Goal: Task Accomplishment & Management: Use online tool/utility

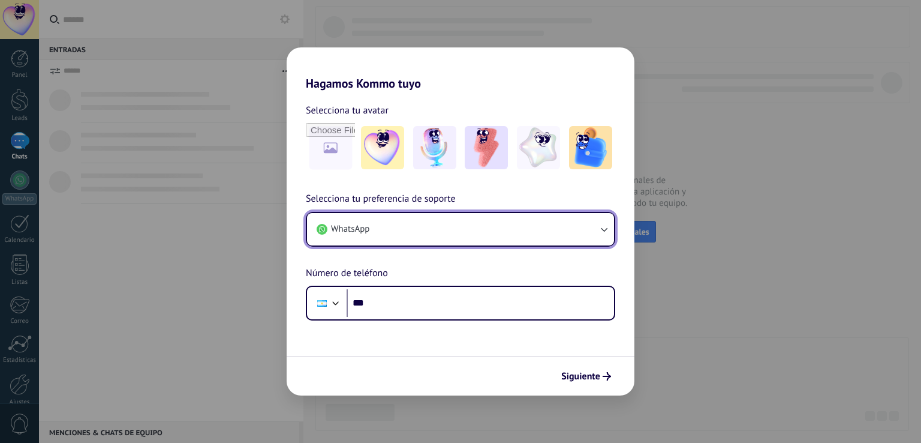
click at [499, 227] on button "WhatsApp" at bounding box center [460, 229] width 307 height 32
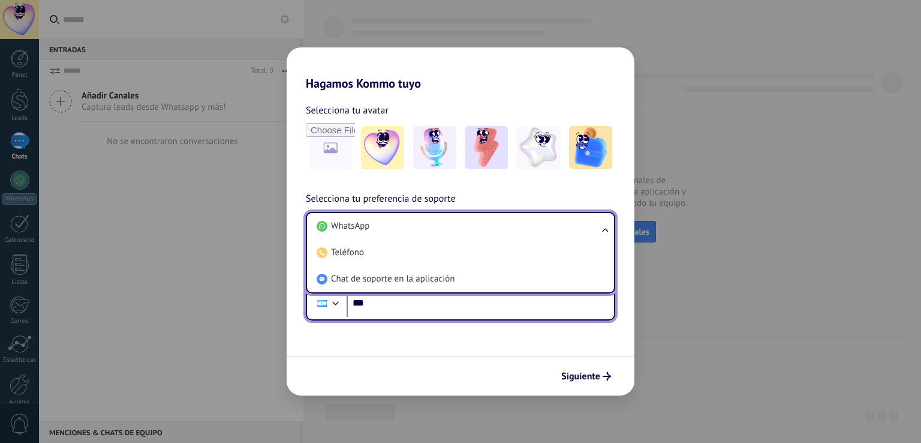
click at [446, 312] on input "***" at bounding box center [481, 303] width 268 height 28
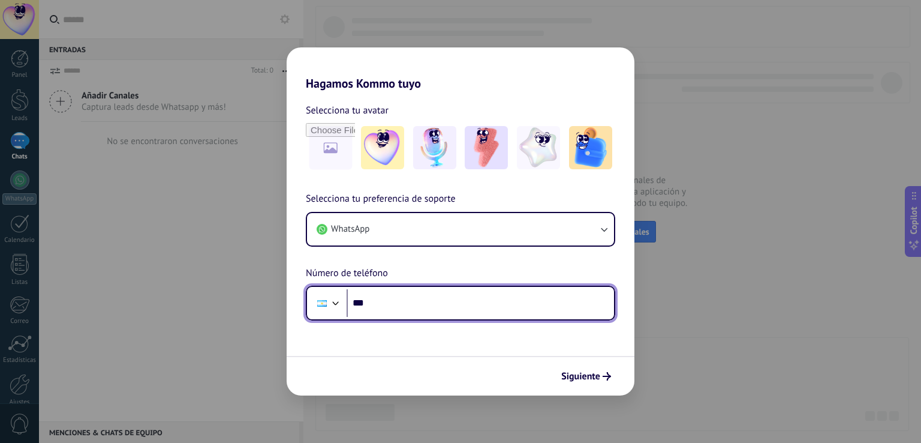
click at [445, 305] on input "***" at bounding box center [481, 303] width 268 height 28
type input "**********"
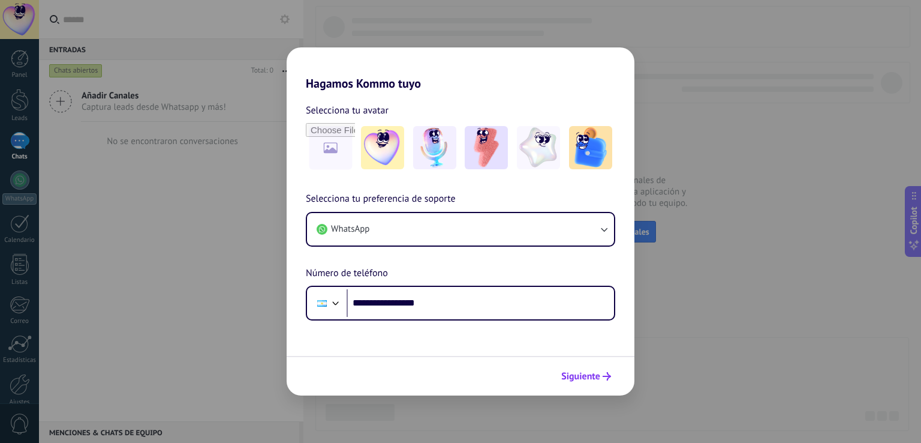
click at [581, 377] on span "Siguiente" at bounding box center [580, 376] width 39 height 8
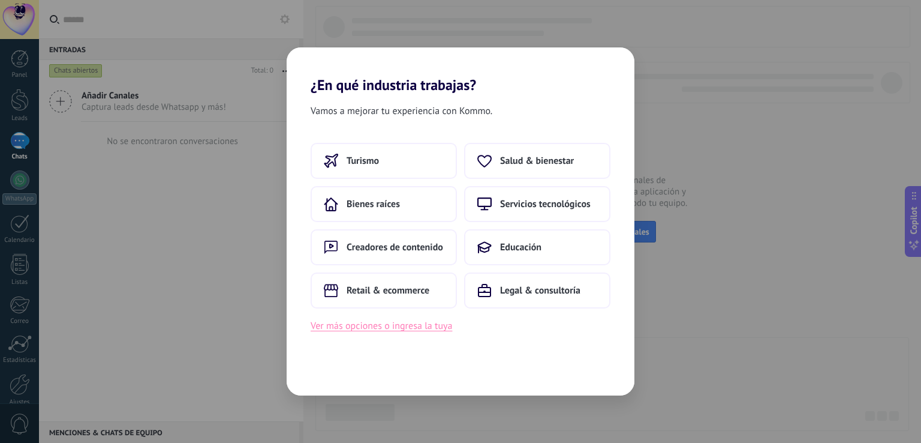
click at [384, 322] on button "Ver más opciones o ingresa la tuya" at bounding box center [382, 326] width 142 height 16
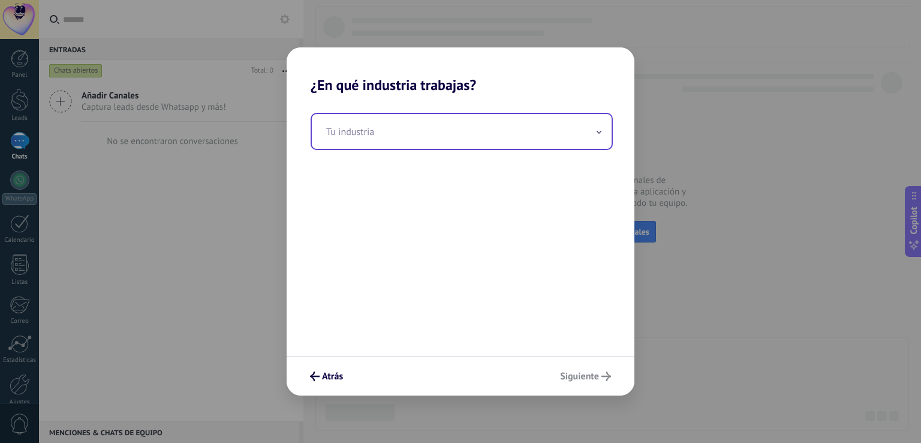
click at [399, 121] on input "text" at bounding box center [462, 131] width 300 height 35
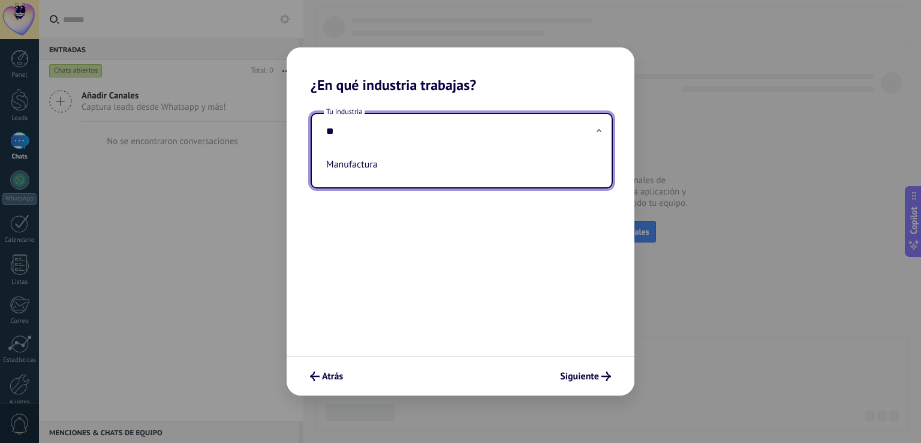
type input "*"
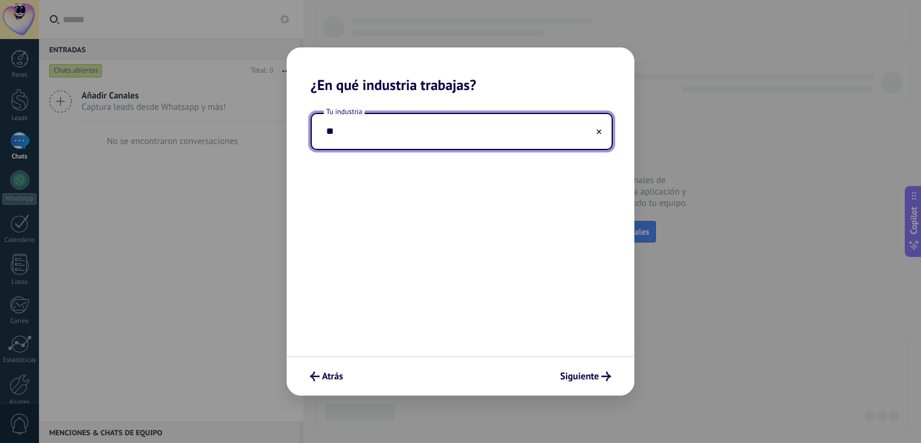
type input "*"
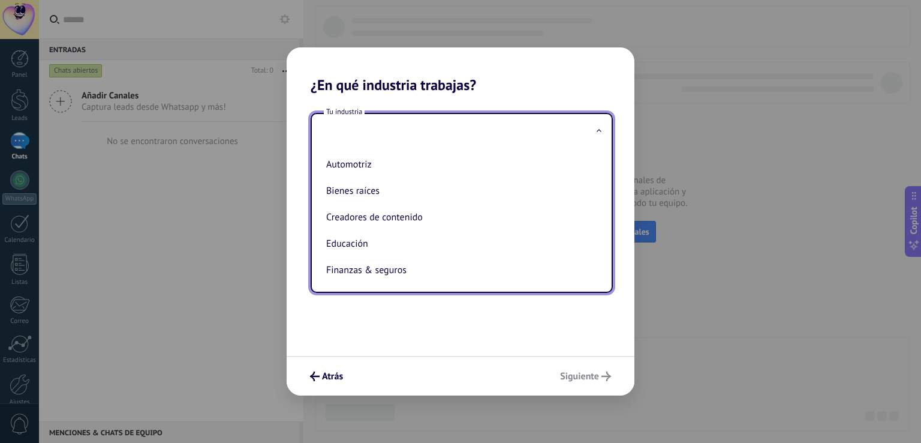
type input "*"
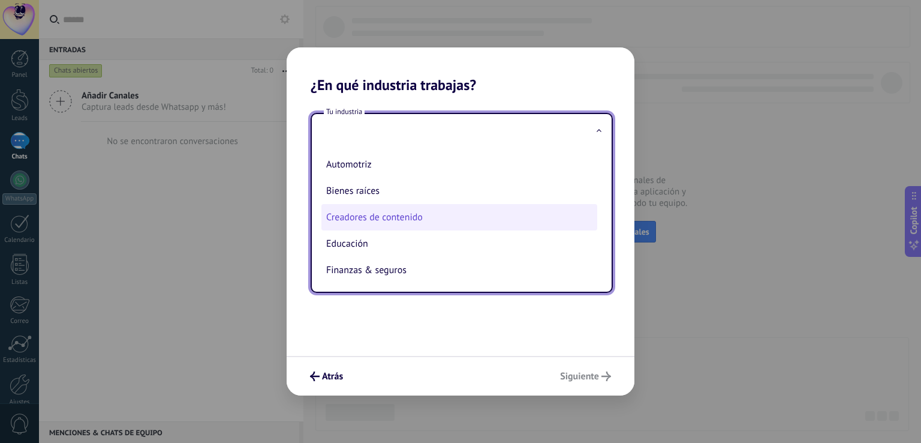
click at [408, 215] on li "Creadores de contenido" at bounding box center [459, 217] width 276 height 26
type input "**********"
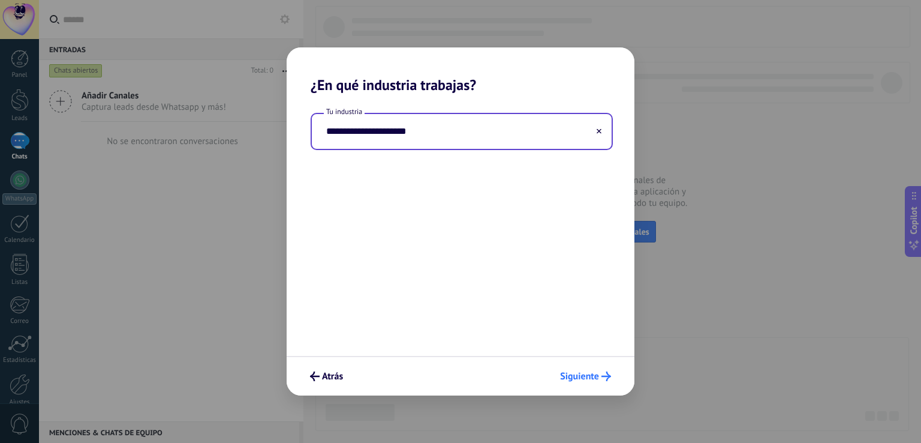
click at [588, 375] on span "Siguiente" at bounding box center [579, 376] width 39 height 8
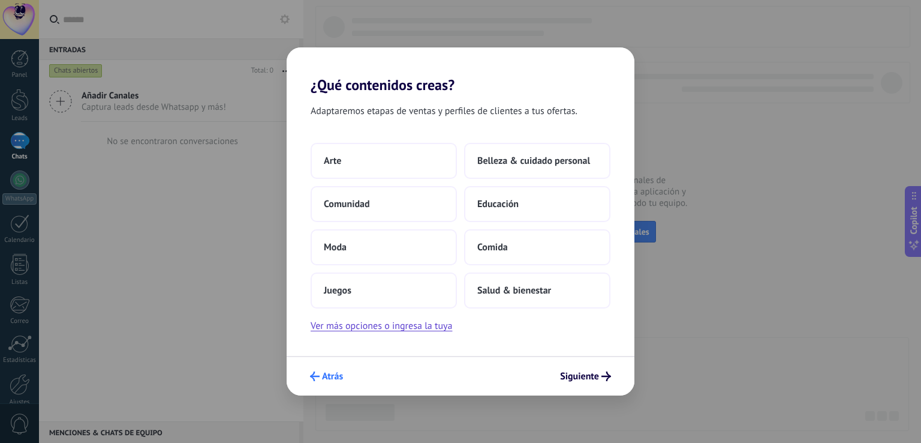
click at [320, 377] on span "Atrás" at bounding box center [326, 376] width 33 height 10
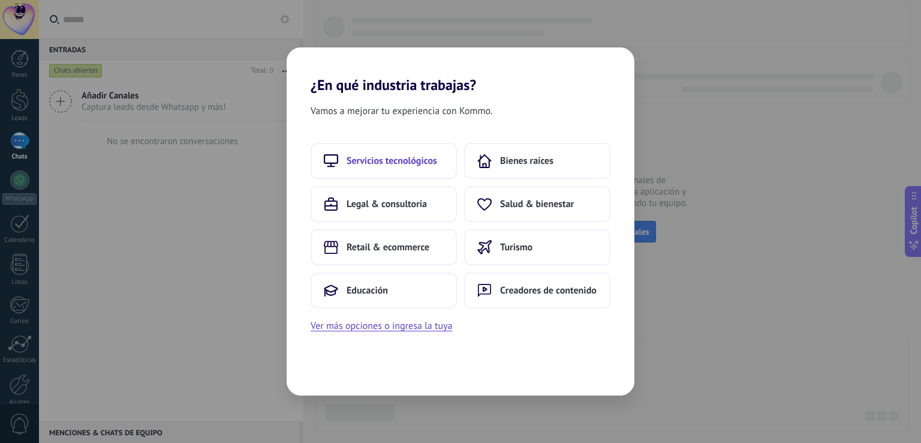
click at [416, 163] on span "Servicios tecnológicos" at bounding box center [392, 161] width 91 height 12
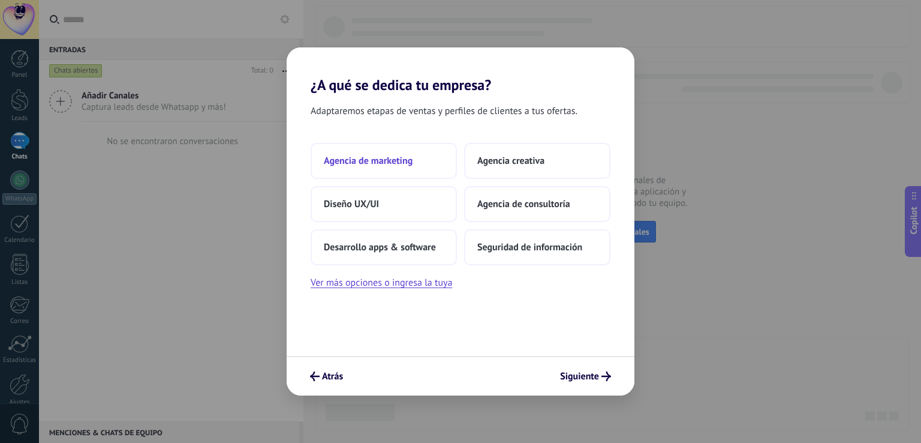
click at [429, 171] on button "Agencia de marketing" at bounding box center [384, 161] width 146 height 36
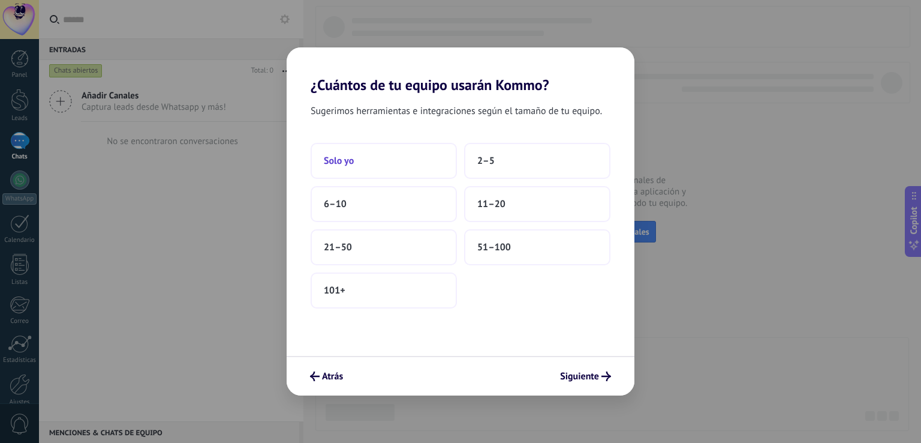
click at [359, 152] on button "Solo yo" at bounding box center [384, 161] width 146 height 36
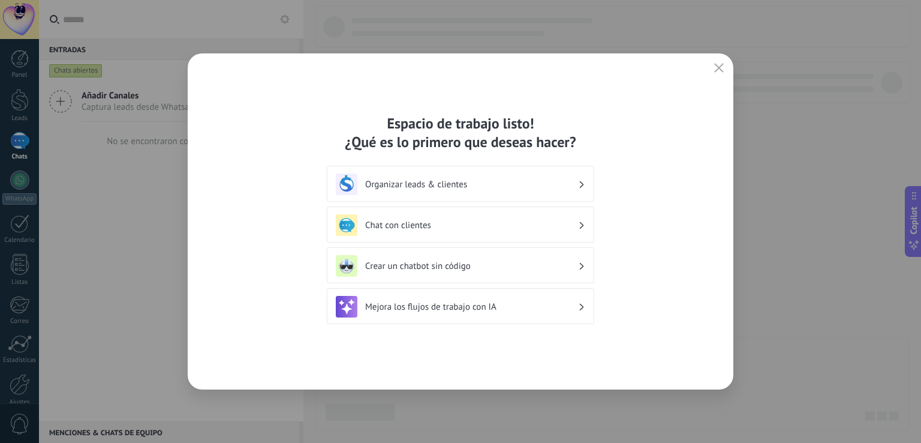
click at [481, 181] on h3 "Organizar leads & clientes" at bounding box center [471, 184] width 213 height 11
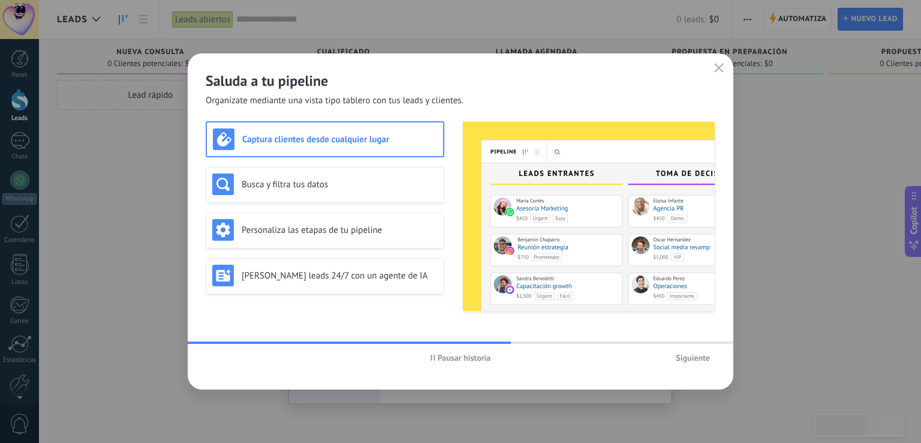
click at [701, 360] on span "Siguiente" at bounding box center [693, 357] width 34 height 8
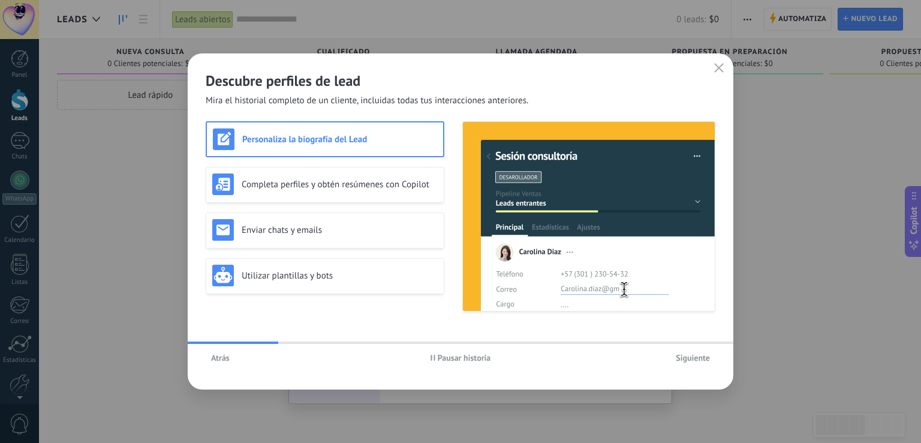
click at [698, 358] on span "Siguiente" at bounding box center [693, 357] width 34 height 8
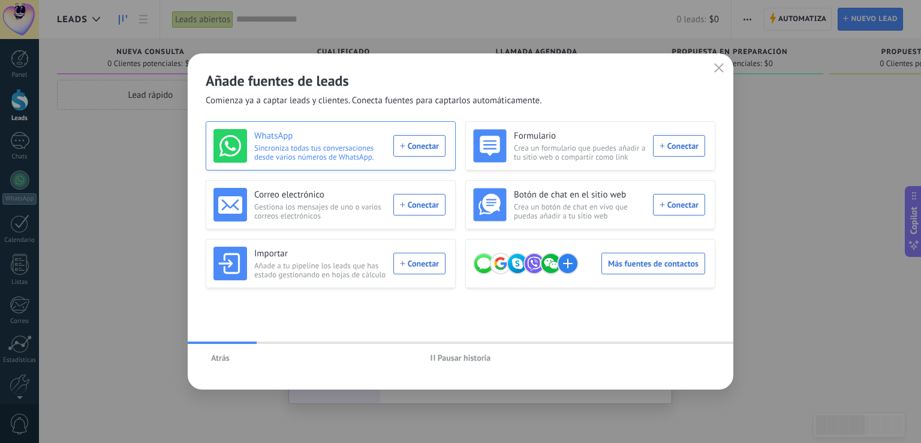
click at [431, 147] on div "WhatsApp Sincroniza todas tus conversaciones desde varios números de WhatsApp. …" at bounding box center [330, 146] width 232 height 34
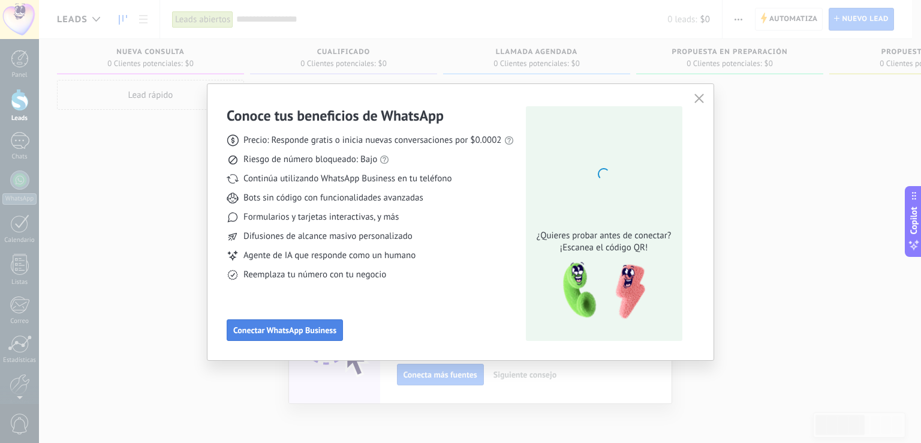
click at [316, 336] on button "Conectar WhatsApp Business" at bounding box center [285, 330] width 116 height 22
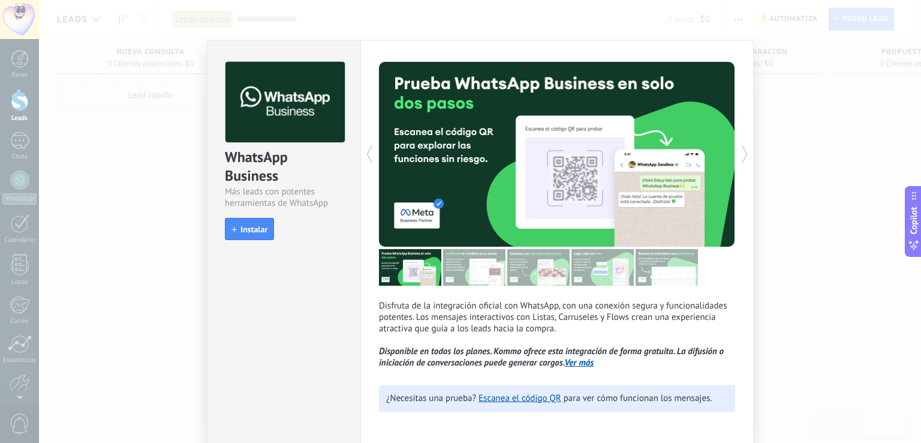
click at [253, 211] on div "WhatsApp Business Más leads con potentes herramientas de WhatsApp install Insta…" at bounding box center [284, 145] width 153 height 209
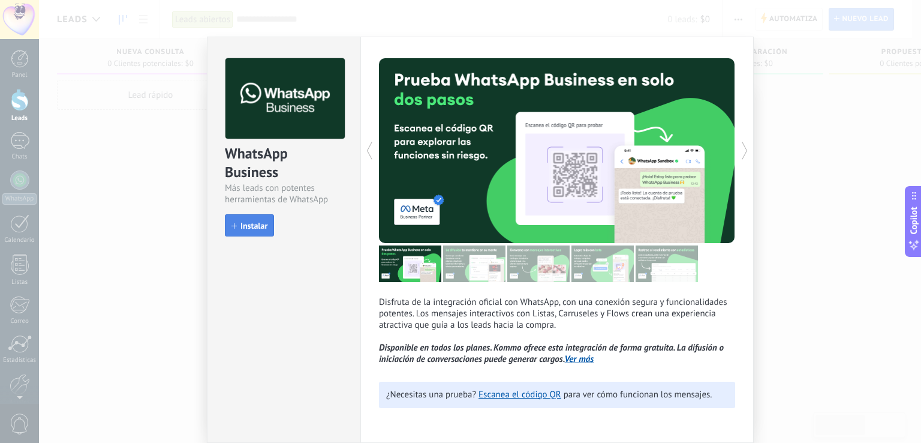
click at [259, 224] on span "Instalar" at bounding box center [254, 225] width 27 height 8
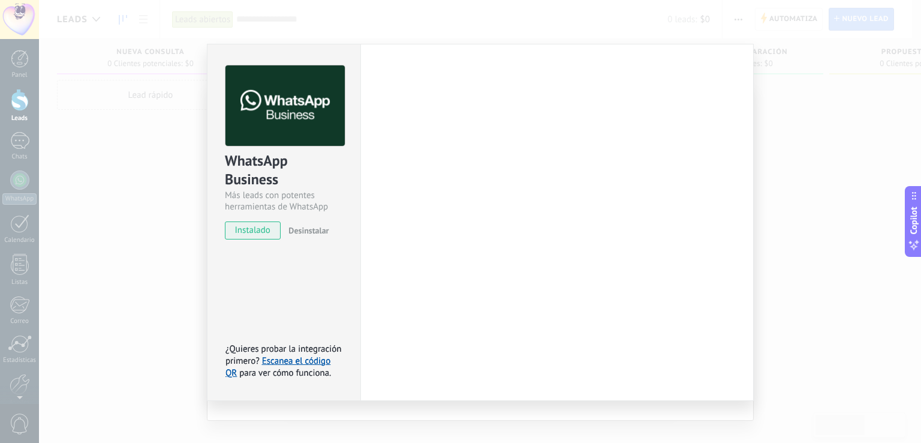
scroll to position [0, 0]
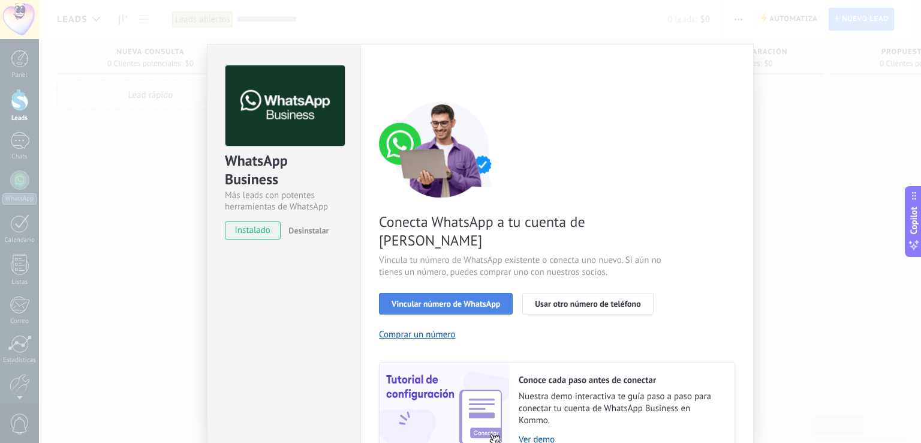
click at [491, 299] on span "Vincular número de WhatsApp" at bounding box center [446, 303] width 109 height 8
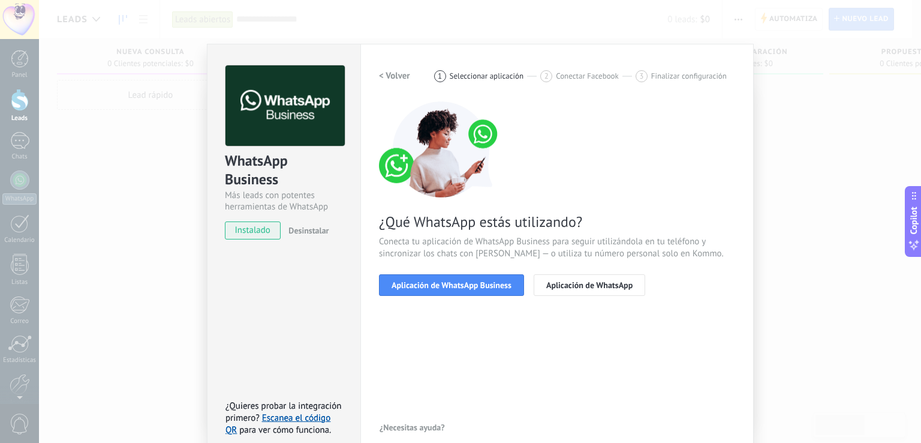
click at [491, 289] on span "Aplicación de WhatsApp Business" at bounding box center [452, 285] width 120 height 8
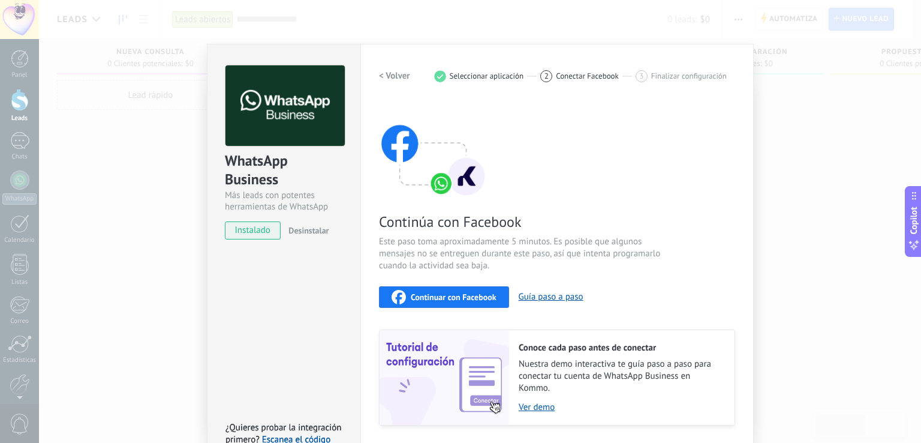
click at [491, 289] on button "Continuar con Facebook" at bounding box center [444, 297] width 130 height 22
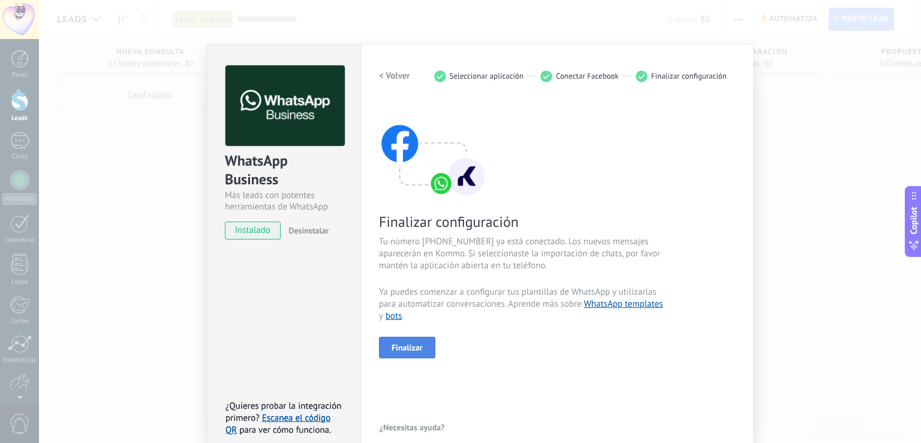
click at [402, 348] on span "Finalizar" at bounding box center [407, 347] width 31 height 8
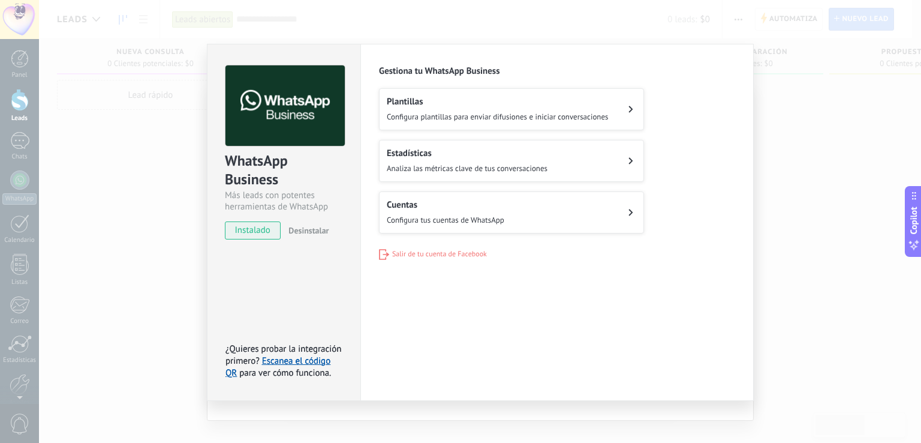
click at [485, 160] on div "Estadísticas Analiza las métricas clave de tus conversaciones" at bounding box center [467, 161] width 161 height 26
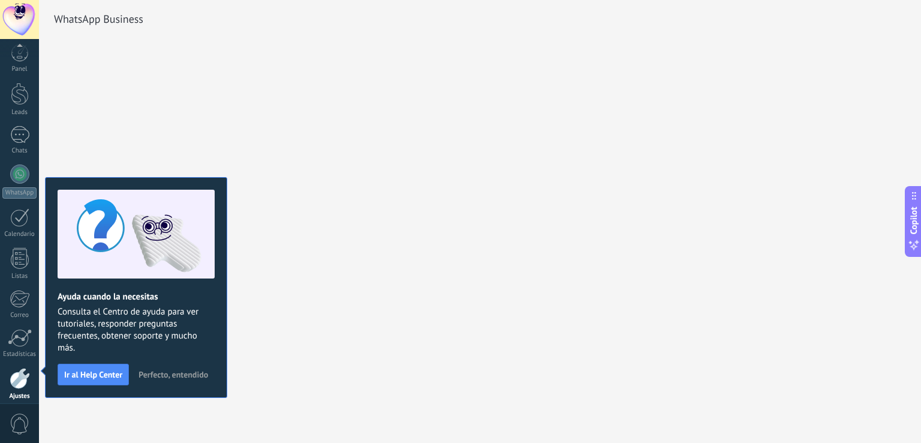
scroll to position [56, 0]
click at [156, 371] on span "Perfecto, entendido" at bounding box center [174, 374] width 70 height 8
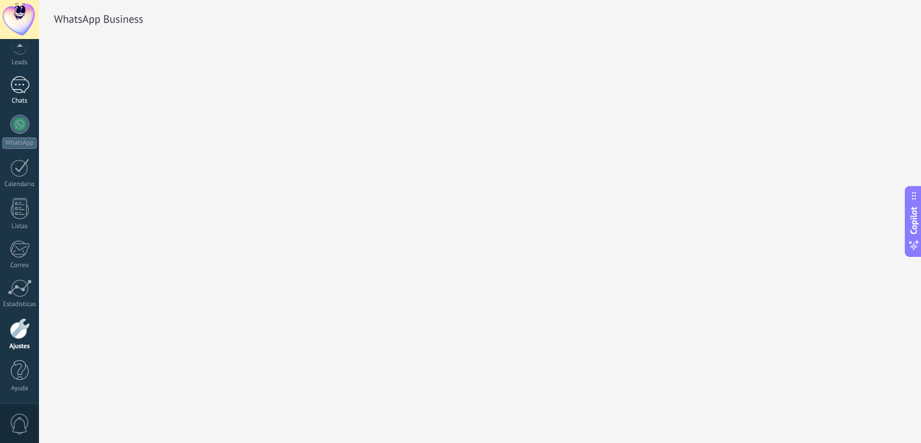
click at [2, 88] on link "Chats" at bounding box center [19, 90] width 39 height 29
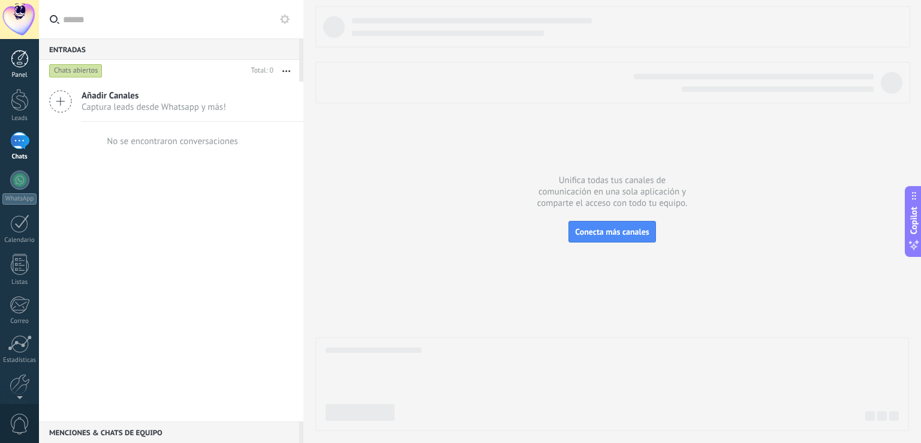
click at [19, 76] on div "Panel" at bounding box center [19, 75] width 35 height 8
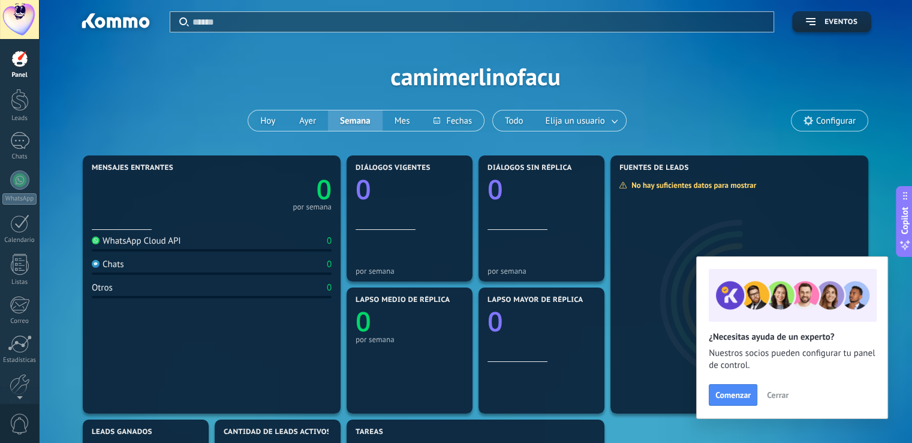
click at [511, 74] on div "Aplicar Eventos camimerlinofacu Hoy Ayer Semana Mes Todo Elija un usuario Confi…" at bounding box center [475, 76] width 837 height 152
click at [743, 395] on span "Comenzar" at bounding box center [733, 394] width 35 height 8
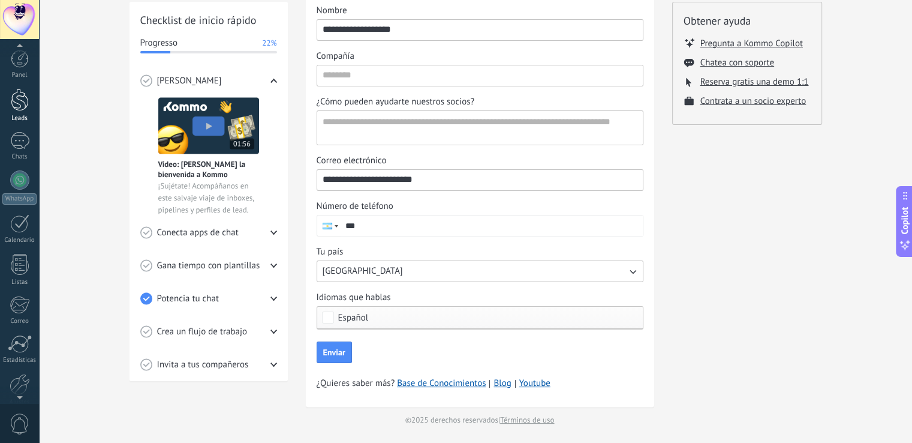
click at [19, 97] on div at bounding box center [20, 100] width 18 height 22
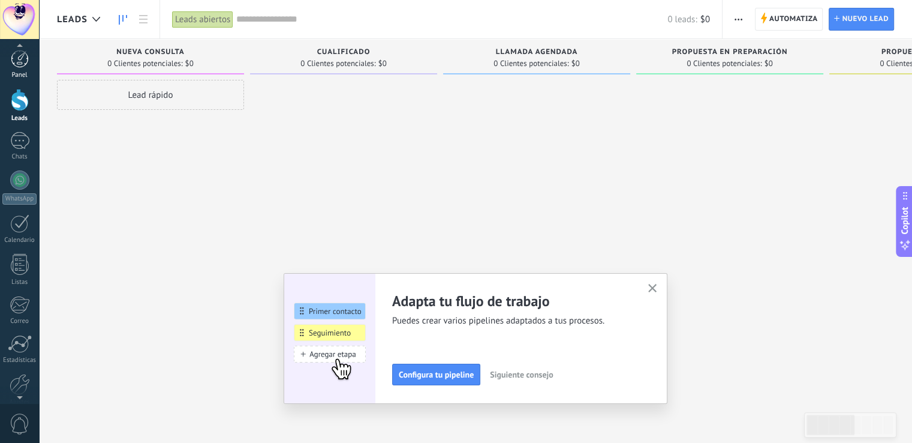
click at [13, 71] on div "Panel" at bounding box center [19, 75] width 35 height 8
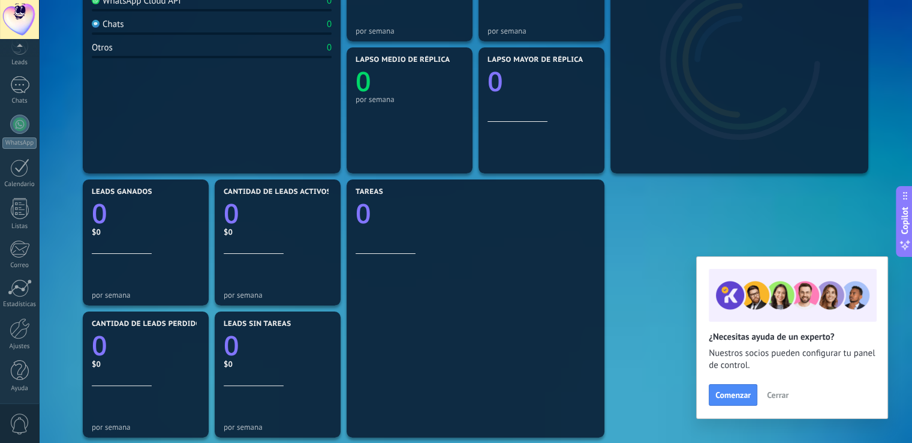
scroll to position [55, 0]
click at [15, 130] on div at bounding box center [19, 124] width 19 height 19
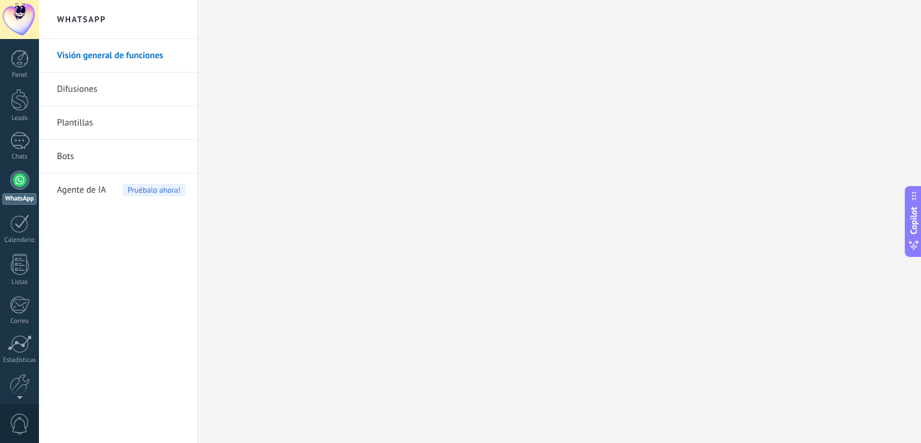
click at [98, 52] on link "Visión general de funciones" at bounding box center [121, 56] width 128 height 34
click at [78, 153] on link "Bots" at bounding box center [121, 157] width 128 height 34
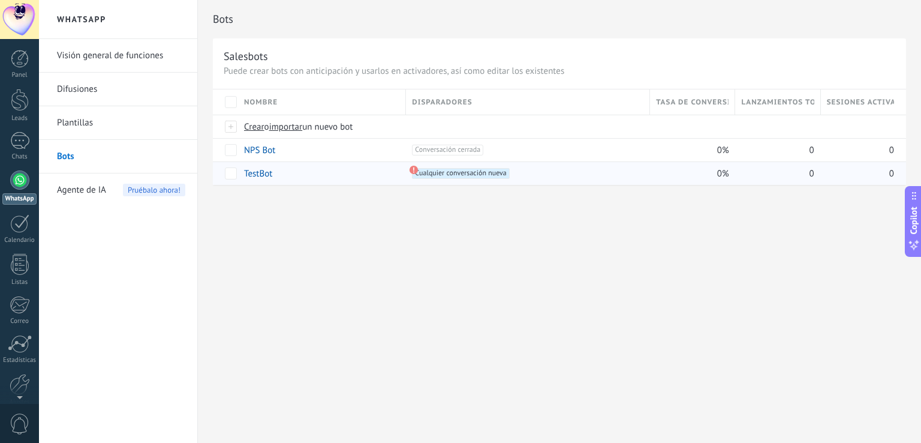
click at [420, 179] on div "+1 Cualquier conversación nueva +0" at bounding box center [461, 182] width 95 height 29
click at [421, 172] on span "Cualquier conversación nueva +0" at bounding box center [460, 173] width 97 height 11
click at [262, 170] on link "TestBot" at bounding box center [258, 173] width 28 height 11
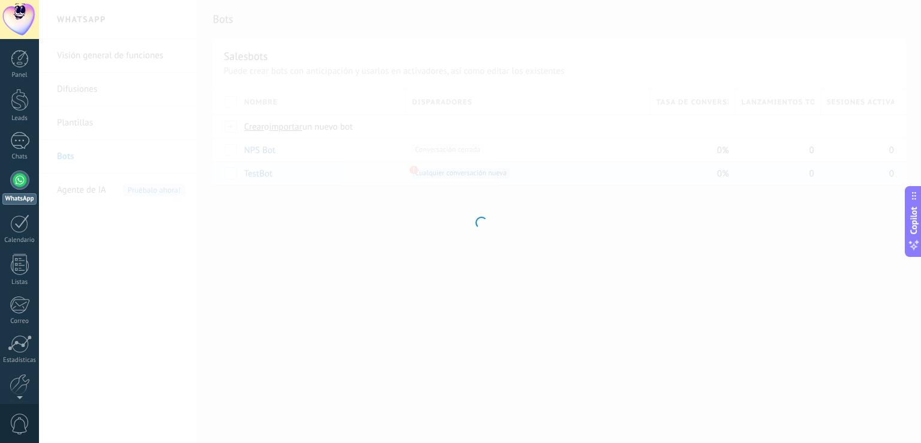
type input "*******"
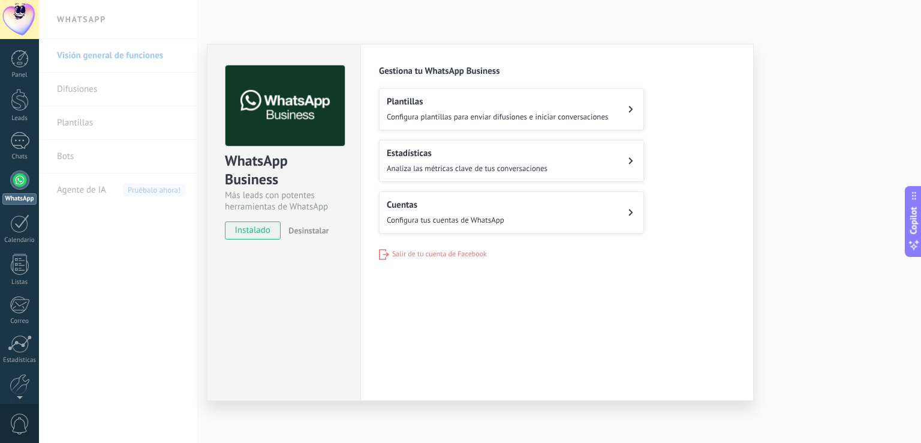
click at [476, 120] on span "Configura plantillas para enviar difusiones e iniciar conversaciones" at bounding box center [498, 117] width 222 height 10
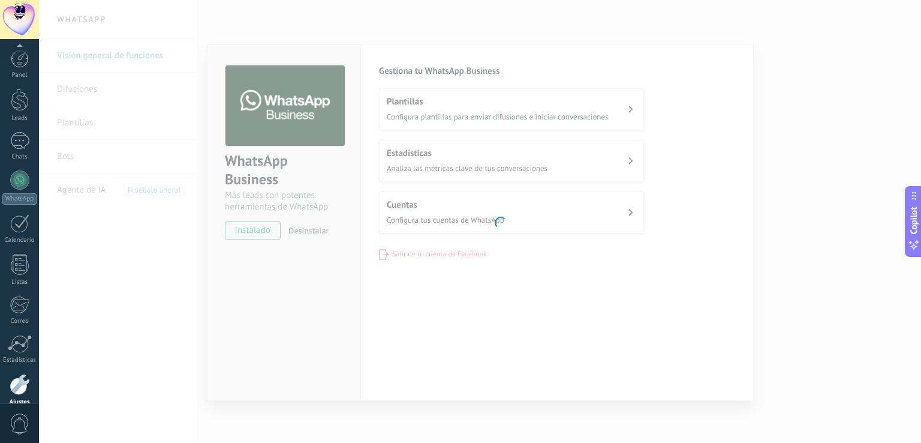
scroll to position [56, 0]
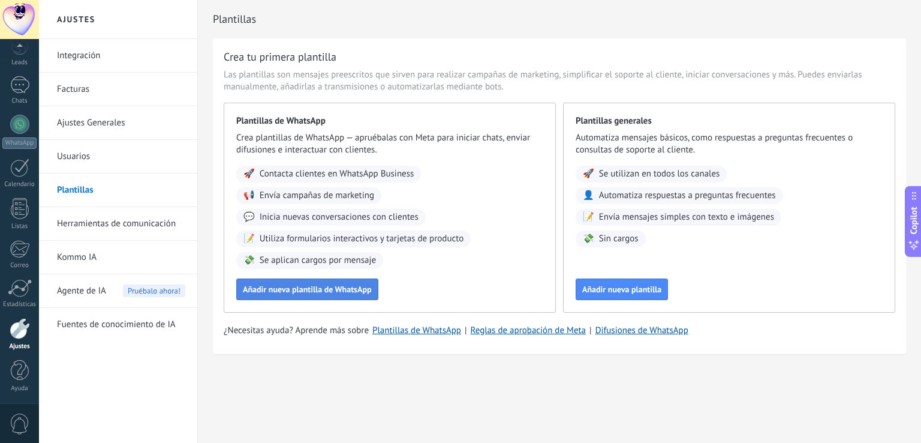
click at [343, 290] on span "Añadir nueva plantilla de WhatsApp" at bounding box center [307, 289] width 129 height 8
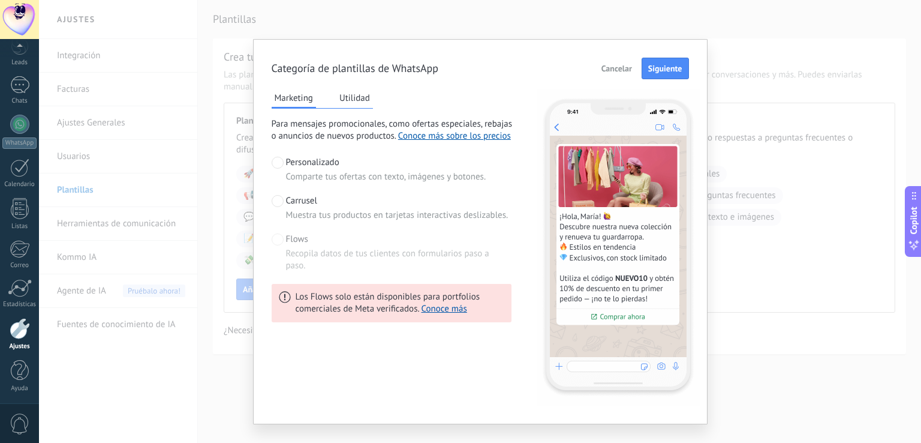
drag, startPoint x: 274, startPoint y: 201, endPoint x: 278, endPoint y: 206, distance: 6.8
click at [274, 205] on span at bounding box center [278, 201] width 12 height 12
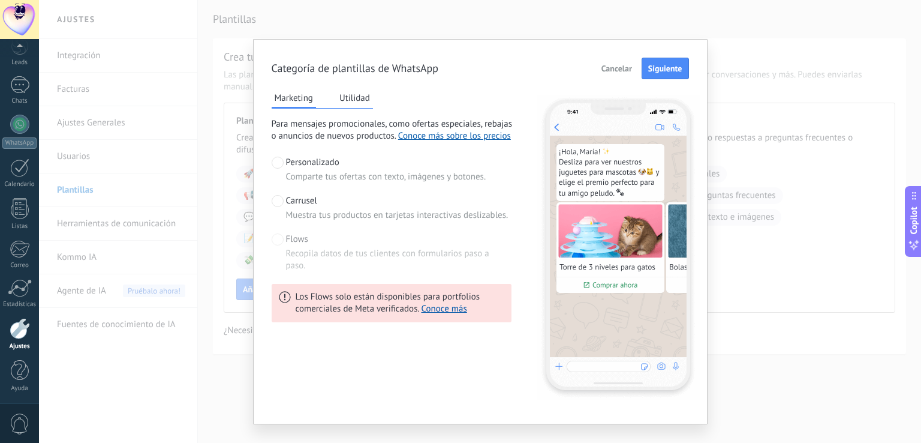
click at [286, 167] on span "Personalizado" at bounding box center [312, 163] width 53 height 12
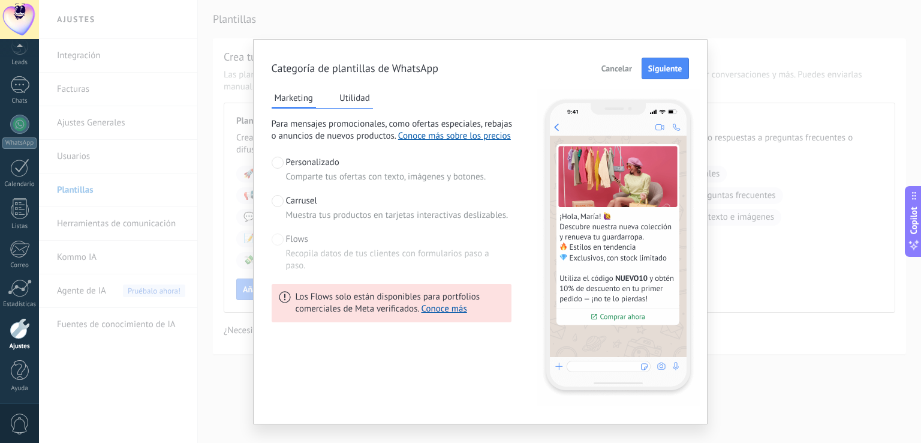
click at [339, 95] on button "Utilidad" at bounding box center [354, 98] width 37 height 18
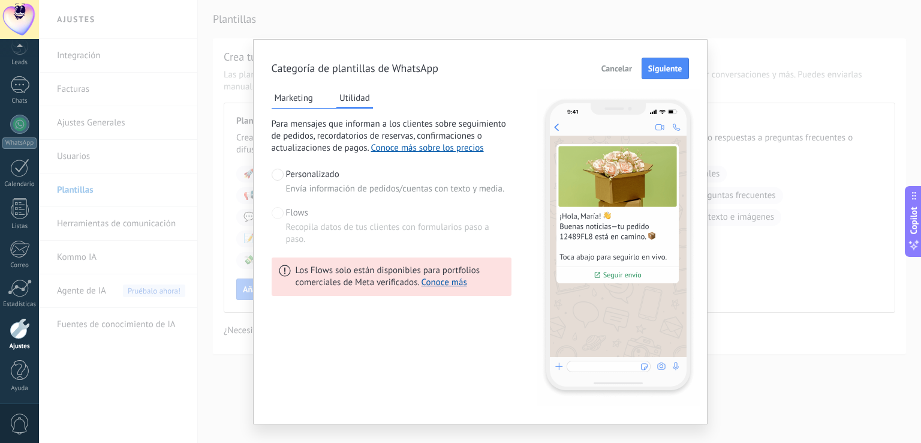
click at [307, 89] on button "Marketing" at bounding box center [294, 98] width 44 height 18
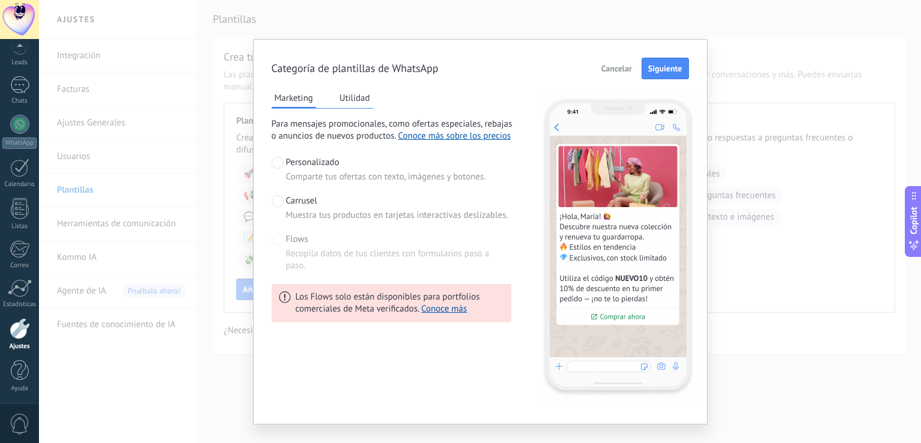
click at [381, 94] on div "Marketing Utilidad Para mensajes promocionales, como ofertas especiales, rebaja…" at bounding box center [392, 247] width 240 height 317
click at [348, 94] on button "Utilidad" at bounding box center [354, 98] width 37 height 18
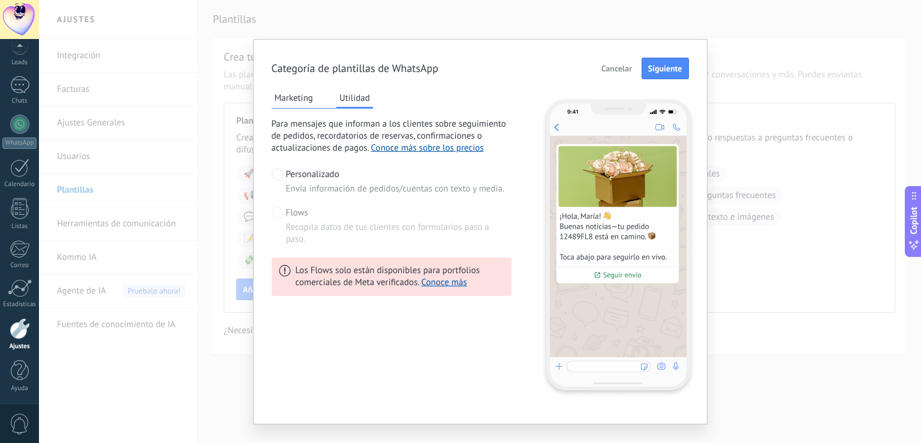
click at [305, 90] on button "Marketing" at bounding box center [294, 98] width 44 height 18
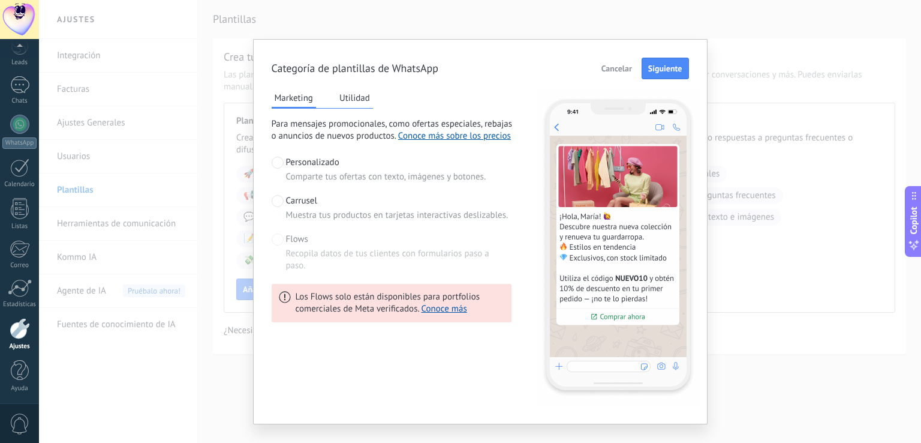
click at [362, 92] on button "Utilidad" at bounding box center [354, 98] width 37 height 18
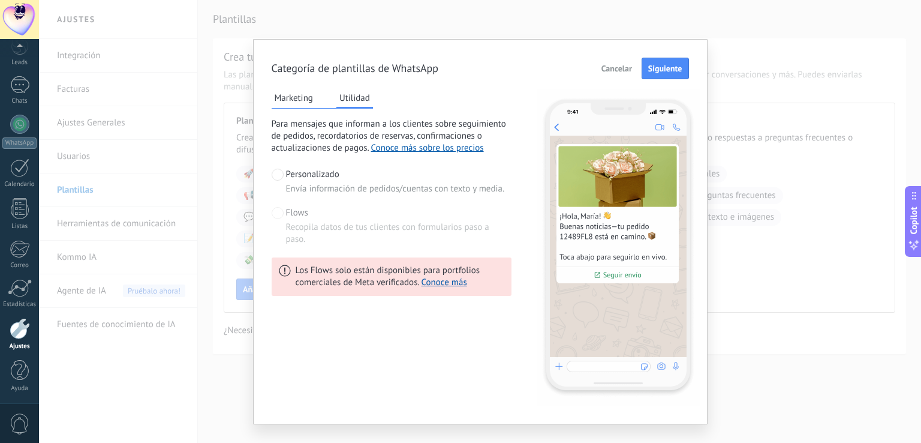
click at [617, 65] on span "Cancelar" at bounding box center [617, 68] width 31 height 8
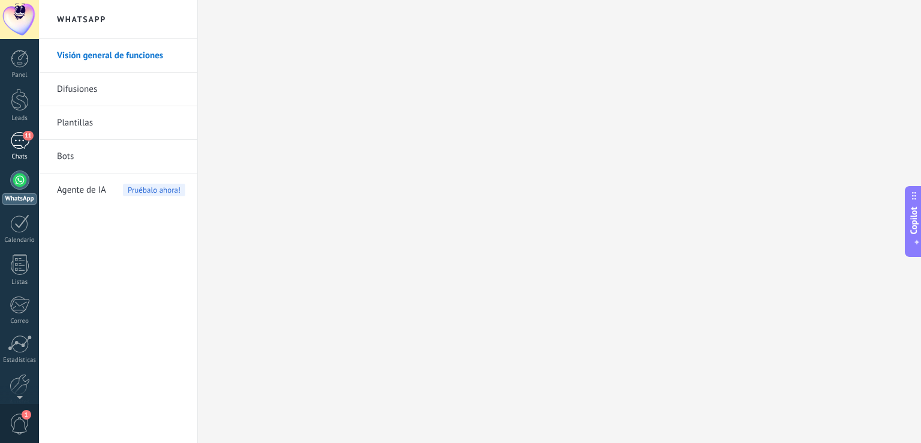
click at [23, 137] on span "11" at bounding box center [28, 136] width 10 height 10
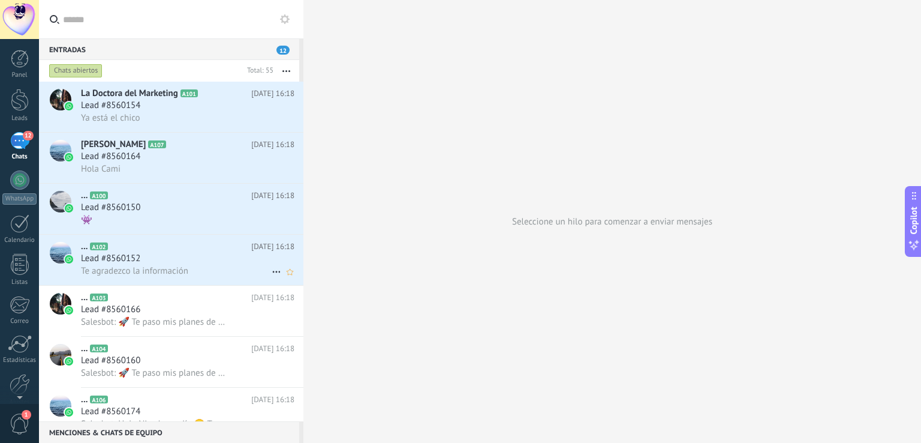
click at [216, 275] on div "Te agradezco la información" at bounding box center [188, 271] width 214 height 13
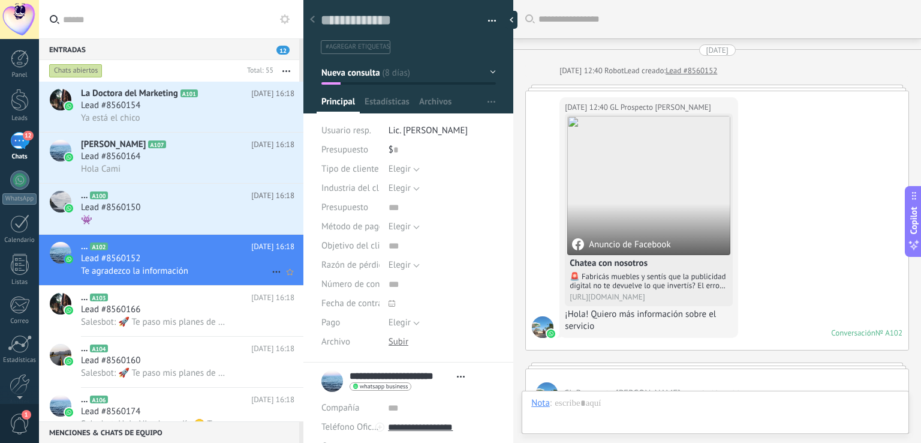
scroll to position [17, 0]
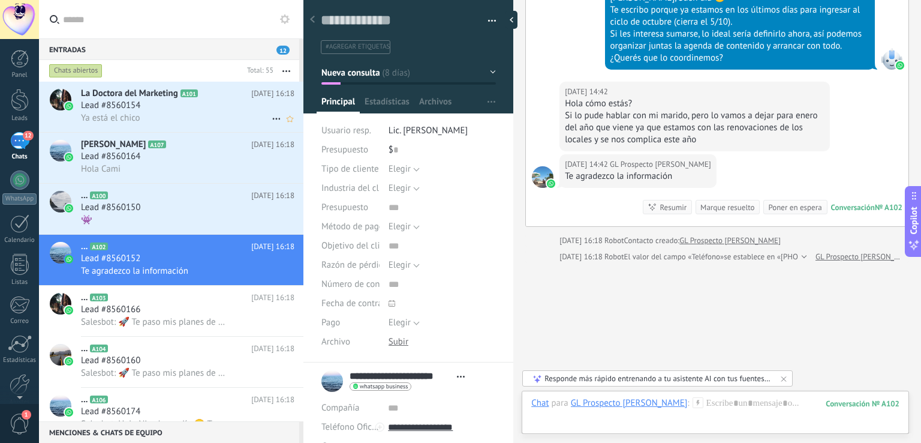
click at [161, 97] on span "La Doctora del Marketing" at bounding box center [129, 94] width 97 height 12
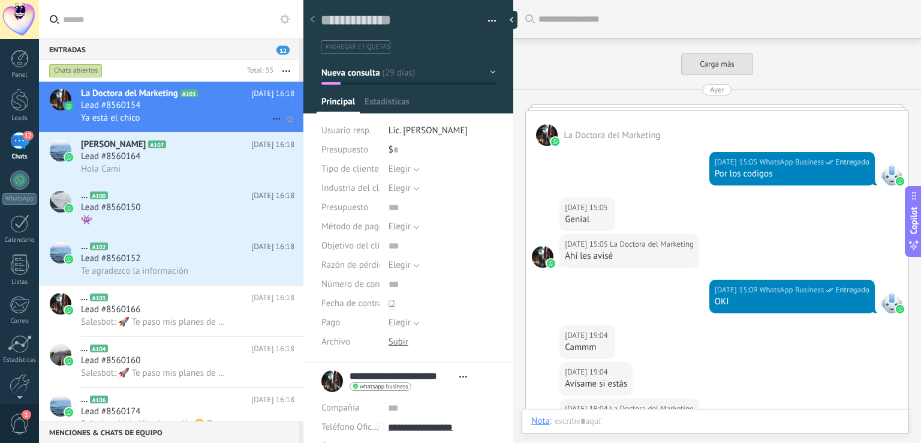
scroll to position [859, 0]
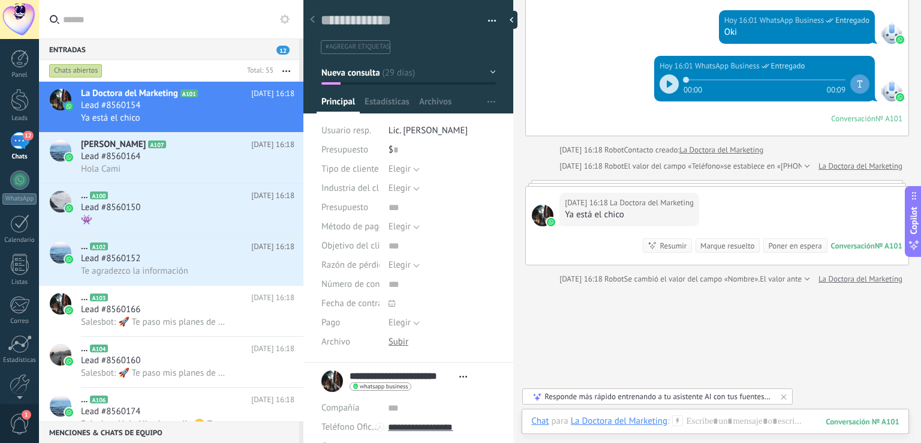
click at [674, 209] on div "Ya está el chico" at bounding box center [629, 215] width 129 height 12
click at [533, 182] on div at bounding box center [717, 183] width 384 height 6
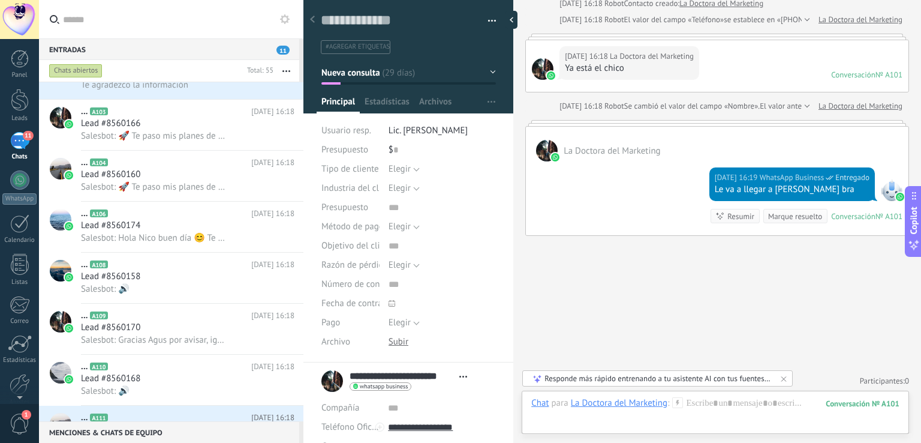
scroll to position [300, 0]
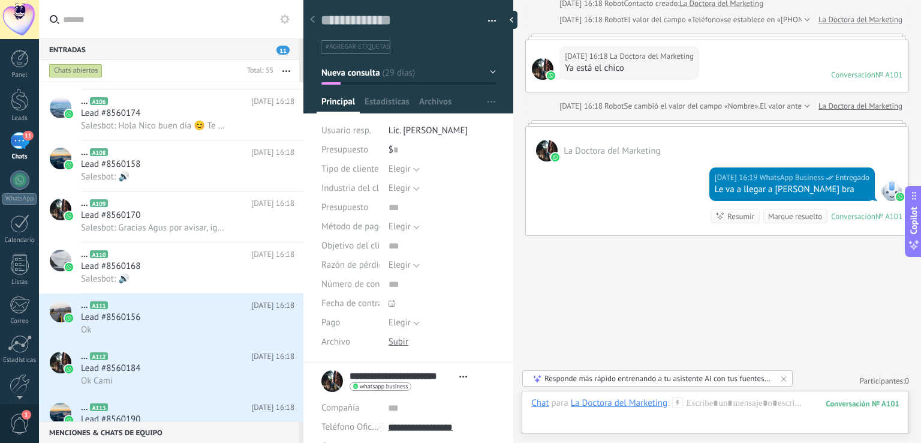
click at [14, 419] on span "1" at bounding box center [20, 423] width 20 height 21
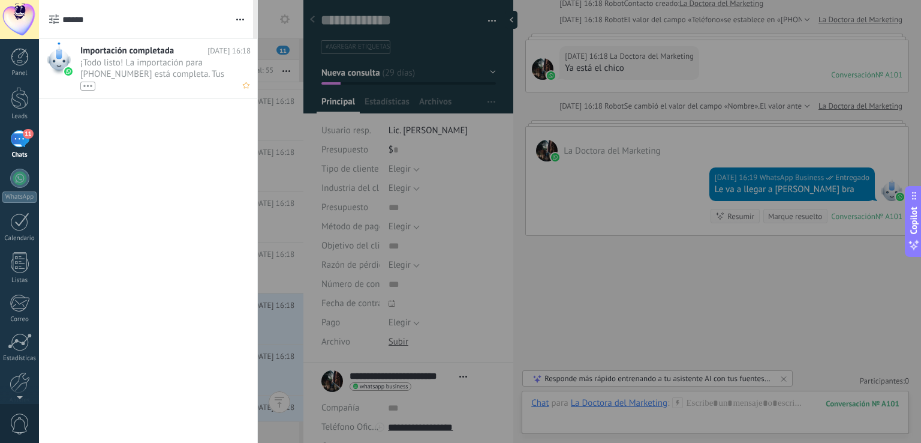
scroll to position [0, 0]
click at [18, 141] on div "11" at bounding box center [19, 140] width 19 height 17
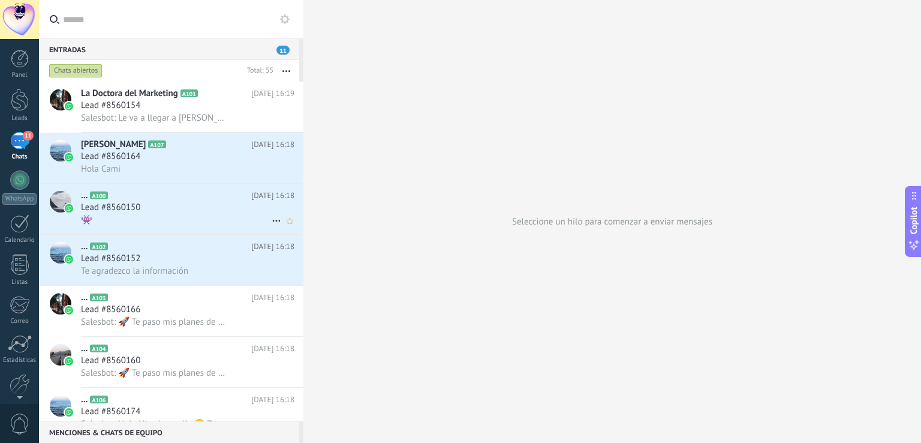
click at [162, 206] on div "Lead #8560150" at bounding box center [188, 208] width 214 height 12
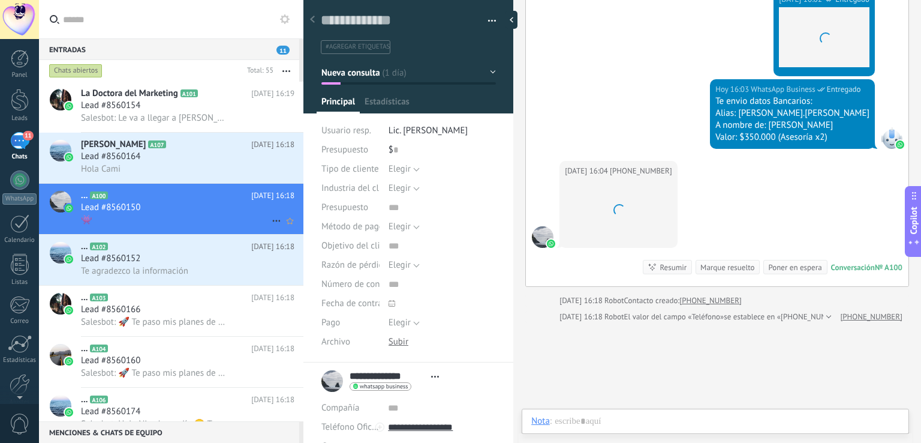
scroll to position [17, 0]
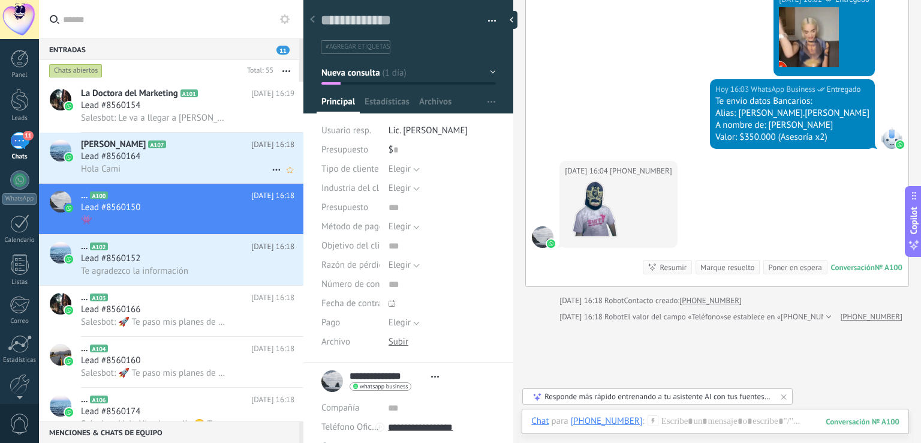
click at [166, 160] on div "Lead #8560164" at bounding box center [188, 157] width 214 height 12
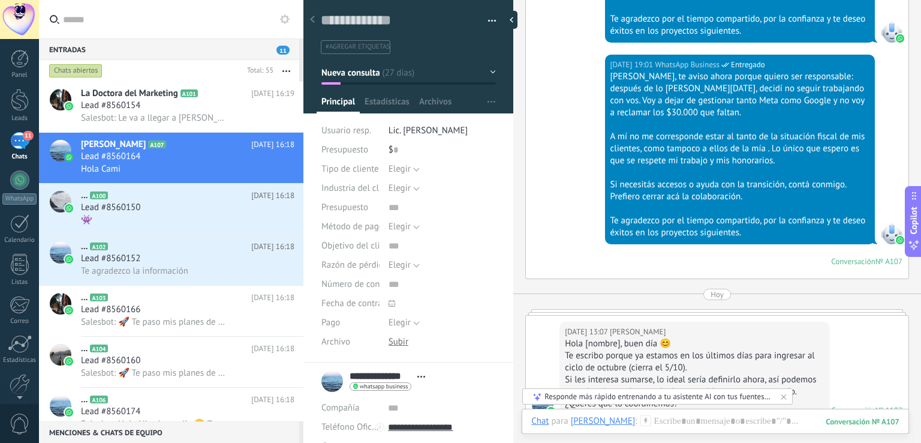
scroll to position [4407, 0]
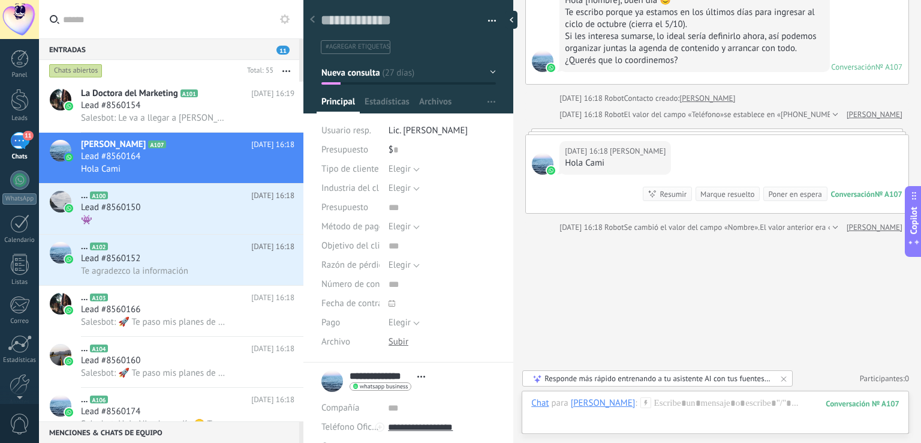
click at [538, 175] on div at bounding box center [543, 164] width 22 height 22
click at [541, 175] on div at bounding box center [543, 164] width 22 height 22
drag, startPoint x: 390, startPoint y: 149, endPoint x: 407, endPoint y: 157, distance: 18.8
click at [407, 157] on div "$ 0" at bounding box center [442, 149] width 107 height 19
click at [411, 170] on button "Elegir" at bounding box center [404, 169] width 31 height 19
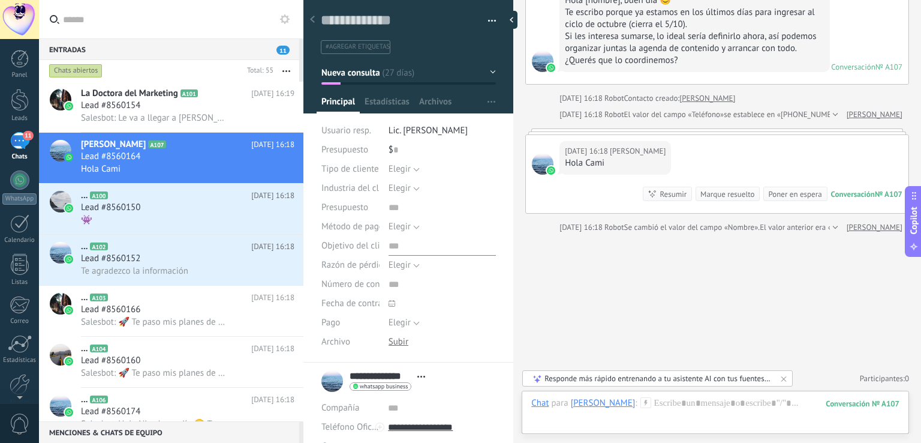
click at [434, 242] on input "text" at bounding box center [442, 245] width 107 height 19
click at [453, 191] on div "Elegir Retail & ecommerce Salud & bienestar Turismo Creadores de contenido Bien…" at bounding box center [442, 188] width 107 height 19
click at [380, 20] on textarea at bounding box center [400, 20] width 158 height 18
click at [161, 94] on span "La Doctora del Marketing" at bounding box center [129, 94] width 97 height 12
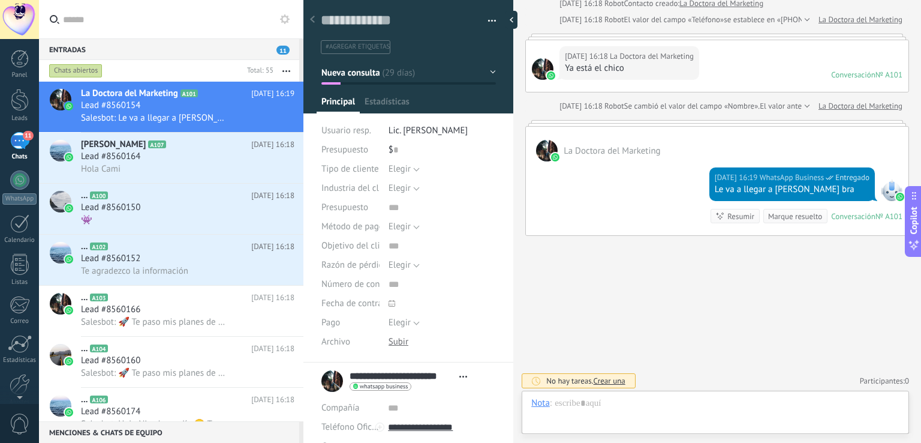
scroll to position [17, 0]
click at [367, 22] on textarea at bounding box center [400, 20] width 158 height 18
type textarea "*"
type textarea "**"
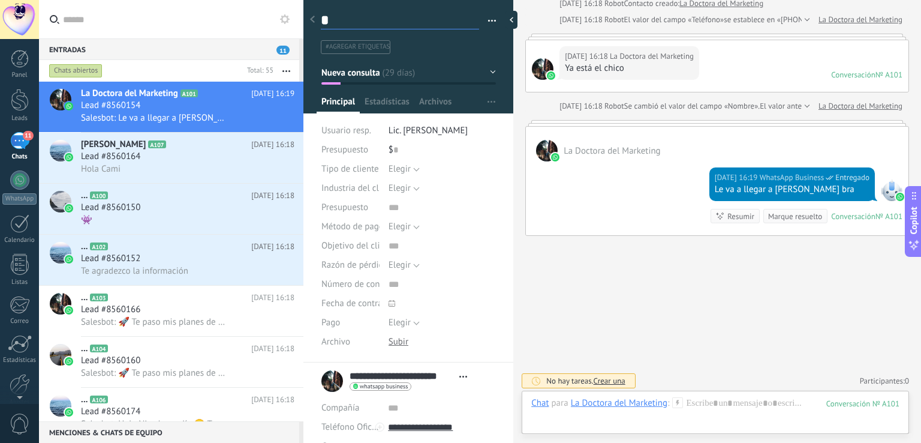
type textarea "**"
type textarea "***"
type textarea "****"
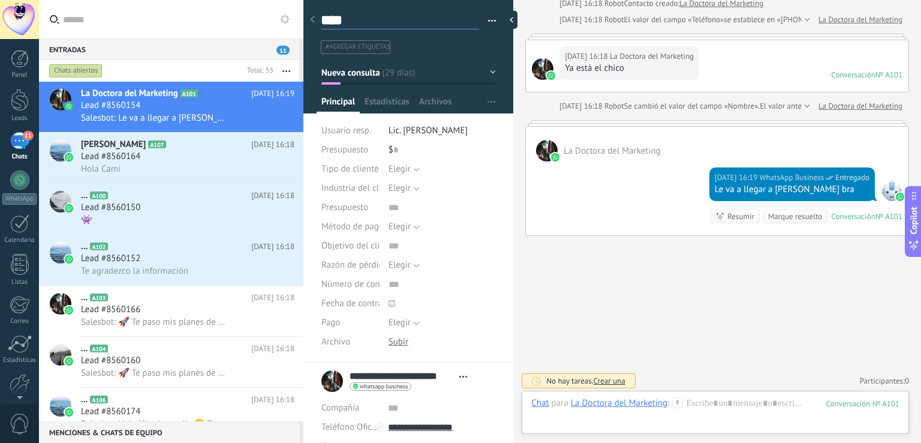
type textarea "*****"
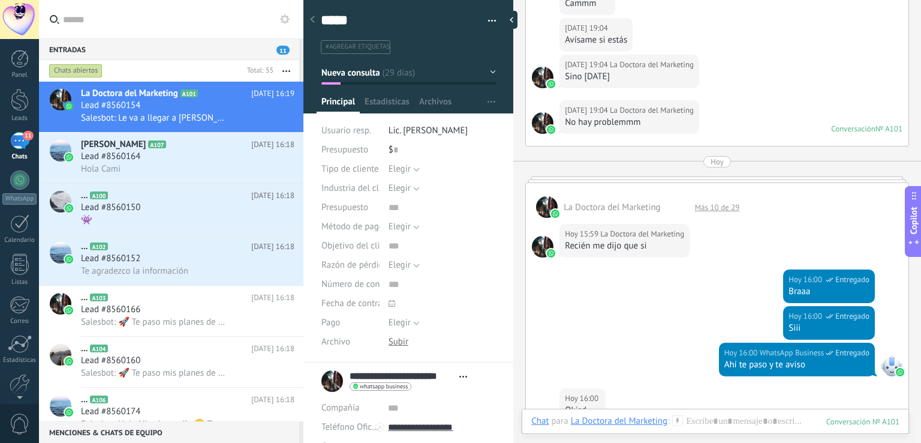
scroll to position [2839, 0]
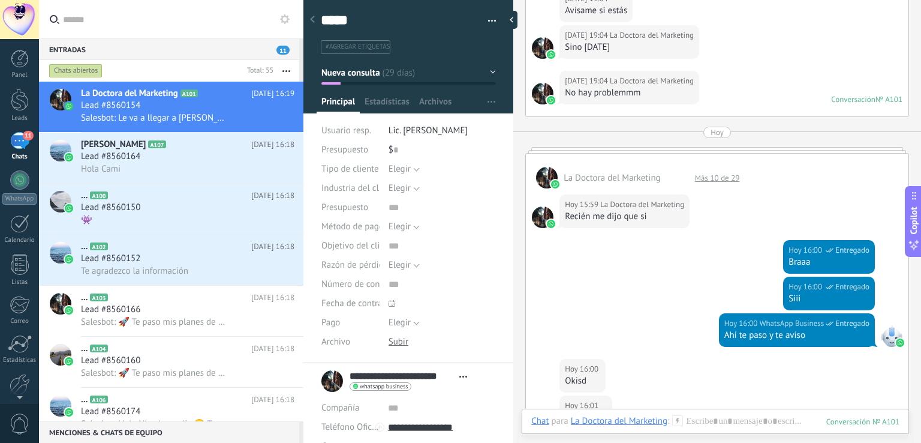
click at [705, 155] on div "La Doctora del Marketing Más 10 de 29" at bounding box center [717, 171] width 383 height 35
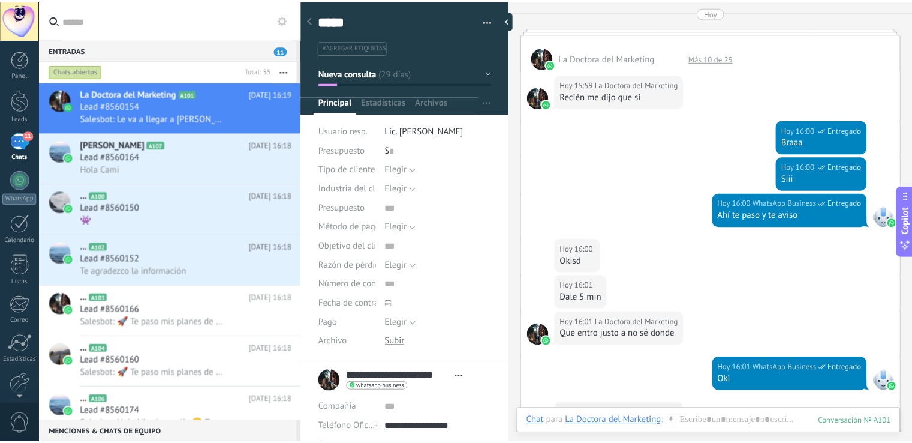
scroll to position [3079, 0]
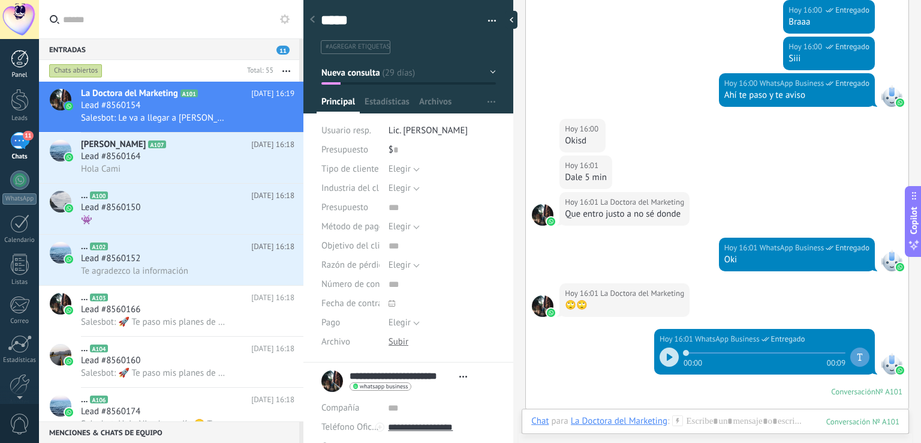
click at [8, 65] on link "Panel" at bounding box center [19, 64] width 39 height 29
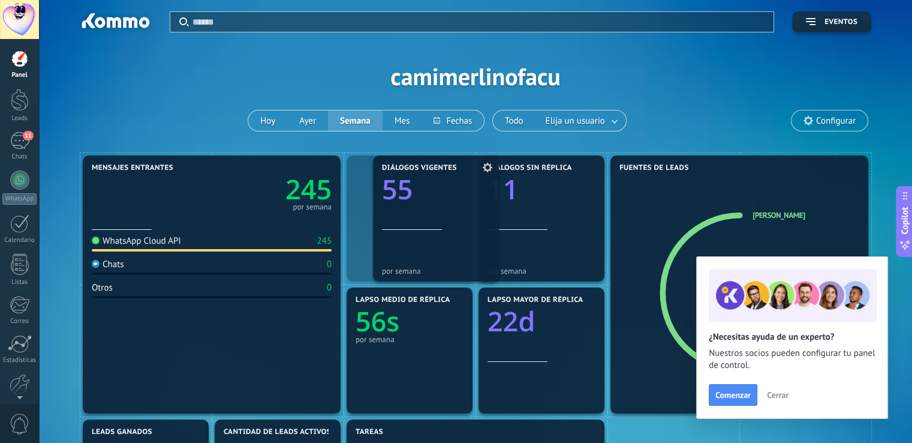
drag, startPoint x: 372, startPoint y: 190, endPoint x: 389, endPoint y: 190, distance: 16.8
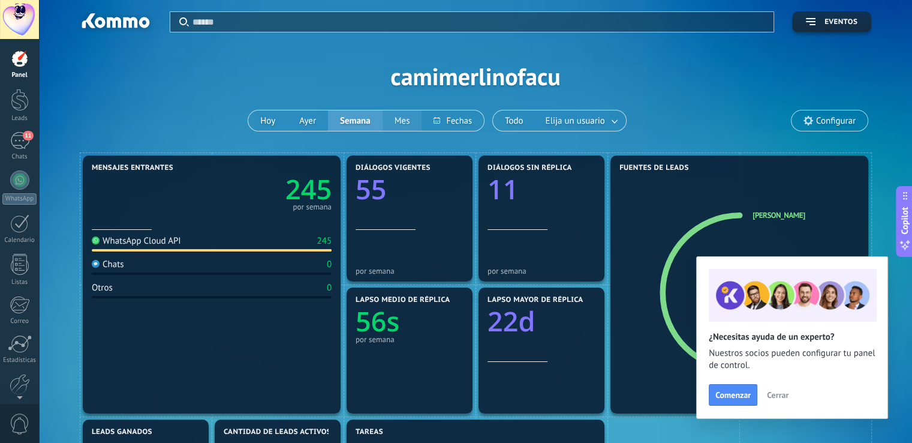
click at [413, 116] on button "Mes" at bounding box center [403, 120] width 40 height 20
click at [773, 401] on button "Cerrar" at bounding box center [778, 395] width 32 height 18
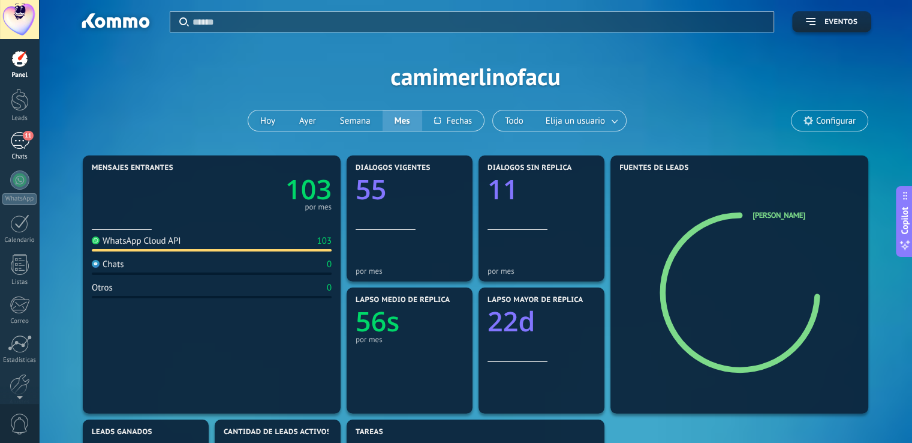
click at [8, 153] on div "Chats" at bounding box center [19, 157] width 35 height 8
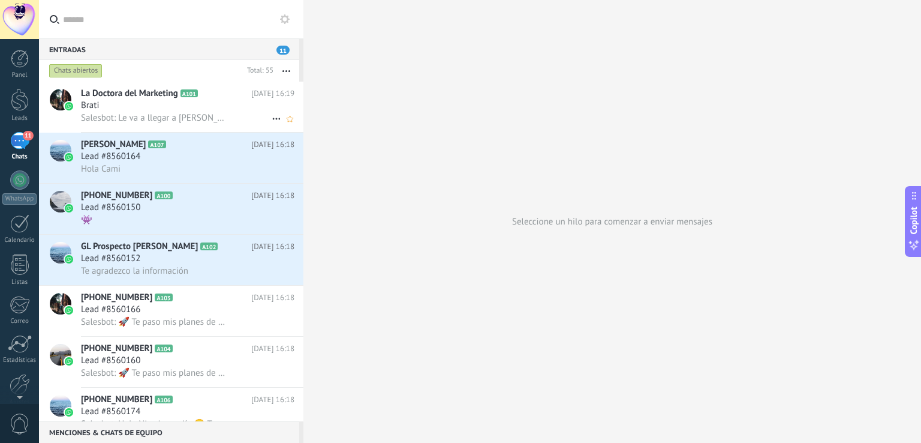
click at [164, 99] on span "La Doctora del Marketing" at bounding box center [129, 94] width 97 height 12
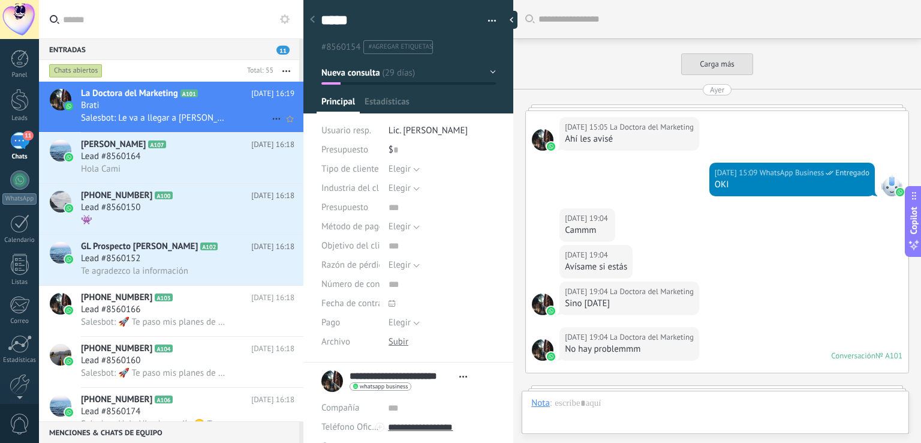
scroll to position [918, 0]
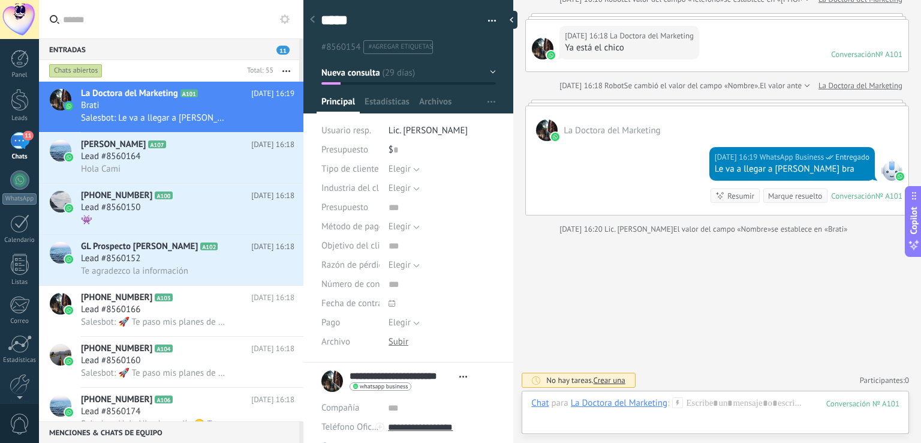
click at [405, 43] on span "#agregar etiquetas" at bounding box center [400, 47] width 64 height 8
click at [407, 72] on button "Nueva consulta" at bounding box center [408, 73] width 175 height 22
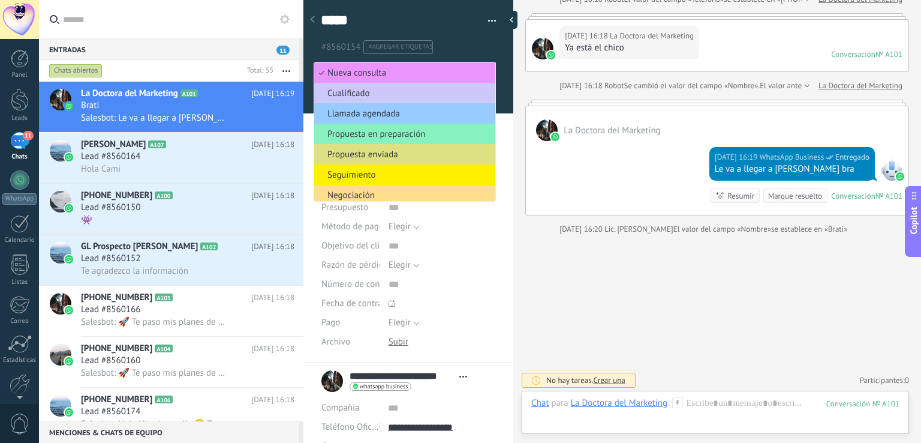
click at [356, 196] on span "Negociación" at bounding box center [403, 195] width 178 height 11
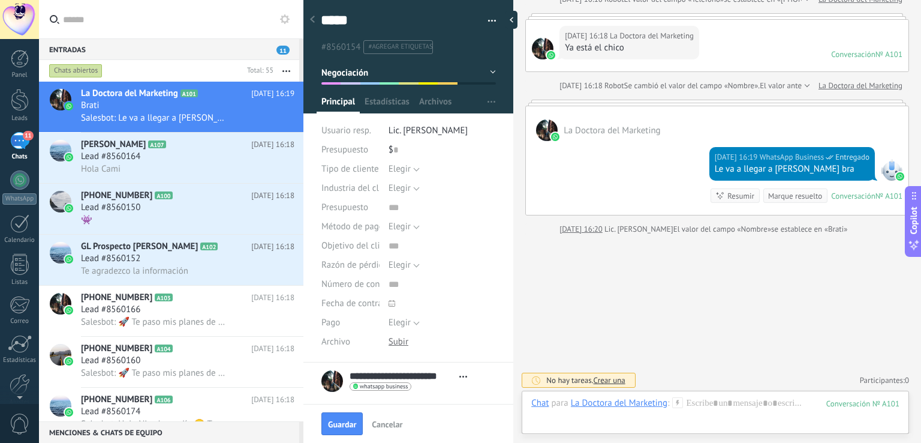
click at [419, 51] on li "#agregar etiquetas" at bounding box center [398, 47] width 70 height 14
click at [487, 21] on button "button" at bounding box center [487, 21] width 17 height 18
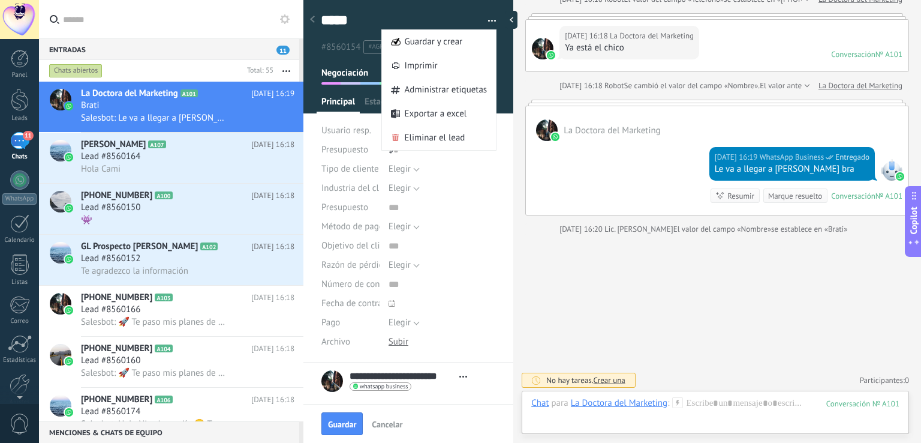
click at [333, 67] on span "Negociación" at bounding box center [344, 72] width 47 height 11
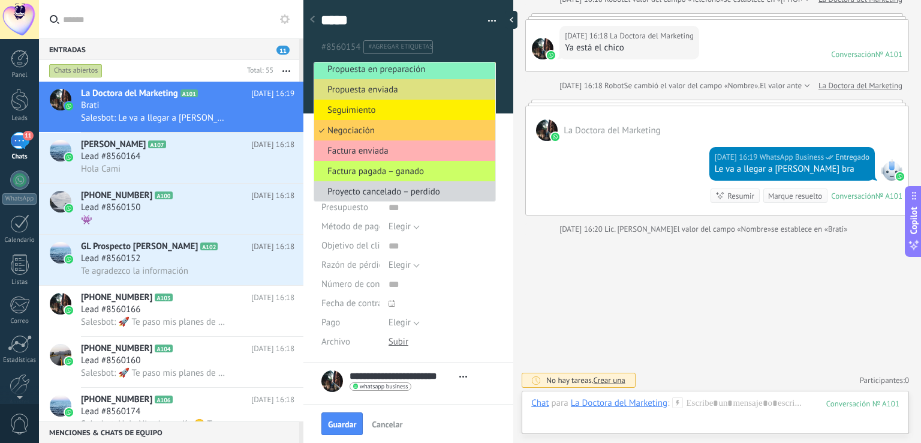
scroll to position [67, 0]
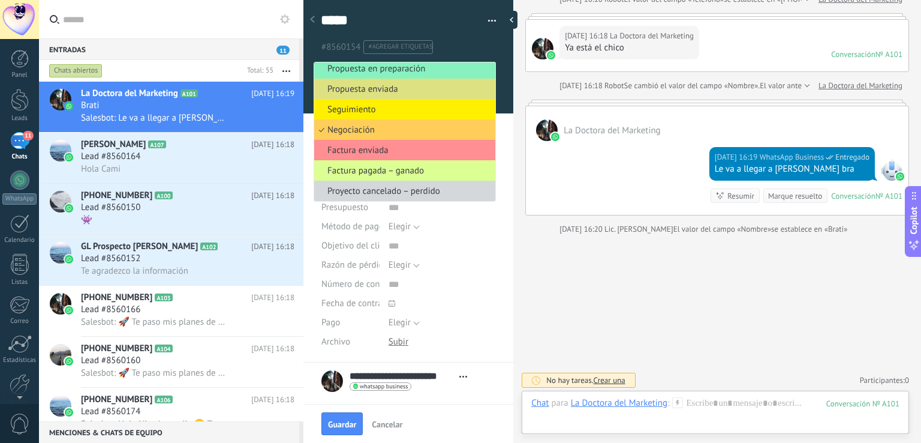
click at [386, 169] on span "Factura pagada – ganado" at bounding box center [403, 170] width 178 height 11
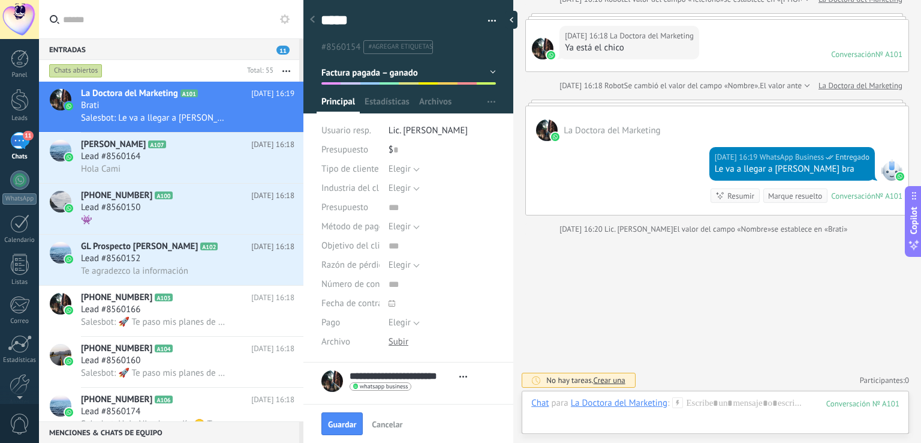
click at [125, 315] on span "Lead #8560166" at bounding box center [110, 309] width 59 height 12
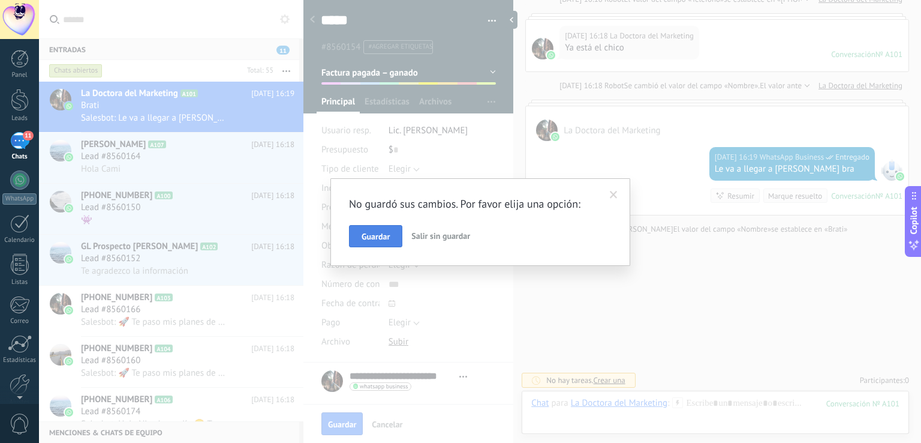
click at [379, 236] on span "Guardar" at bounding box center [376, 236] width 28 height 8
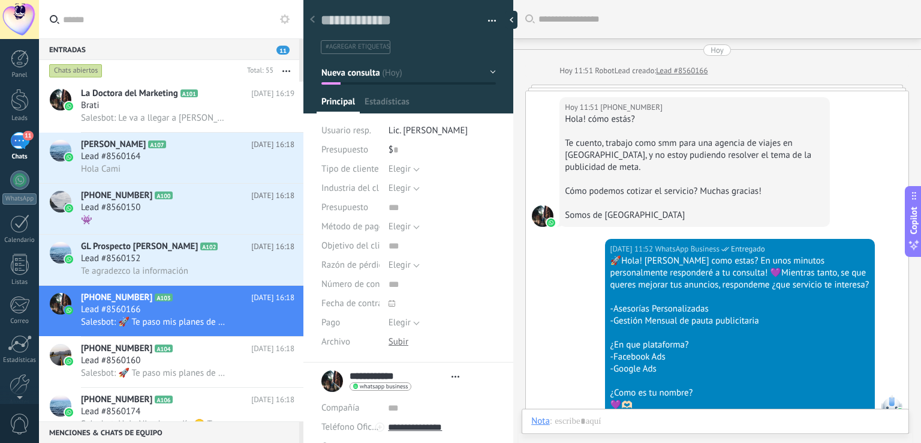
type textarea "**********"
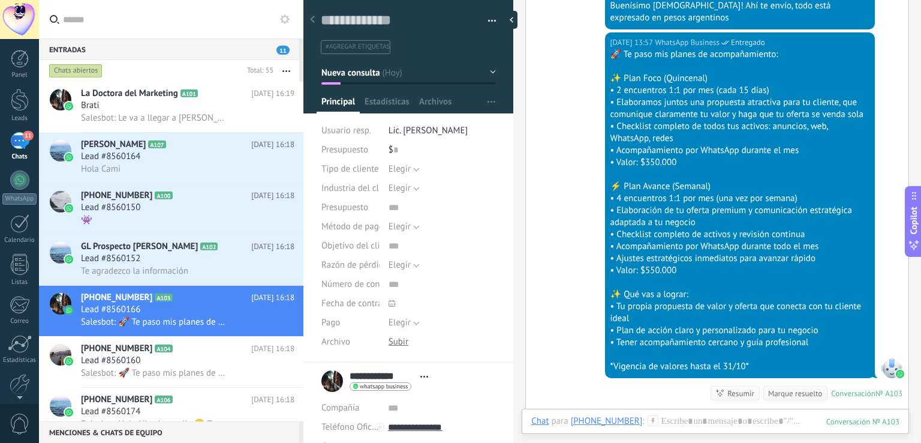
click at [385, 75] on button "Nueva consulta" at bounding box center [408, 73] width 175 height 22
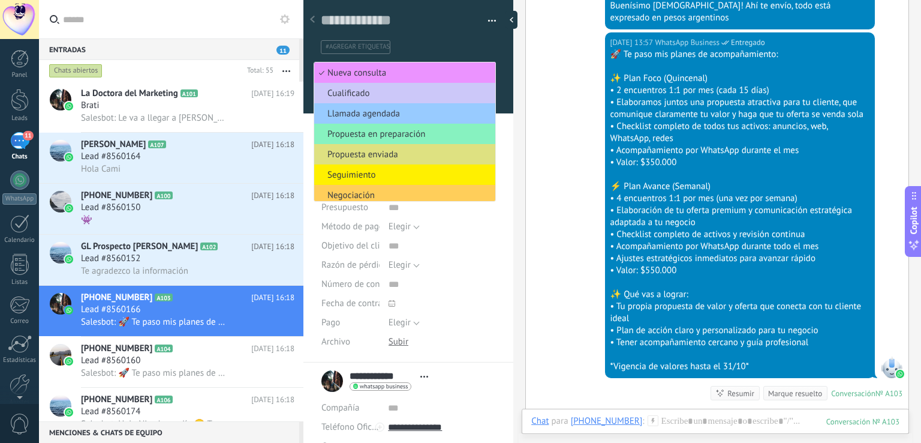
click at [372, 38] on div "#agregar etiquetas" at bounding box center [406, 47] width 176 height 19
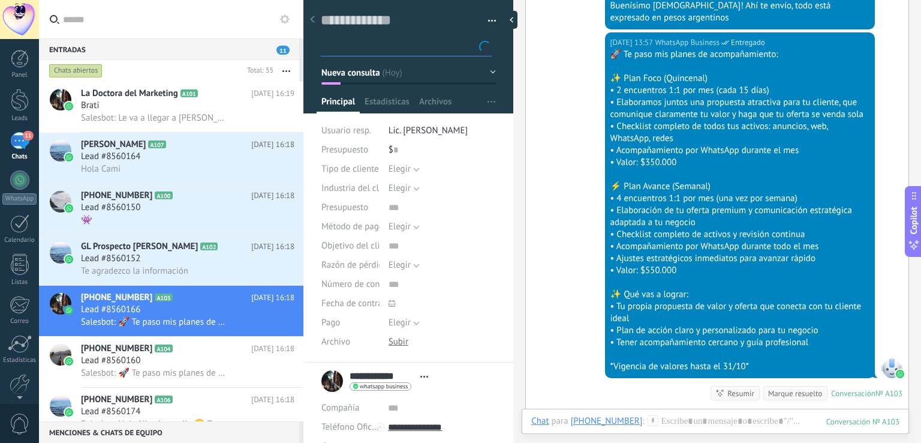
click at [375, 47] on input "text" at bounding box center [407, 47] width 167 height 13
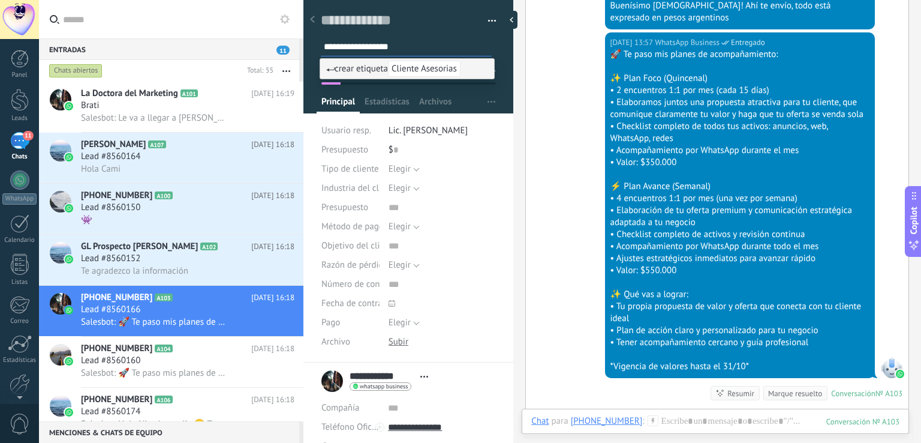
type input "**********"
click at [387, 67] on span "crear etiqueta Cliente Asesorias" at bounding box center [393, 68] width 134 height 11
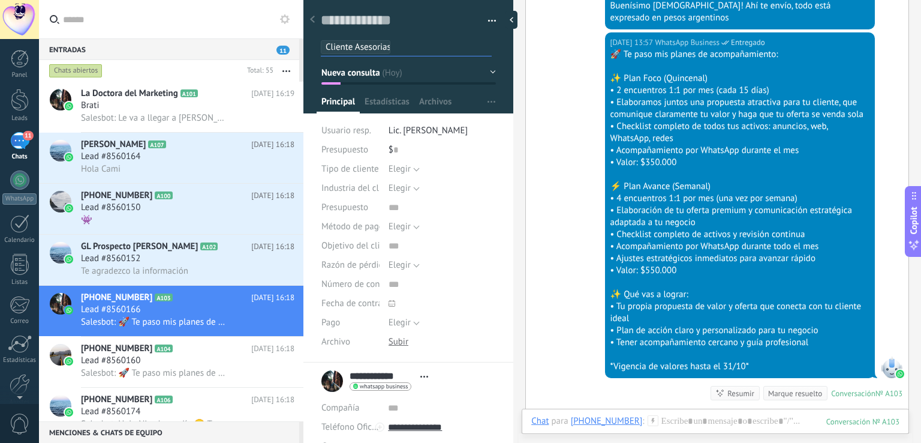
click at [536, 116] on div "Hoy 13:57 WhatsApp Business Entregado 🚀 Te paso mis planes de acompañamiento: ✨…" at bounding box center [717, 222] width 383 height 380
click at [338, 428] on div "Guardar" at bounding box center [342, 423] width 28 height 8
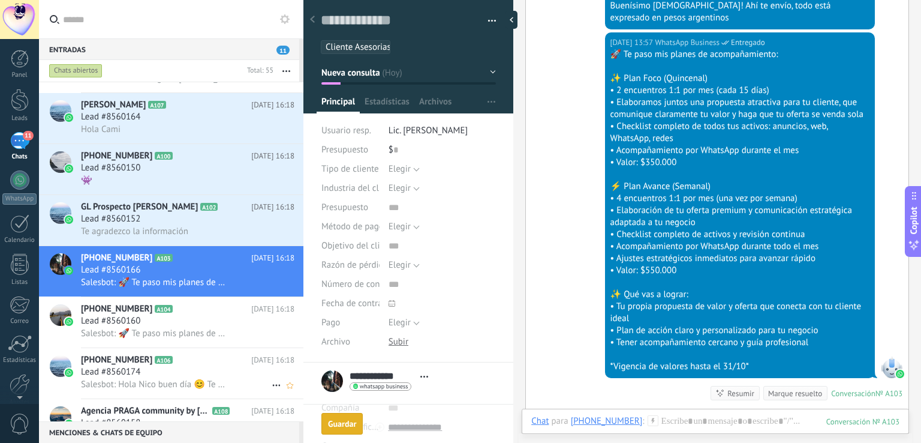
scroll to position [60, 0]
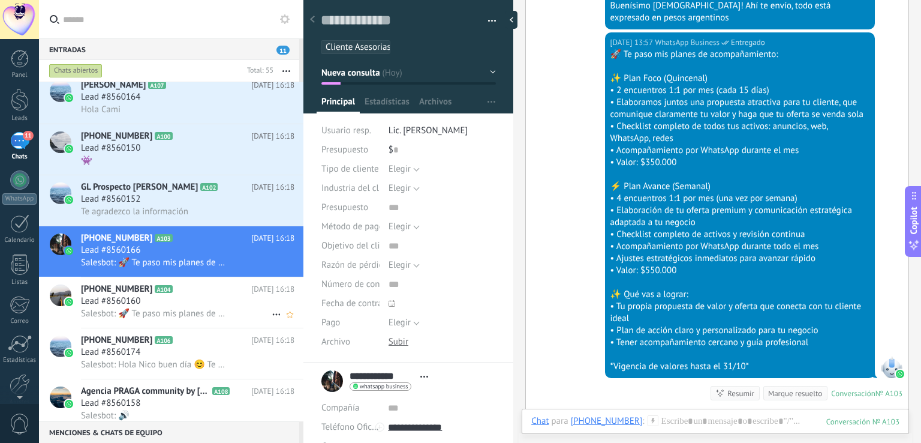
click at [190, 289] on h2 "+5491160210685 A104" at bounding box center [166, 289] width 170 height 12
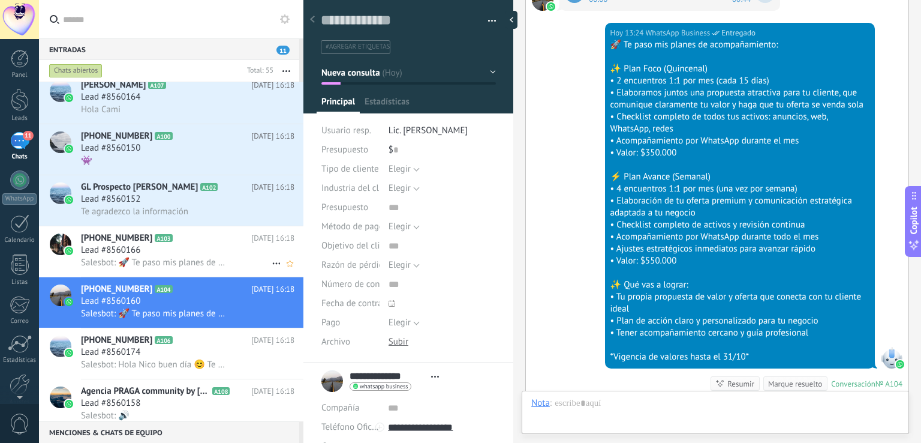
scroll to position [17, 0]
click at [216, 242] on h2 "+59895270897 A103" at bounding box center [166, 238] width 170 height 12
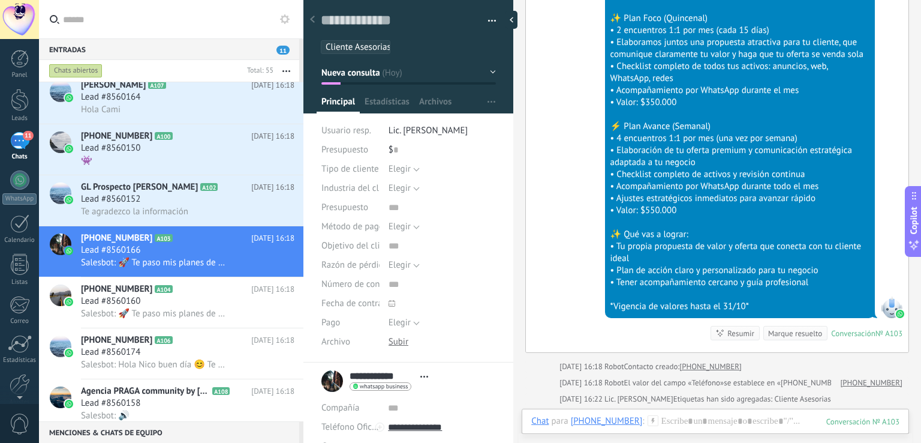
scroll to position [873, 0]
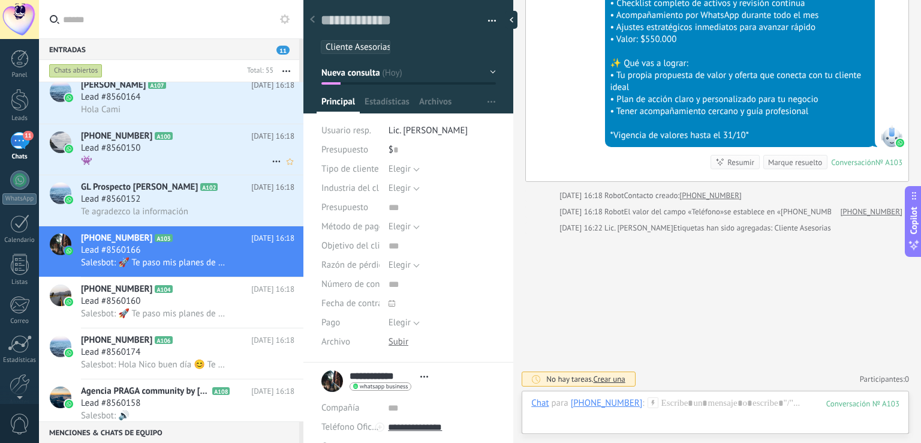
click at [164, 145] on div "Lead #8560150" at bounding box center [188, 148] width 214 height 12
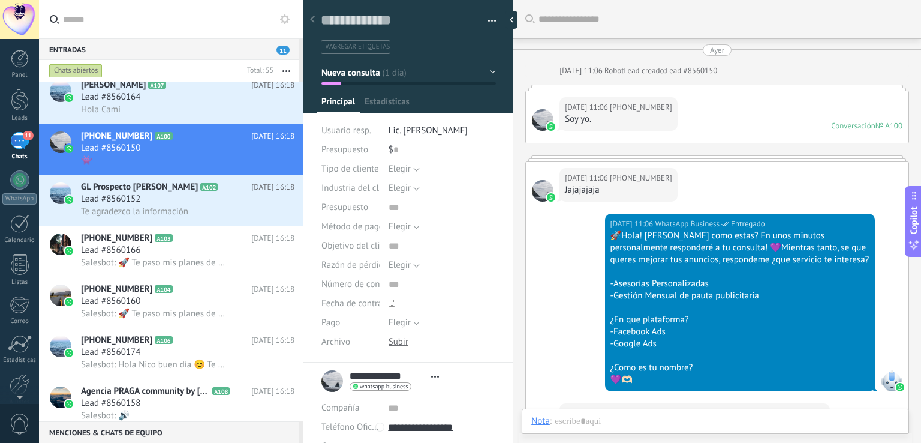
scroll to position [1001, 0]
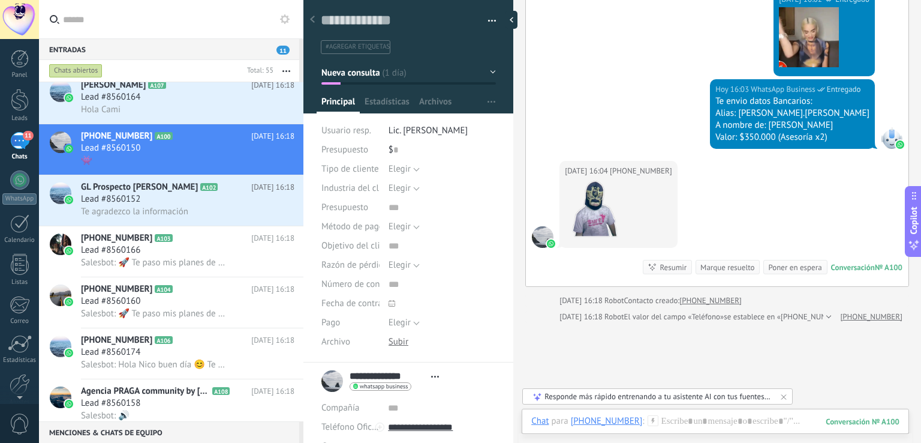
click at [349, 34] on div "#agregar etiquetas" at bounding box center [409, 43] width 176 height 22
click at [358, 43] on span "#agregar etiquetas" at bounding box center [358, 47] width 64 height 8
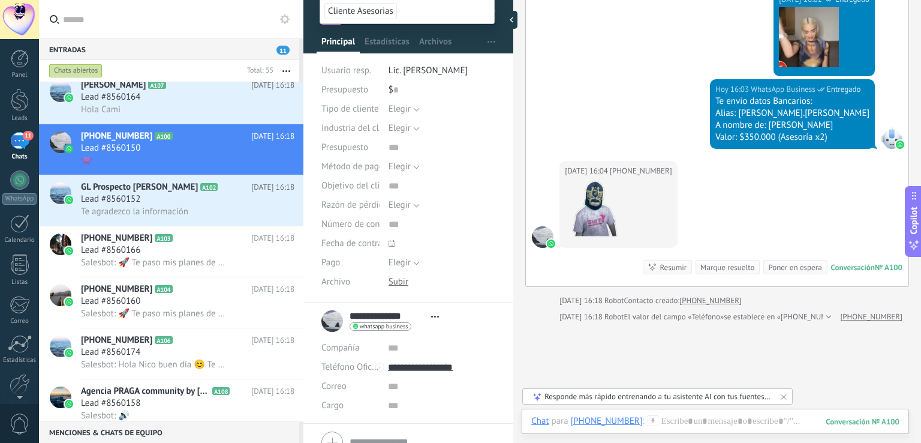
click at [365, 8] on span "Cliente Asesorias" at bounding box center [360, 11] width 73 height 16
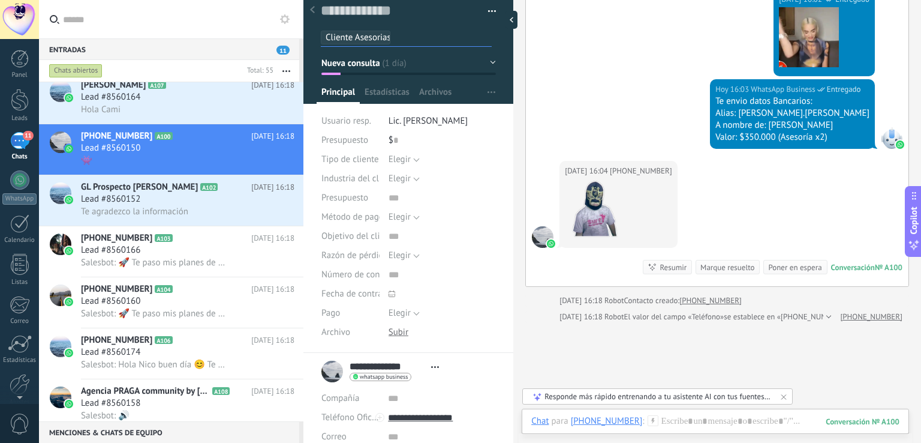
scroll to position [0, 0]
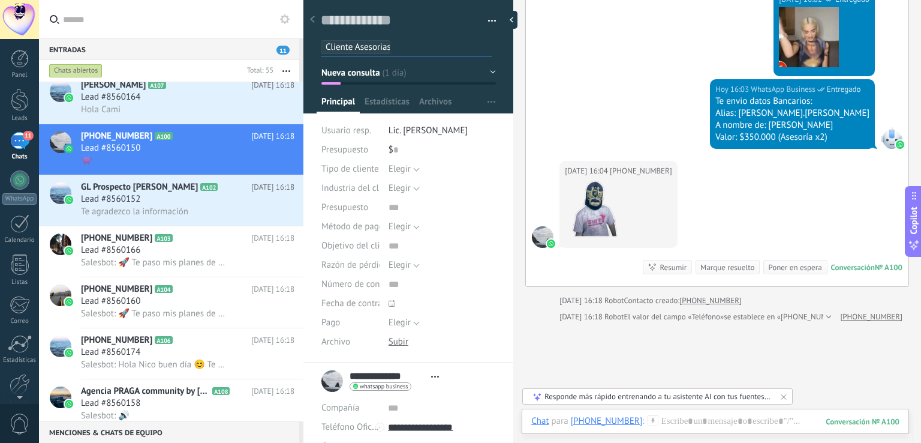
click at [494, 192] on div "Guardar y crear Imprimir Administrar etiquetas Exportar a excel" at bounding box center [408, 177] width 211 height 370
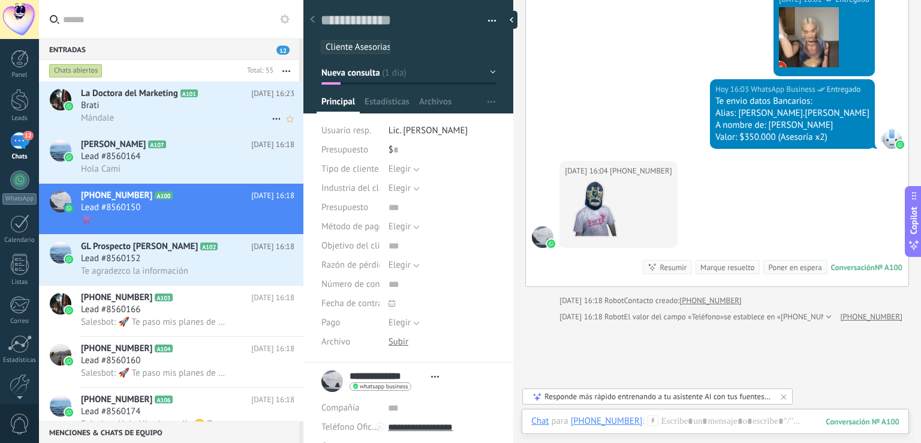
click at [184, 111] on div "Brati" at bounding box center [188, 106] width 214 height 12
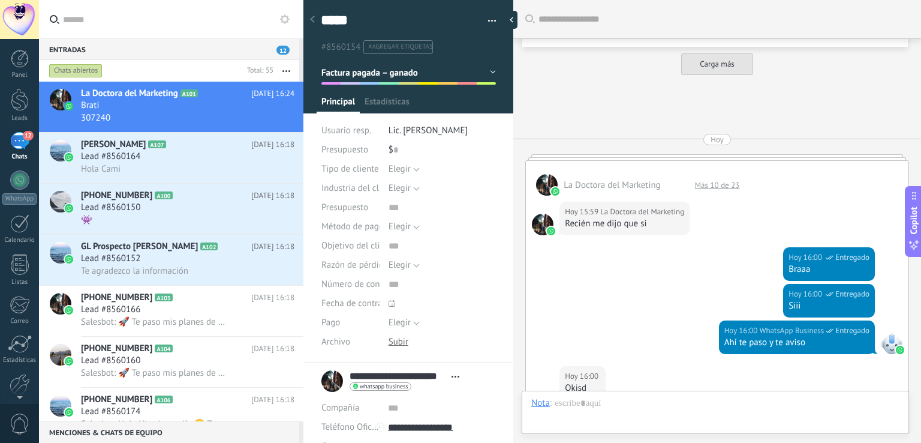
type textarea "*****"
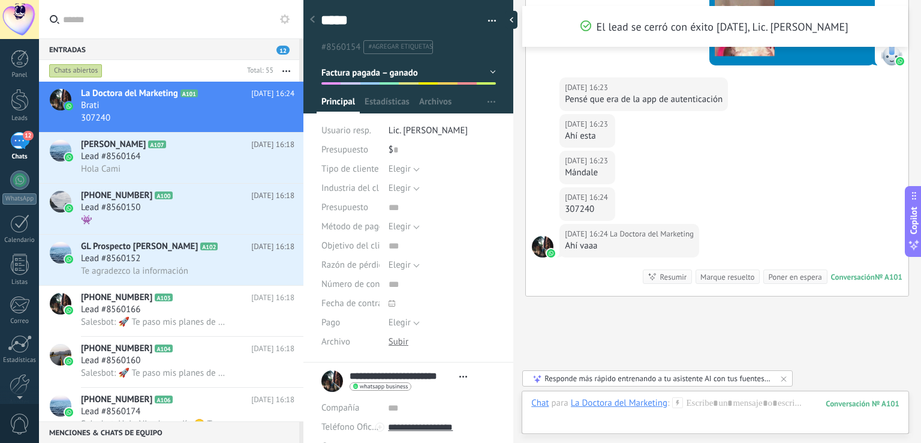
scroll to position [1320, 0]
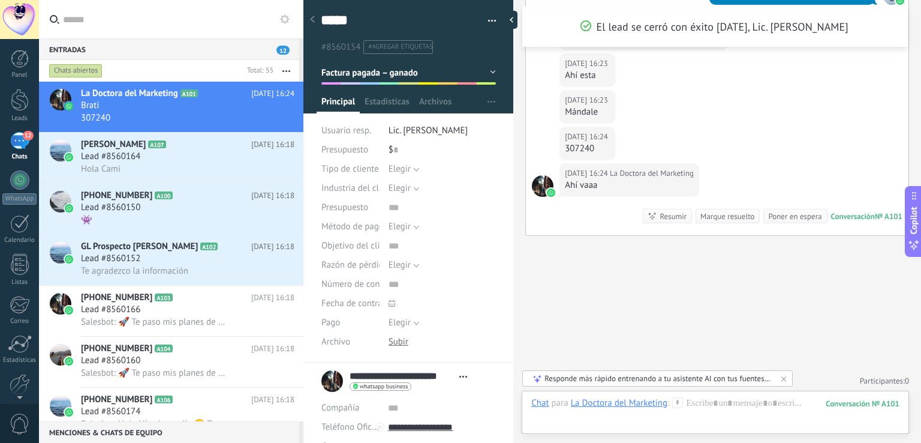
click at [577, 208] on div "Hoy 16:24 La Doctora del Marketing Ahí vaaa Conversación № A101 Conversación № …" at bounding box center [717, 199] width 383 height 72
click at [577, 143] on div "307240" at bounding box center [587, 149] width 45 height 12
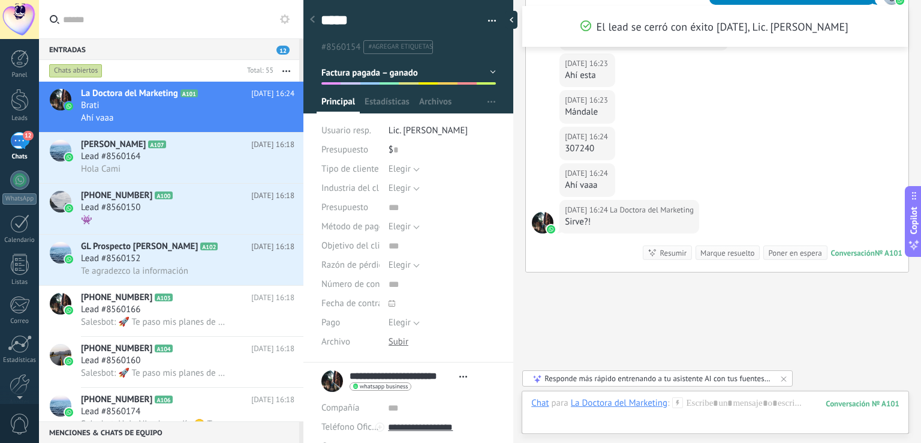
scroll to position [1357, 0]
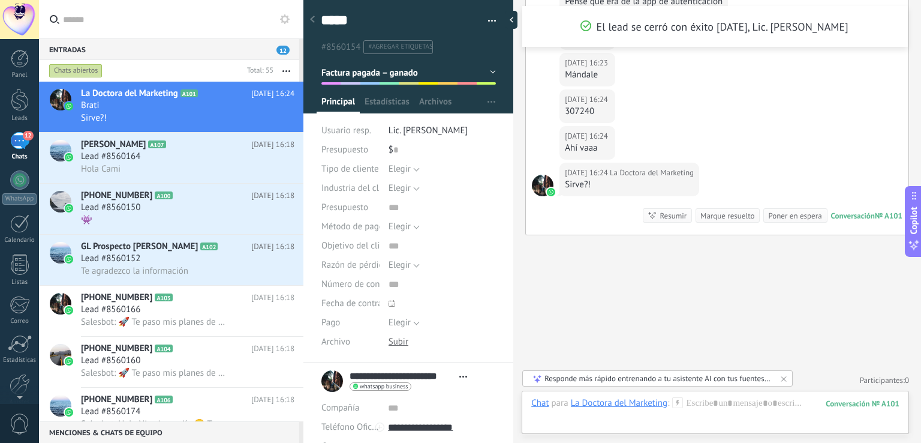
copy div "307240"
click at [578, 113] on div "307240" at bounding box center [587, 112] width 45 height 12
copy div "307240"
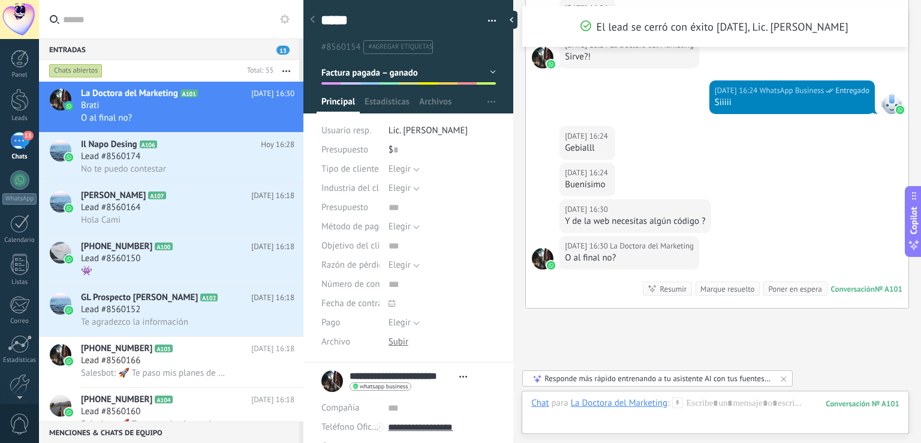
scroll to position [1558, 0]
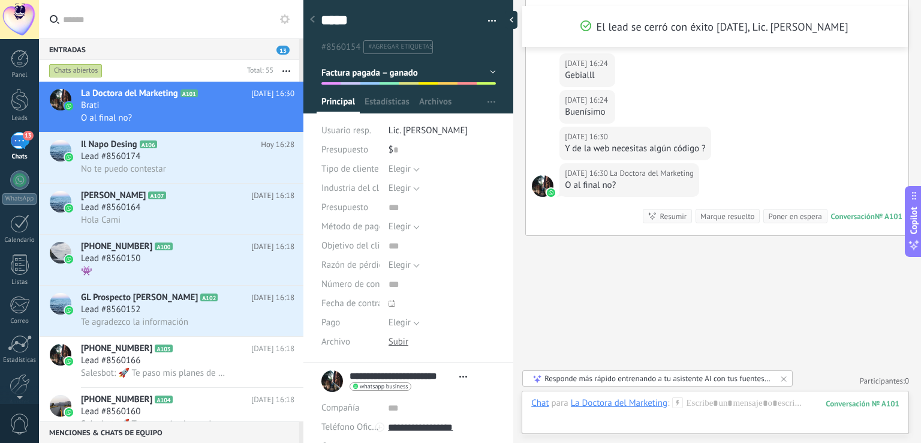
click at [734, 394] on div "Chat Correo Nota Tarea Chat para La Doctora del Marketing : 101 Enviar Cancelar…" at bounding box center [715, 411] width 387 height 43
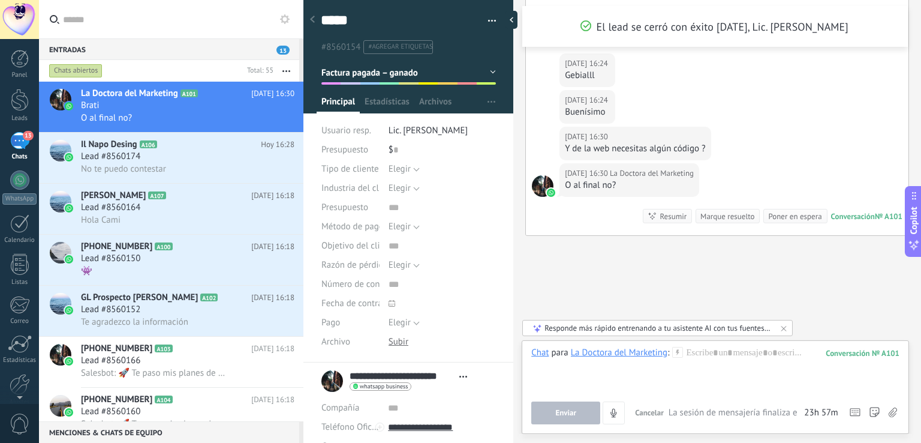
click at [738, 401] on div "Chat para La Doctora del Marketing : 101 Enviar Cancelar Rastrear clics en link…" at bounding box center [715, 385] width 368 height 77
click at [735, 363] on div at bounding box center [715, 370] width 368 height 46
click at [551, 417] on button "Enviar" at bounding box center [565, 412] width 69 height 23
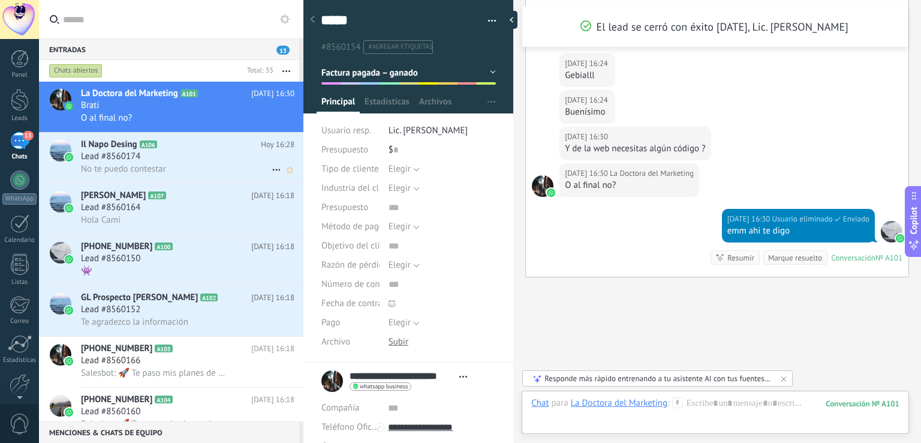
click at [166, 171] on h3 "No te puedo contestar" at bounding box center [126, 169] width 91 height 12
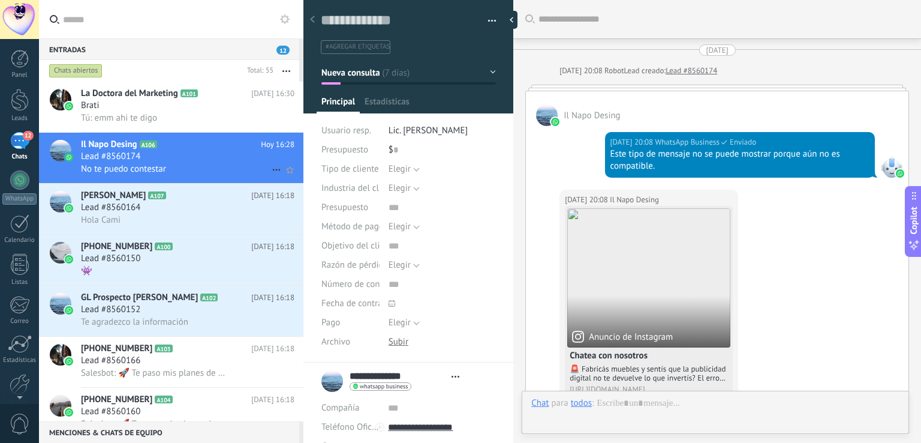
type textarea "**********"
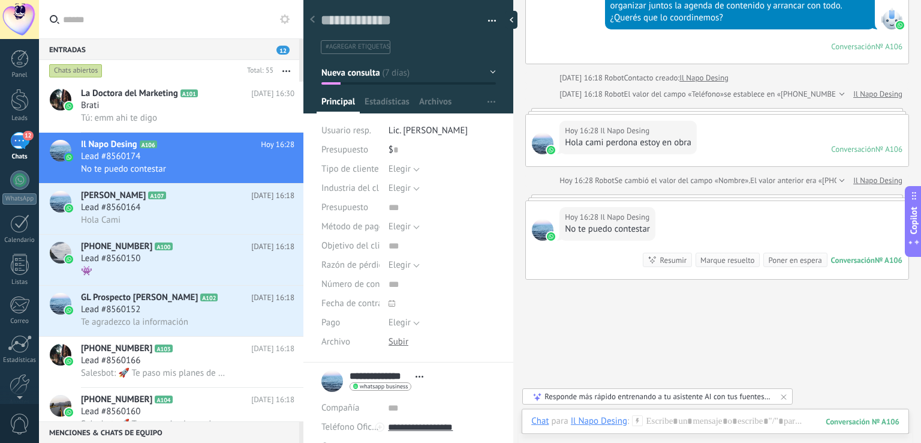
click at [648, 201] on div "Hoy 16:28 Il Napo Desing No te puedo contestar Conversación № A106 Conversación…" at bounding box center [717, 240] width 383 height 78
drag, startPoint x: 649, startPoint y: 179, endPoint x: 657, endPoint y: 202, distance: 24.1
click at [657, 202] on div "Hoy 16:28 Il Napo Desing No te puedo contestar Conversación № A106 Conversación…" at bounding box center [717, 236] width 384 height 85
click at [661, 201] on div "Hoy 16:28 Il Napo Desing No te puedo contestar Conversación № A106 Conversación…" at bounding box center [717, 240] width 383 height 78
drag, startPoint x: 562, startPoint y: 212, endPoint x: 661, endPoint y: 218, distance: 99.1
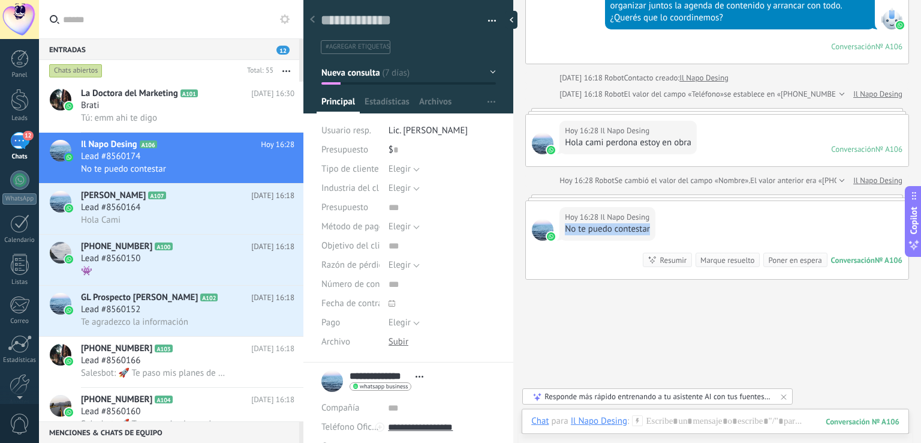
click at [661, 218] on div "Hoy 16:28 Il Napo Desing No te puedo contestar Conversación № A106 Conversación…" at bounding box center [717, 240] width 383 height 78
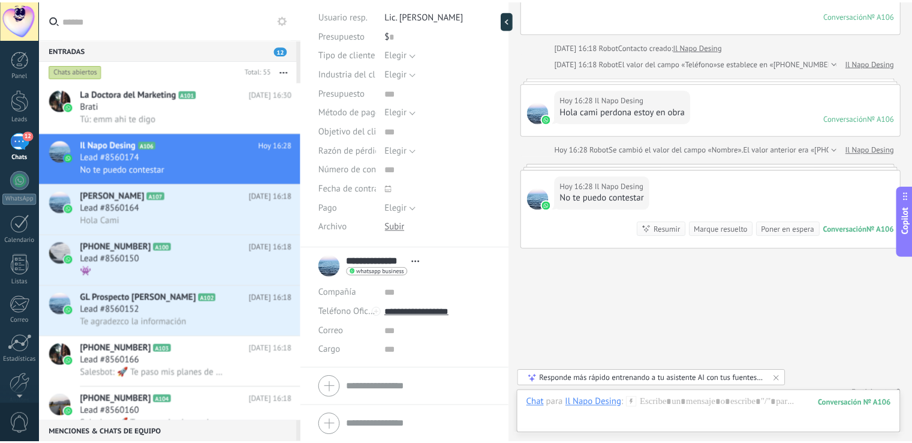
scroll to position [0, 0]
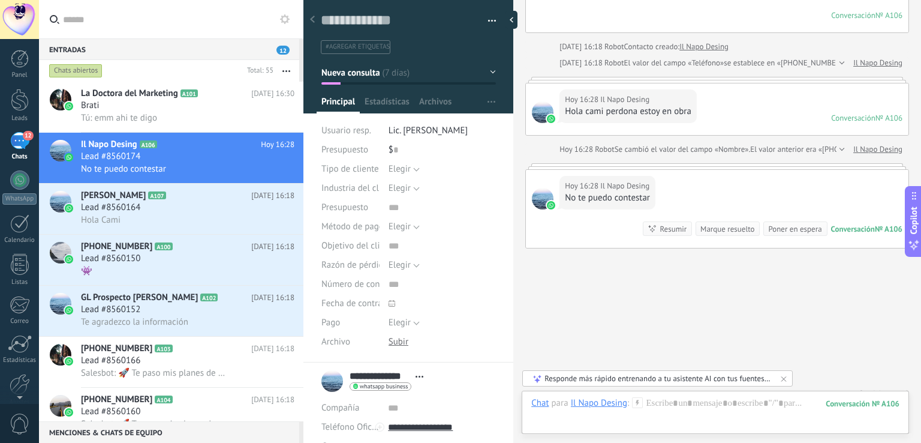
click at [354, 70] on span "Nueva consulta" at bounding box center [350, 72] width 59 height 11
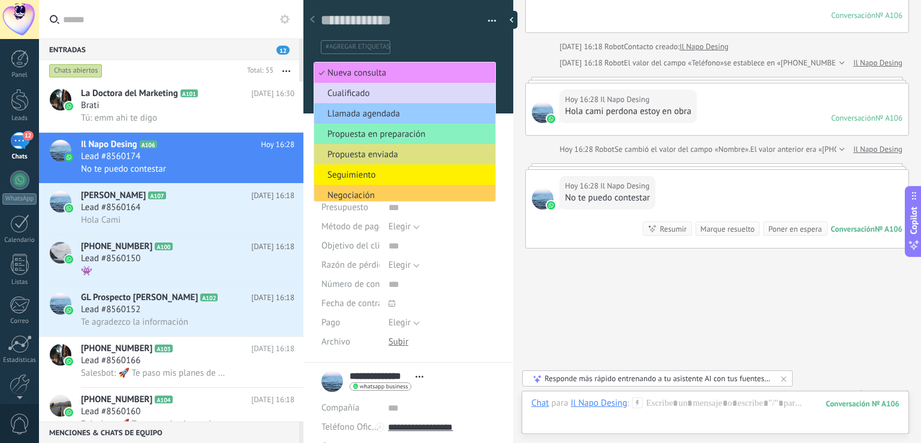
click at [365, 91] on span "Cualificado" at bounding box center [403, 93] width 178 height 11
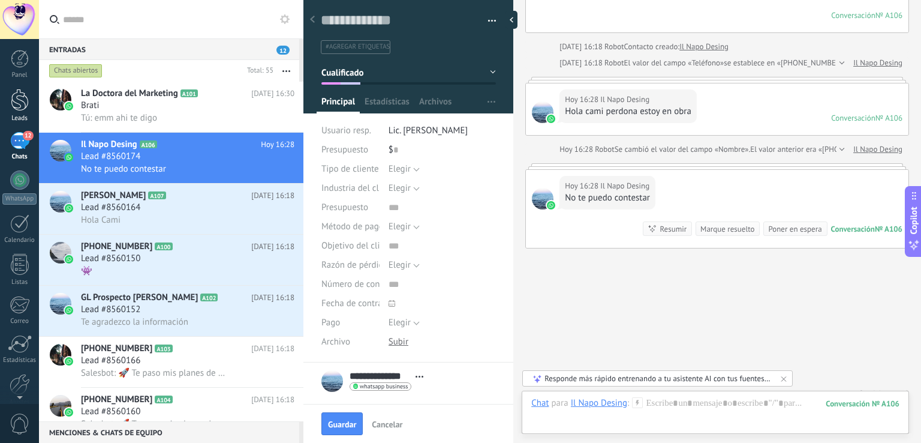
click at [11, 115] on div "Leads" at bounding box center [19, 119] width 35 height 8
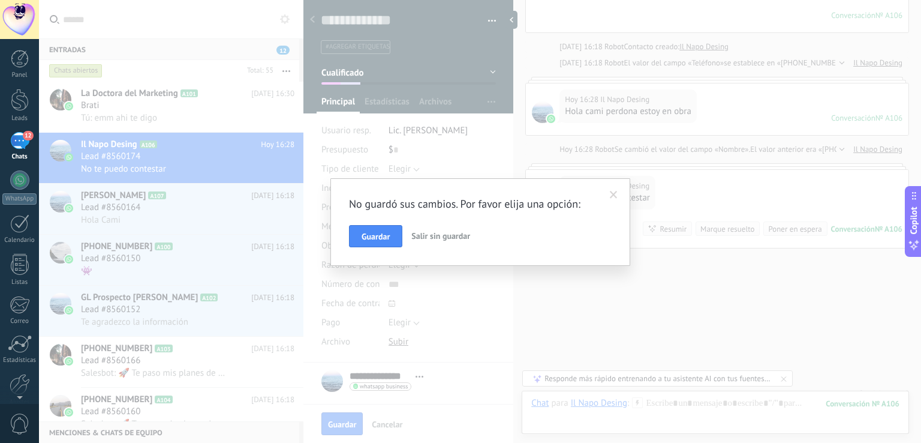
click at [381, 236] on span "Guardar" at bounding box center [376, 236] width 28 height 8
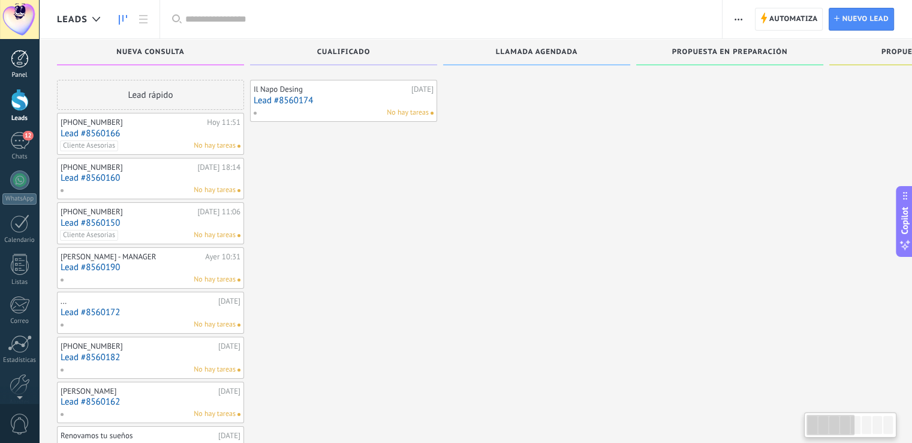
click at [14, 65] on div at bounding box center [20, 59] width 18 height 18
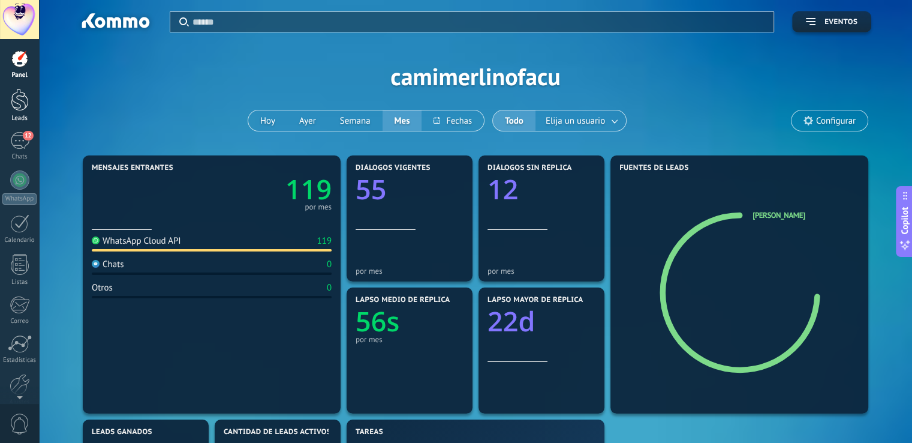
click at [22, 104] on div at bounding box center [20, 100] width 18 height 22
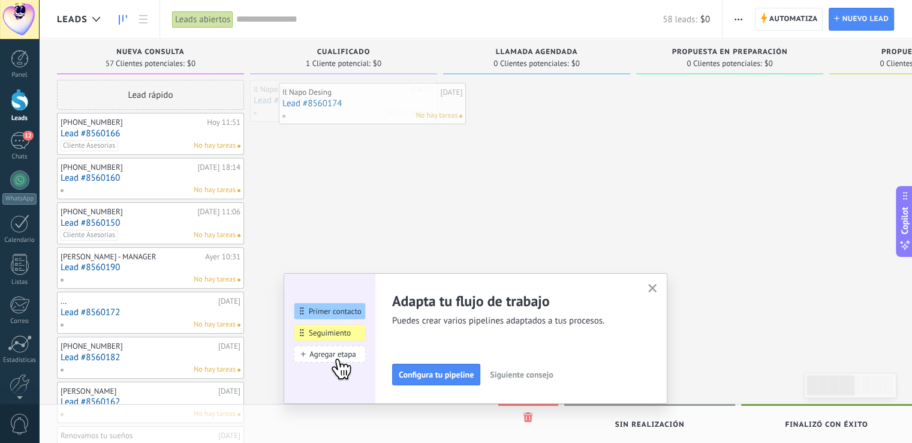
drag, startPoint x: 385, startPoint y: 104, endPoint x: 398, endPoint y: 101, distance: 13.4
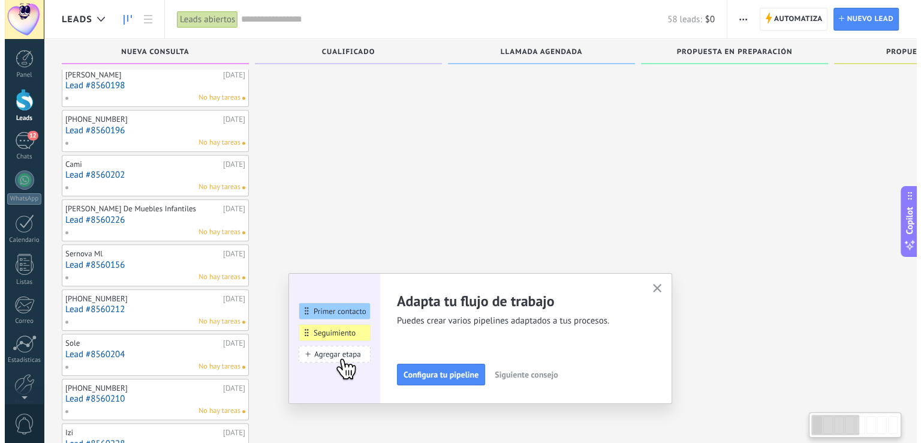
scroll to position [587, 0]
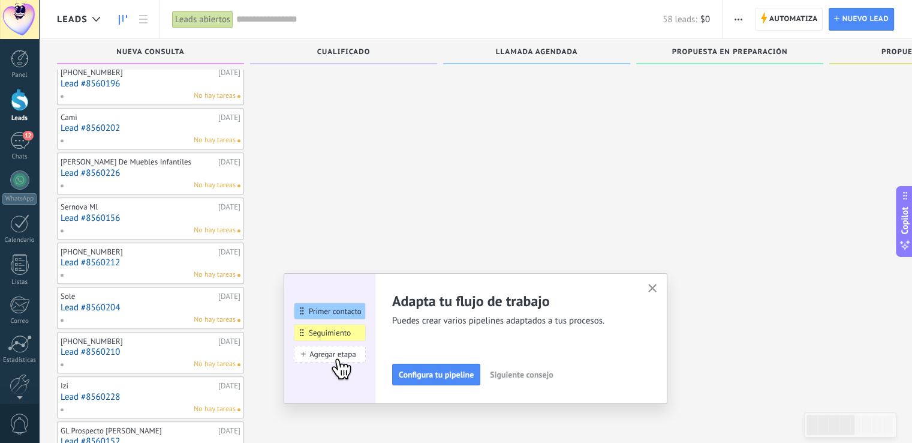
click at [519, 375] on span "Siguiente consejo" at bounding box center [521, 374] width 63 height 8
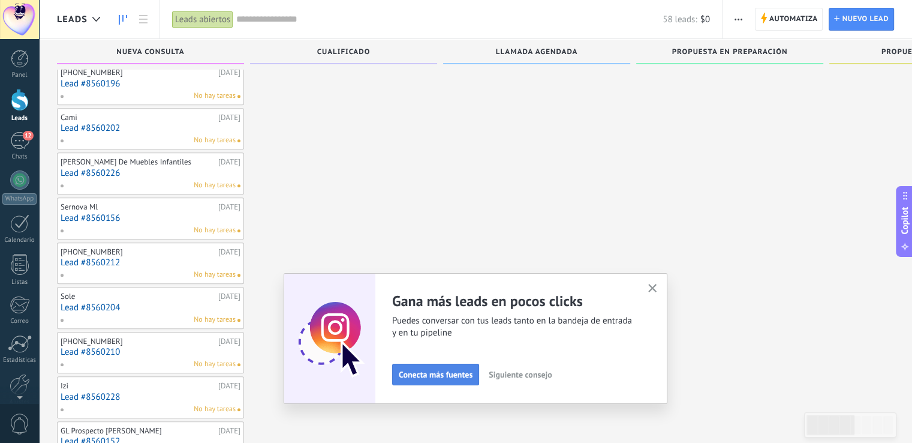
click at [432, 372] on span "Conecta más fuentes" at bounding box center [436, 374] width 74 height 8
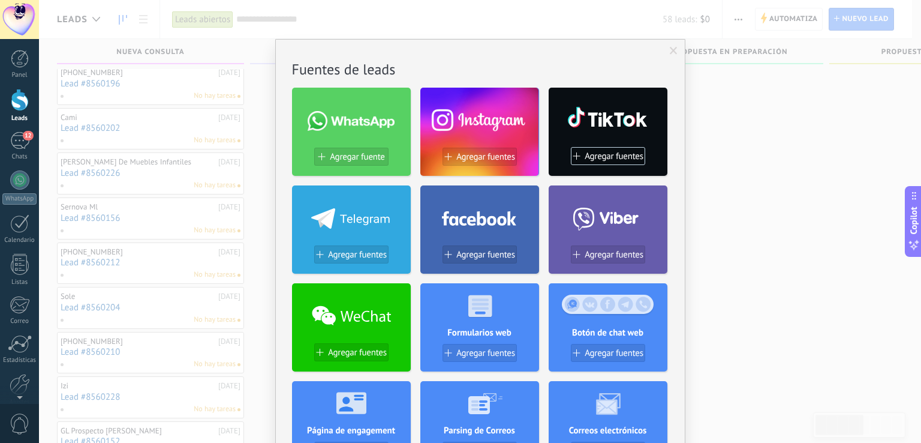
click at [9, 26] on div at bounding box center [19, 19] width 39 height 39
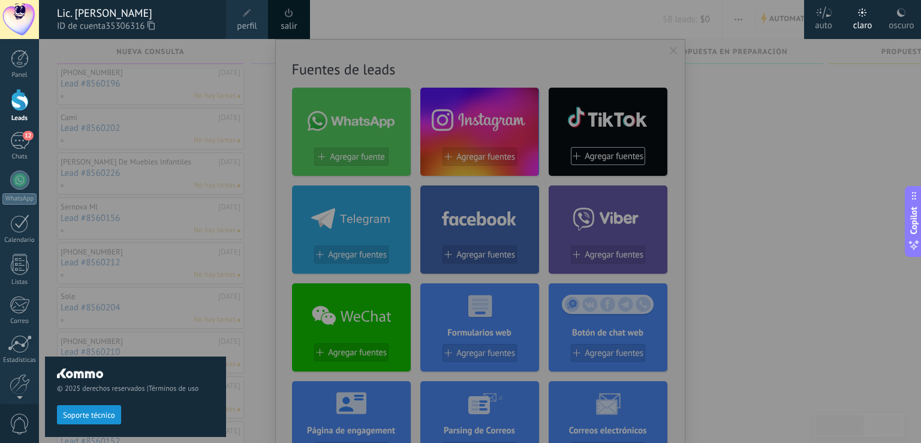
click at [10, 18] on div at bounding box center [19, 19] width 39 height 39
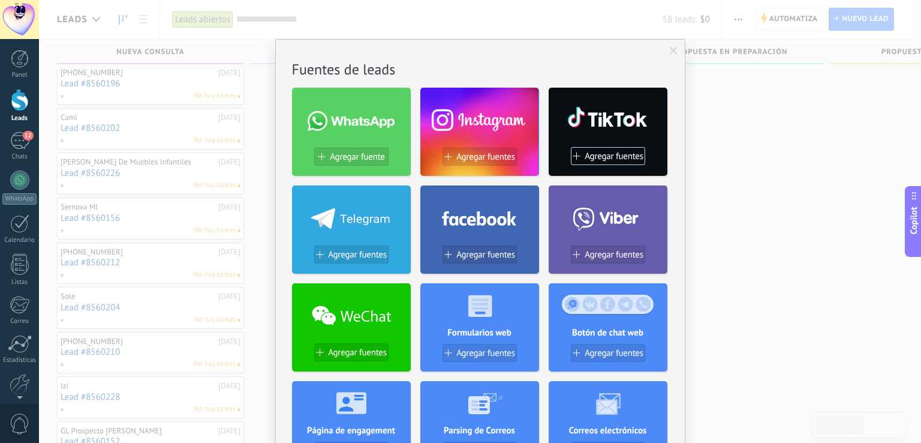
click at [10, 18] on div at bounding box center [19, 19] width 39 height 39
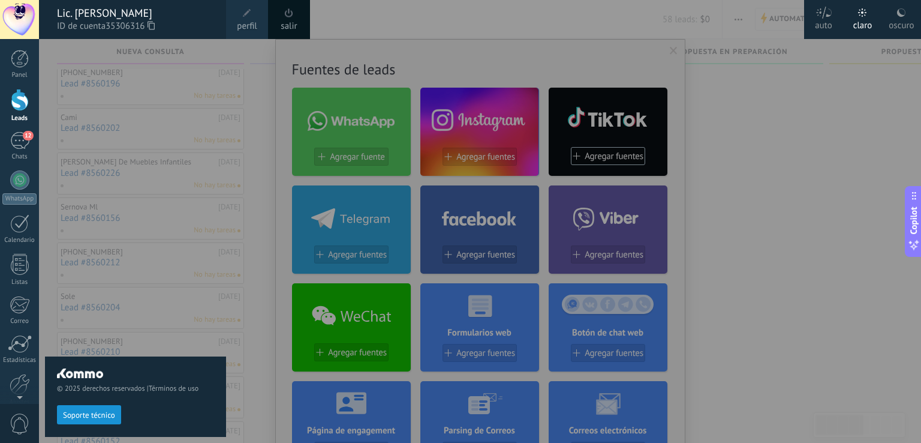
click at [715, 176] on div at bounding box center [499, 221] width 921 height 443
click at [369, 39] on div at bounding box center [499, 221] width 921 height 443
click at [804, 123] on div at bounding box center [499, 221] width 921 height 443
click at [891, 23] on div "oscuro" at bounding box center [901, 23] width 25 height 31
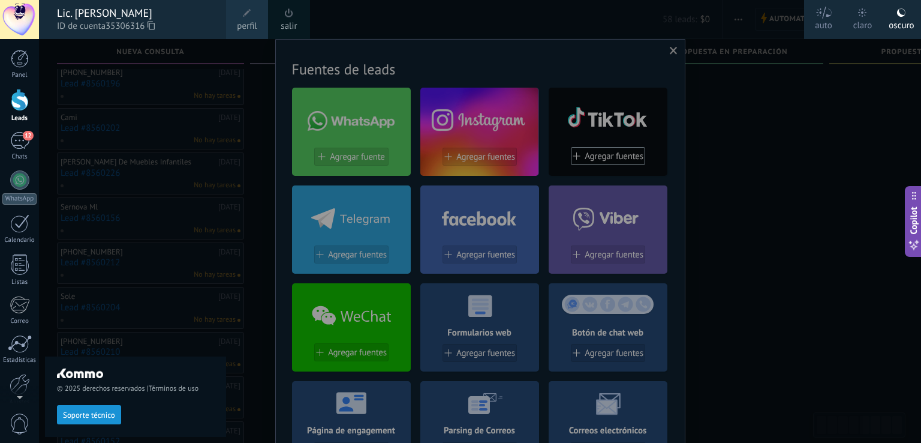
click at [790, 164] on div at bounding box center [499, 221] width 921 height 443
click at [148, 262] on div "© 2025 derechos reservados | Términos de uso Soporte técnico" at bounding box center [135, 241] width 181 height 404
click at [252, 14] on span at bounding box center [247, 13] width 13 height 13
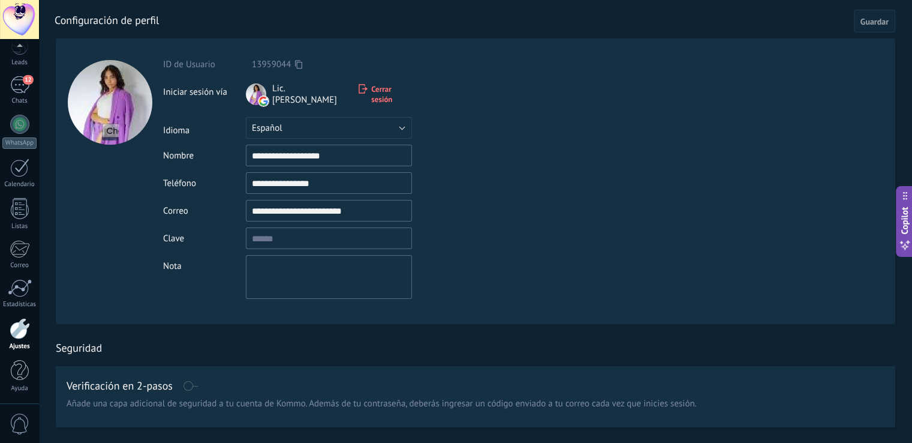
click at [21, 18] on div at bounding box center [19, 19] width 39 height 39
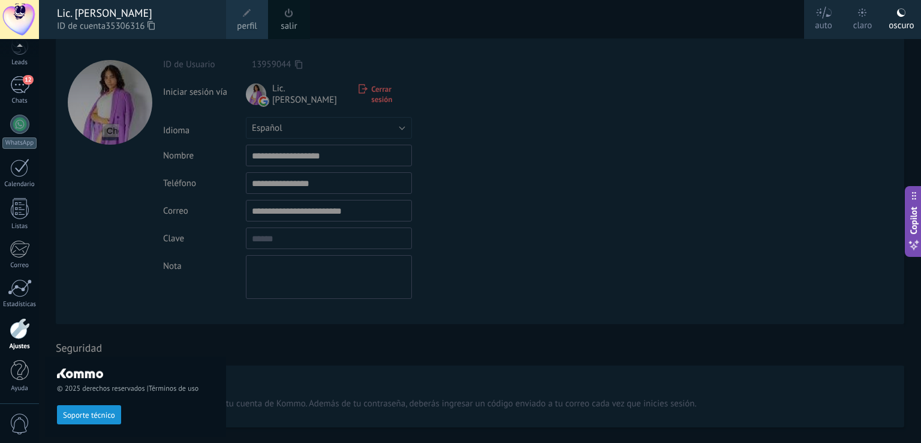
click at [561, 161] on div at bounding box center [499, 221] width 921 height 443
click at [783, 47] on div at bounding box center [499, 221] width 921 height 443
click at [13, 16] on div at bounding box center [19, 19] width 39 height 39
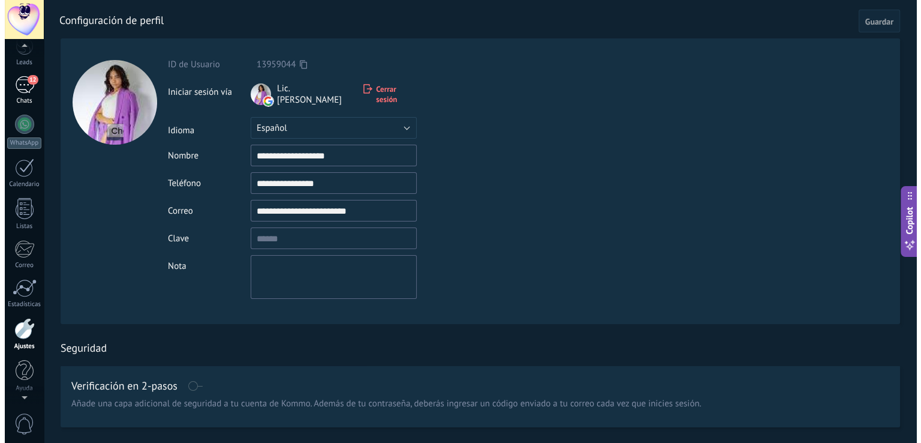
scroll to position [54, 0]
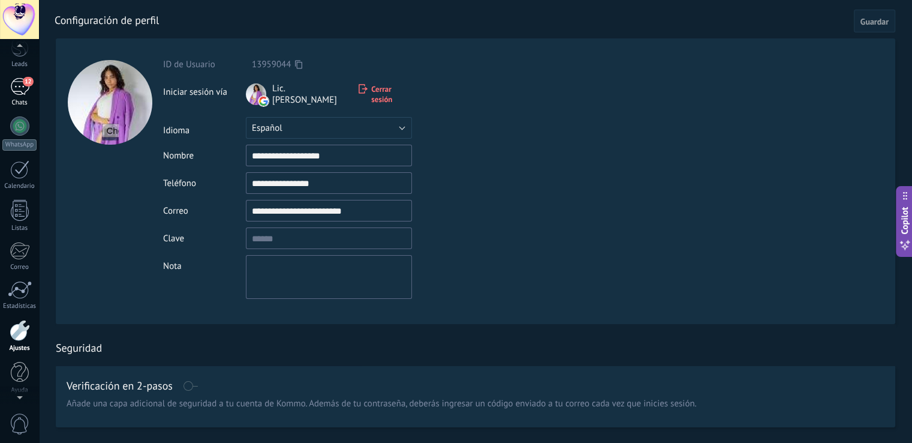
click at [20, 97] on link "12 Chats" at bounding box center [19, 92] width 39 height 29
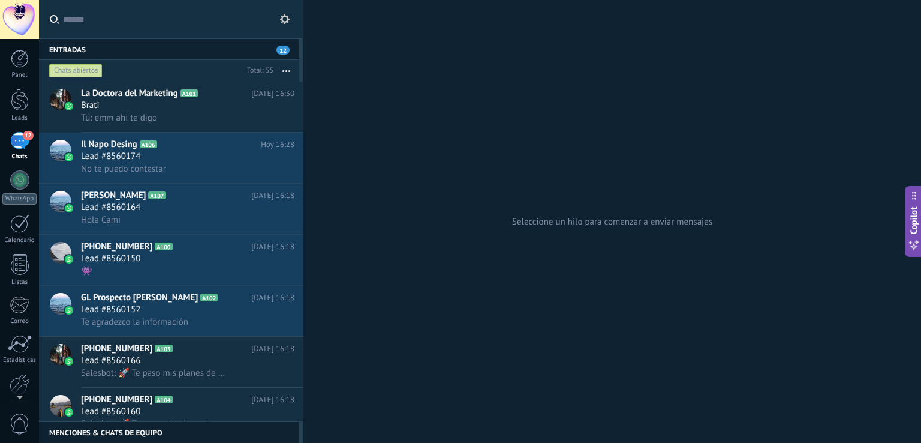
click at [283, 17] on use at bounding box center [285, 19] width 10 height 10
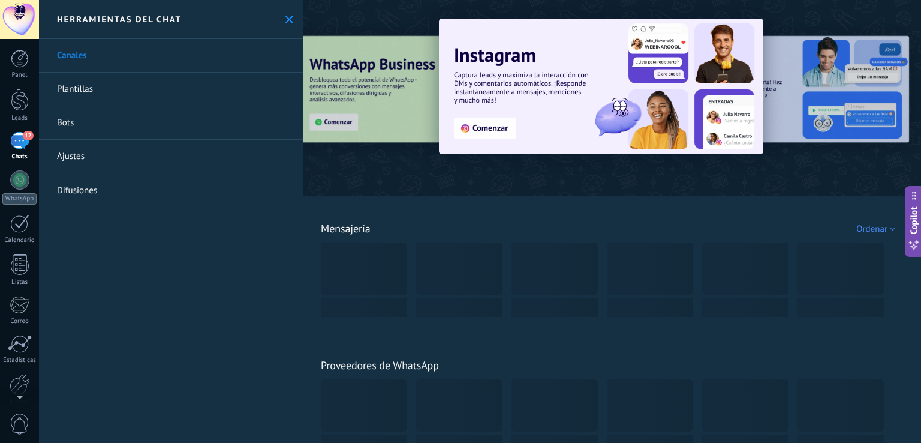
click at [233, 111] on link "Bots" at bounding box center [171, 123] width 265 height 34
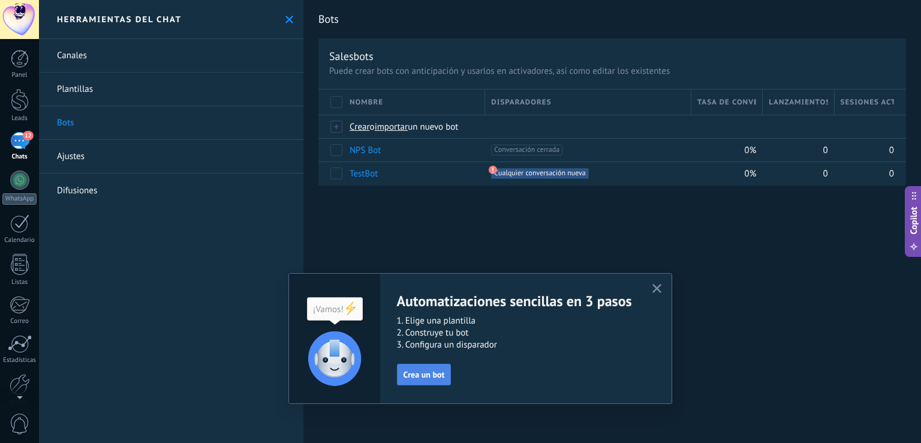
click at [421, 370] on span "Crea un bot" at bounding box center [424, 374] width 41 height 8
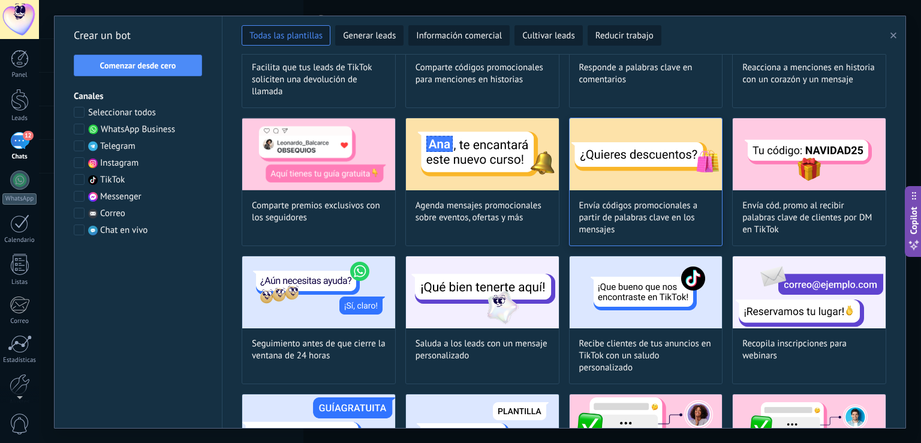
scroll to position [300, 0]
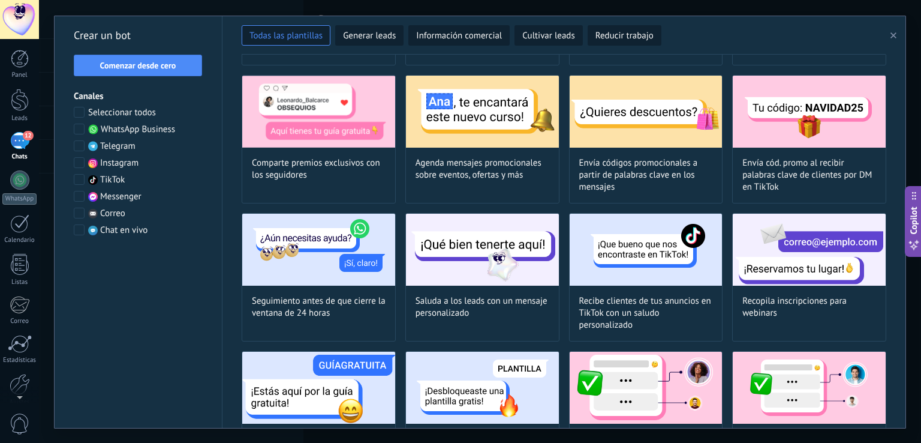
click at [134, 127] on span "WhatsApp Business" at bounding box center [138, 130] width 74 height 12
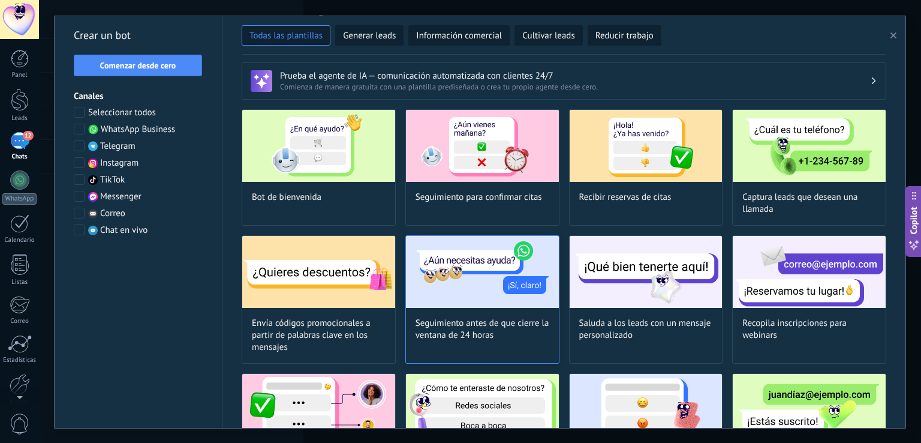
scroll to position [0, 0]
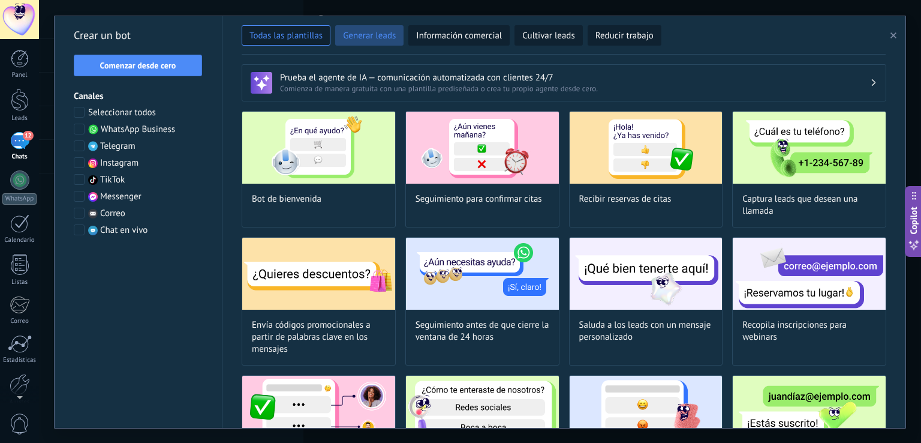
click at [375, 38] on span "Generar leads" at bounding box center [369, 36] width 53 height 12
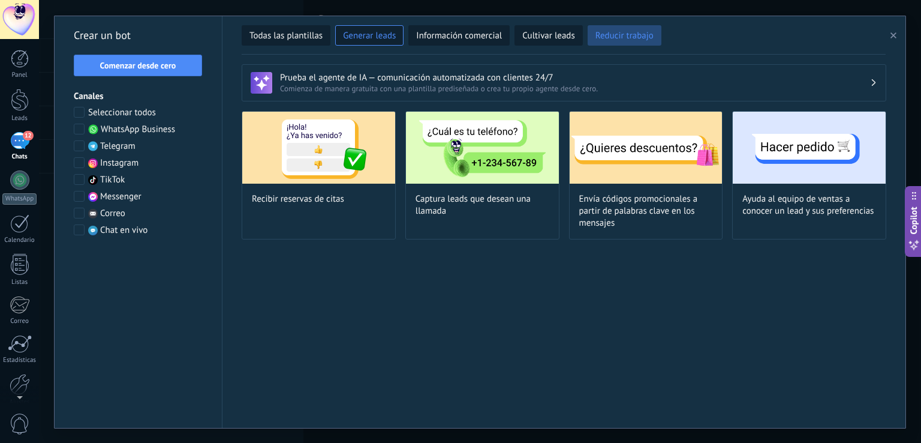
click at [634, 35] on span "Reducir trabajo" at bounding box center [625, 36] width 58 height 12
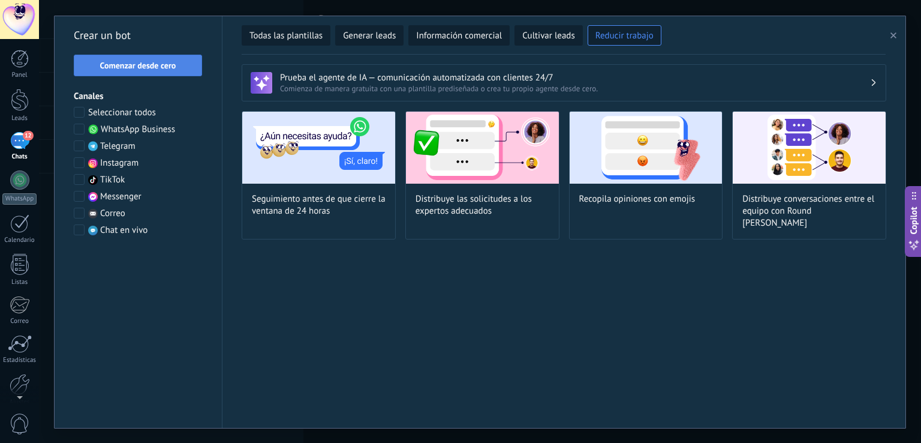
click at [130, 56] on button "Comenzar desde cero" at bounding box center [138, 66] width 128 height 22
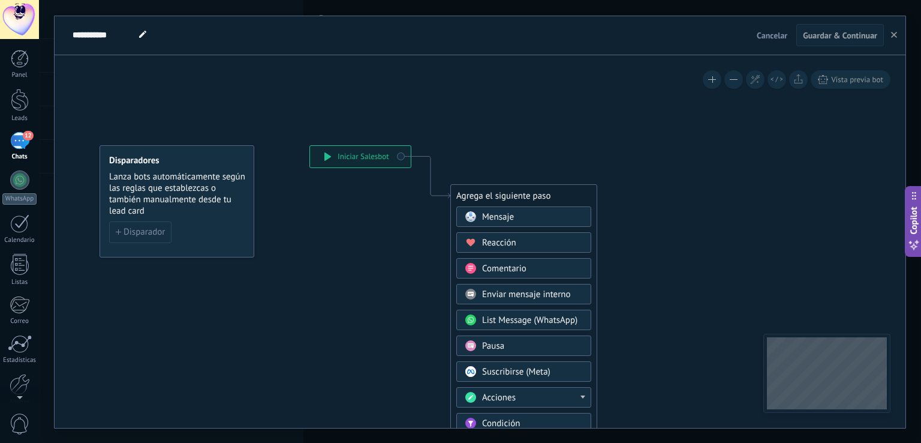
click at [385, 147] on div "**********" at bounding box center [360, 157] width 101 height 22
click at [402, 154] on div "**********" at bounding box center [360, 157] width 101 height 22
click at [511, 218] on span "Mensaje" at bounding box center [498, 216] width 32 height 11
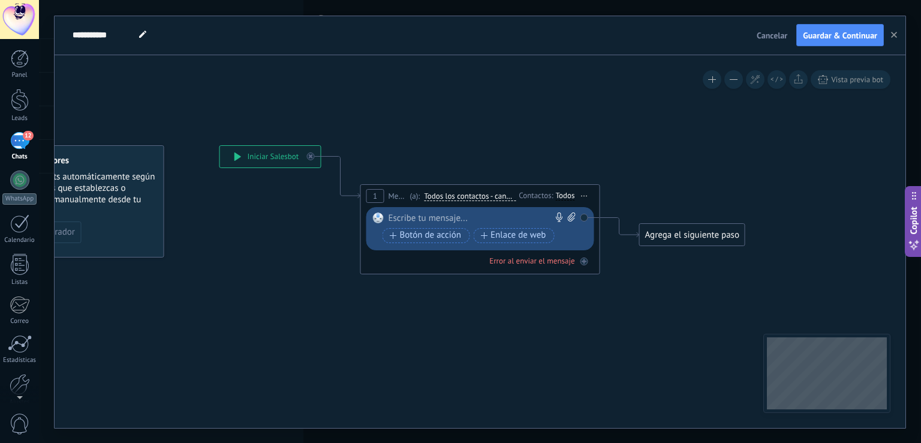
click at [512, 219] on div at bounding box center [478, 218] width 178 height 12
click at [495, 198] on span "Todos los contactos - canales seleccionados" at bounding box center [470, 196] width 92 height 10
click at [495, 198] on button "Todos los contactos - canales seleccionados" at bounding box center [493, 196] width 150 height 22
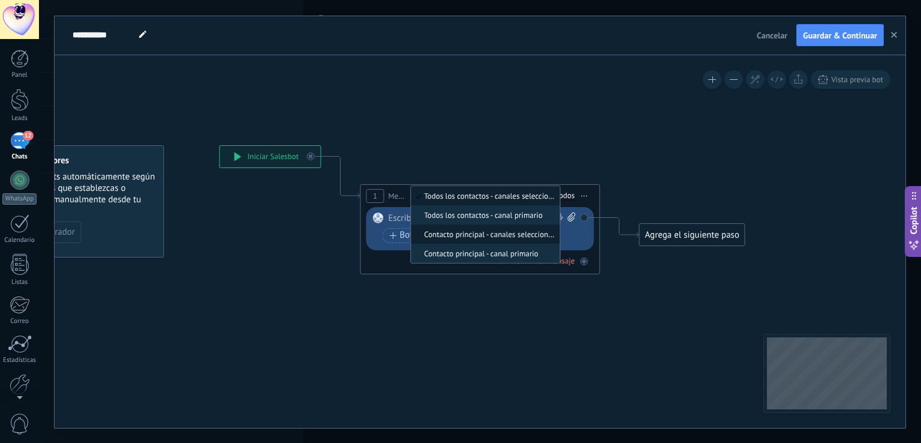
click at [501, 233] on span "Contacto principal - canales seleccionados" at bounding box center [483, 234] width 145 height 10
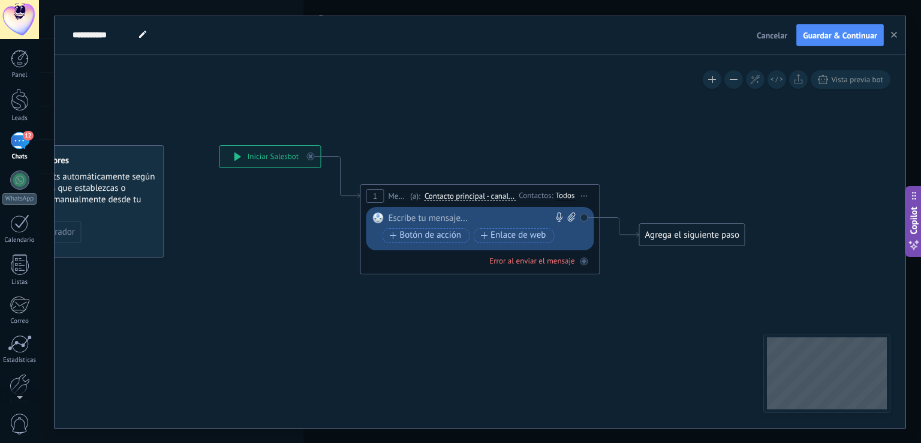
click at [549, 195] on div "Contactos:" at bounding box center [537, 195] width 37 height 11
click at [565, 194] on div "Todos" at bounding box center [565, 196] width 19 height 10
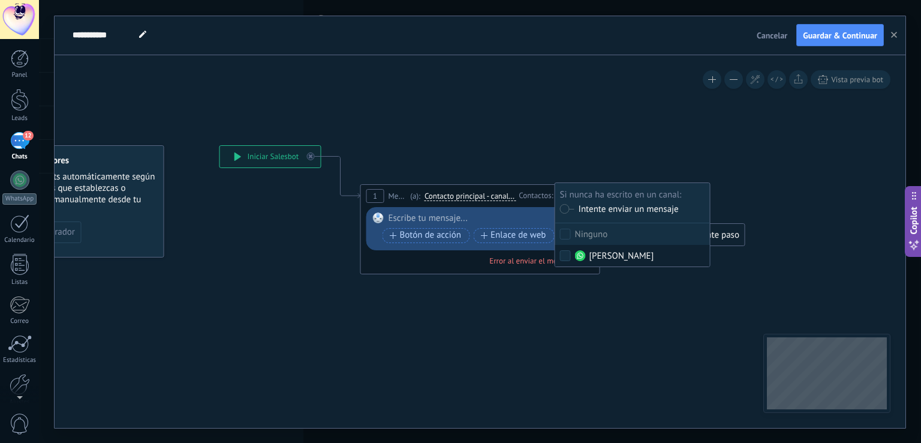
click at [590, 251] on div "[PERSON_NAME]" at bounding box center [614, 256] width 79 height 12
click at [555, 273] on icon at bounding box center [462, 201] width 1085 height 712
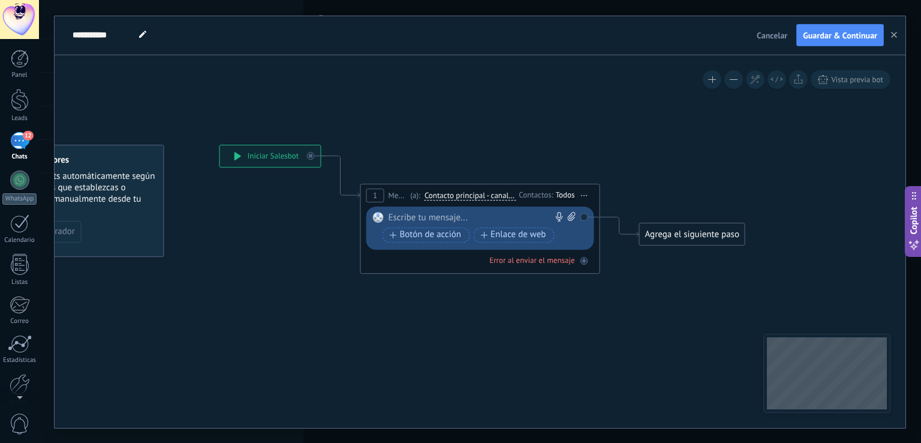
click at [529, 216] on div at bounding box center [478, 218] width 178 height 12
click at [537, 264] on div "Error al enviar el mensaje" at bounding box center [531, 260] width 85 height 10
click at [581, 258] on div at bounding box center [585, 261] width 8 height 8
click at [470, 208] on div "Reemplazar Quitar Convertir a mensaje de voz Arrastre la imagen aquí para adjun…" at bounding box center [480, 227] width 228 height 43
click at [468, 217] on div at bounding box center [478, 218] width 178 height 12
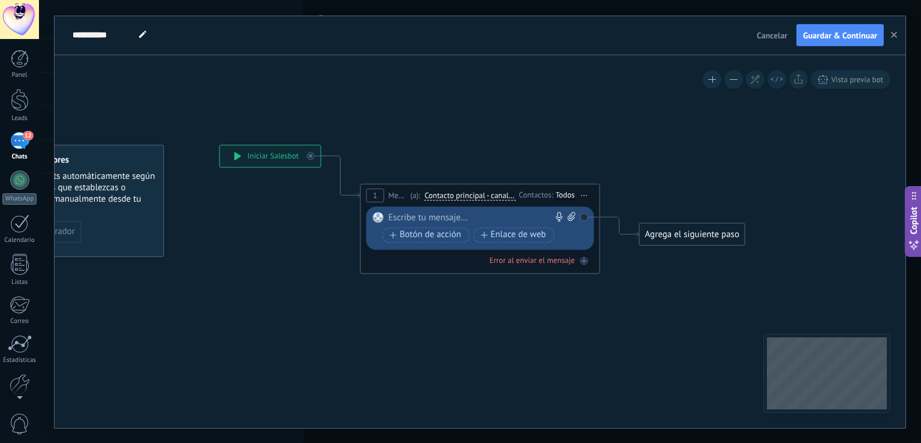
click at [468, 194] on span "Contacto principal - canales seleccionados" at bounding box center [470, 196] width 91 height 10
click at [468, 194] on button "Contacto principal - canales seleccionados" at bounding box center [494, 196] width 150 height 22
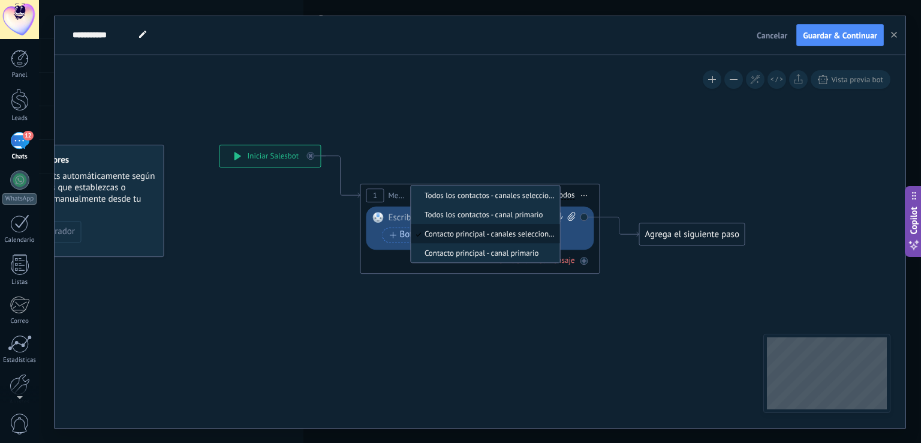
click at [486, 231] on span "Contacto principal - canales seleccionados" at bounding box center [483, 234] width 145 height 10
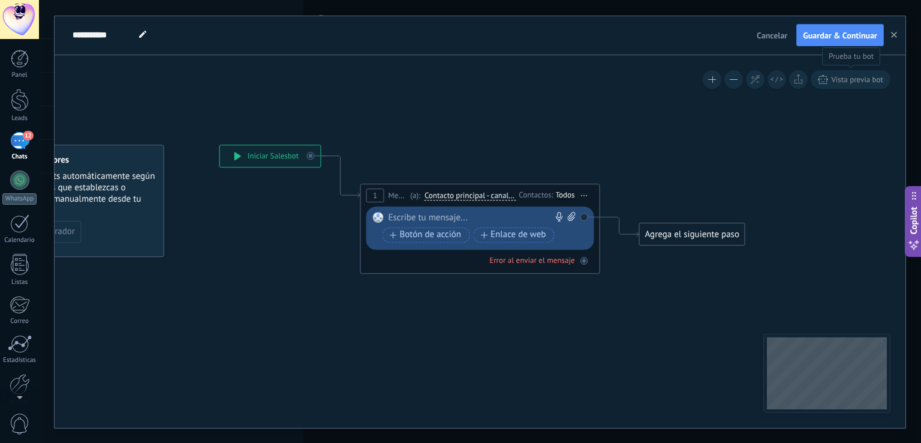
click at [869, 80] on span "Vista previa bot" at bounding box center [857, 79] width 52 height 10
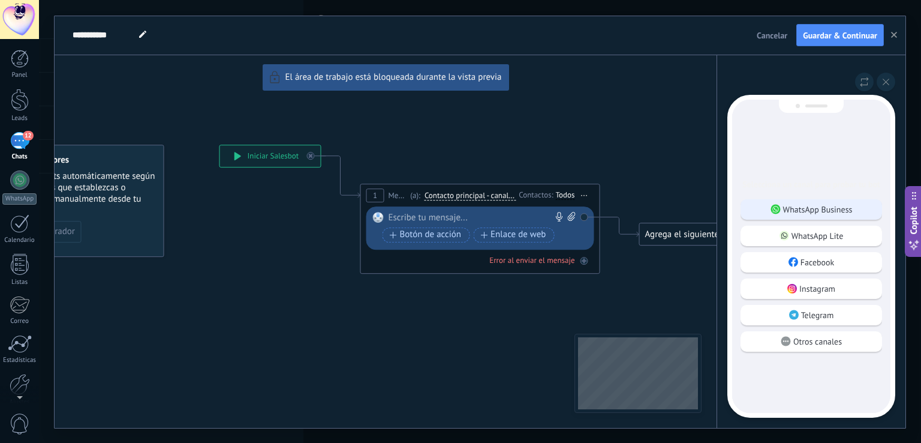
click at [842, 209] on p "WhatsApp Business" at bounding box center [818, 209] width 70 height 11
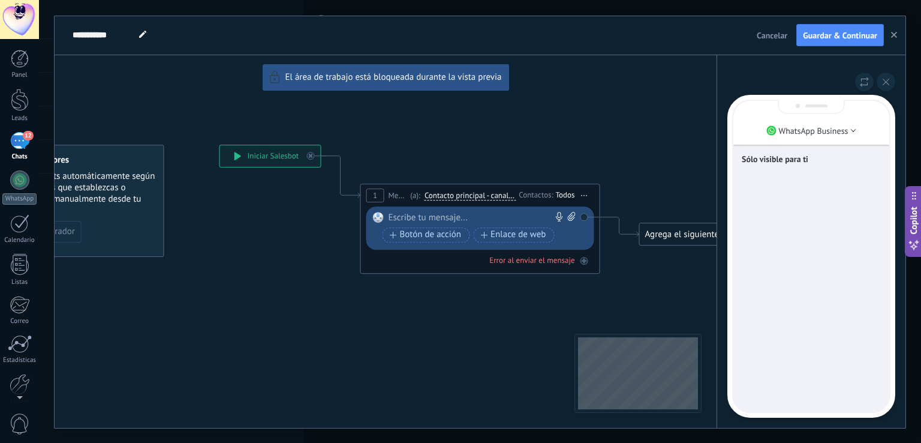
click at [422, 218] on div "**********" at bounding box center [480, 221] width 851 height 411
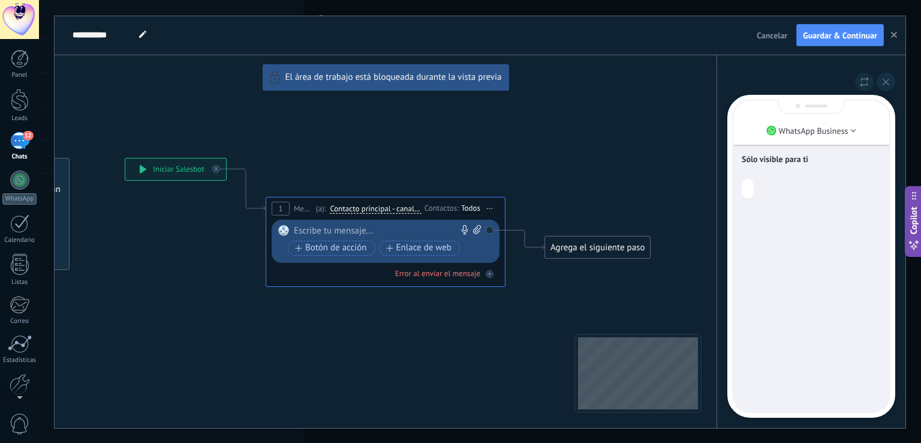
click at [20, 152] on link "12 Chats" at bounding box center [19, 146] width 39 height 29
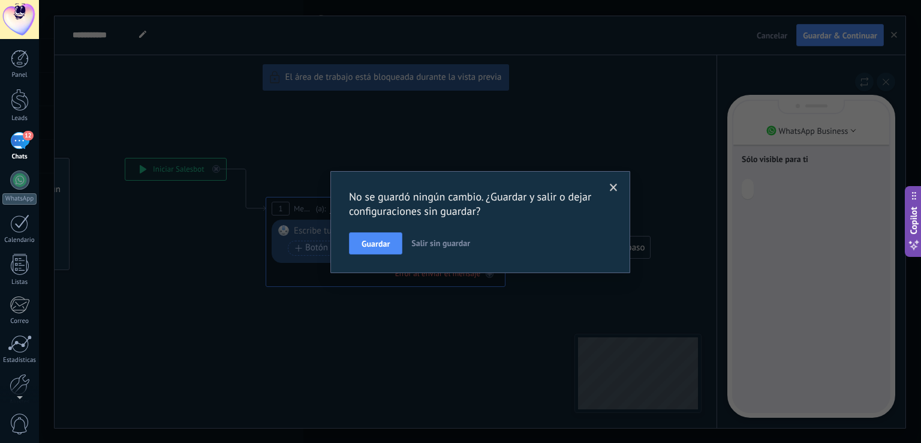
click at [614, 190] on span at bounding box center [614, 188] width 8 height 8
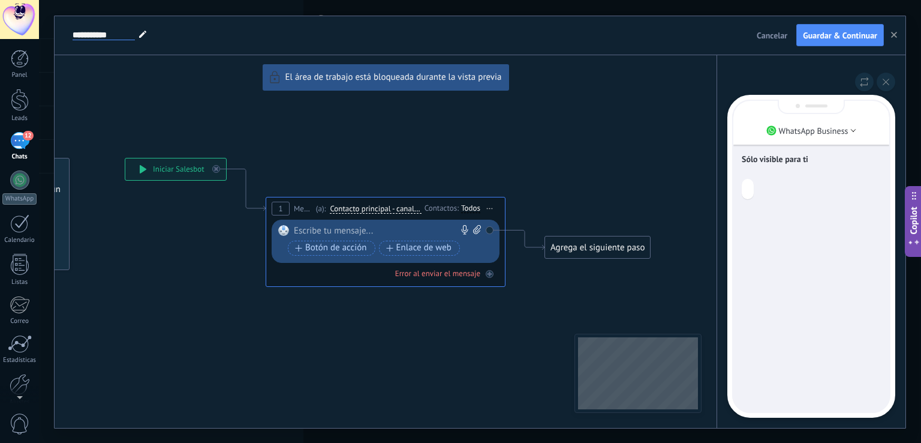
click at [115, 40] on input "**********" at bounding box center [104, 36] width 62 height 10
type input "**********"
click at [374, 228] on div "**********" at bounding box center [480, 221] width 851 height 411
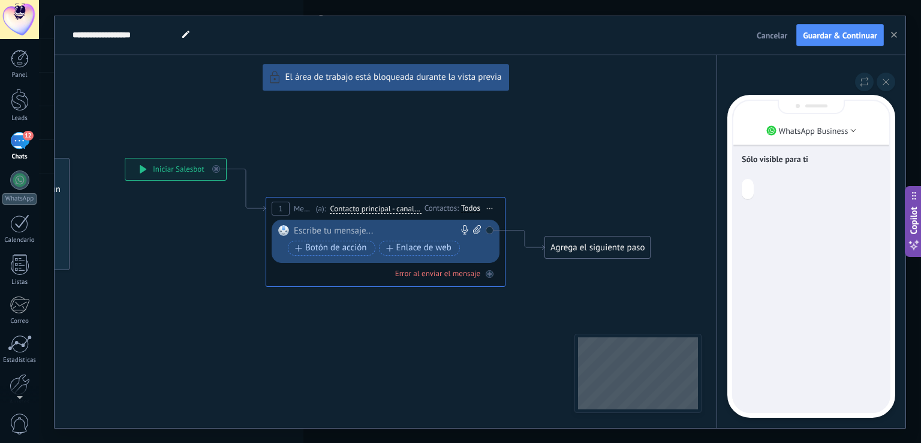
click at [374, 229] on div "**********" at bounding box center [480, 221] width 851 height 411
click at [342, 228] on div "**********" at bounding box center [480, 221] width 851 height 411
click at [338, 233] on div "**********" at bounding box center [480, 221] width 851 height 411
click at [337, 233] on div "**********" at bounding box center [480, 221] width 851 height 411
click at [336, 231] on div "**********" at bounding box center [480, 221] width 851 height 411
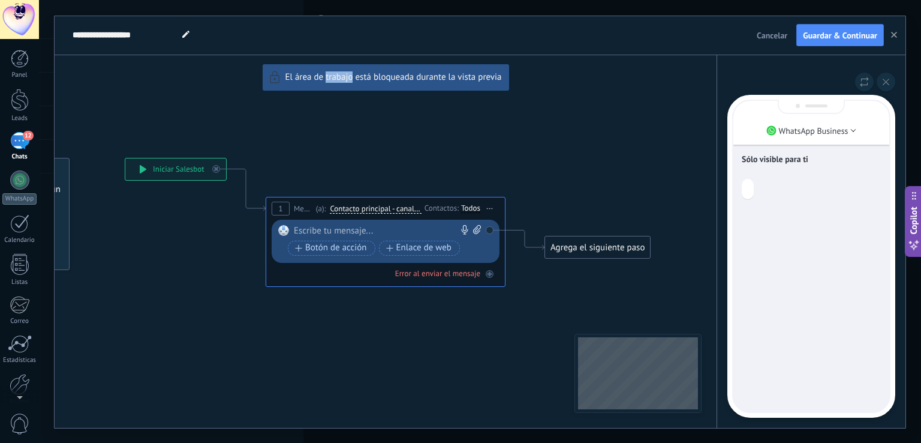
click at [307, 104] on div "**********" at bounding box center [480, 221] width 851 height 411
click at [638, 224] on div "**********" at bounding box center [480, 221] width 851 height 411
click at [349, 233] on div "**********" at bounding box center [480, 221] width 851 height 411
click at [889, 85] on button at bounding box center [886, 82] width 19 height 19
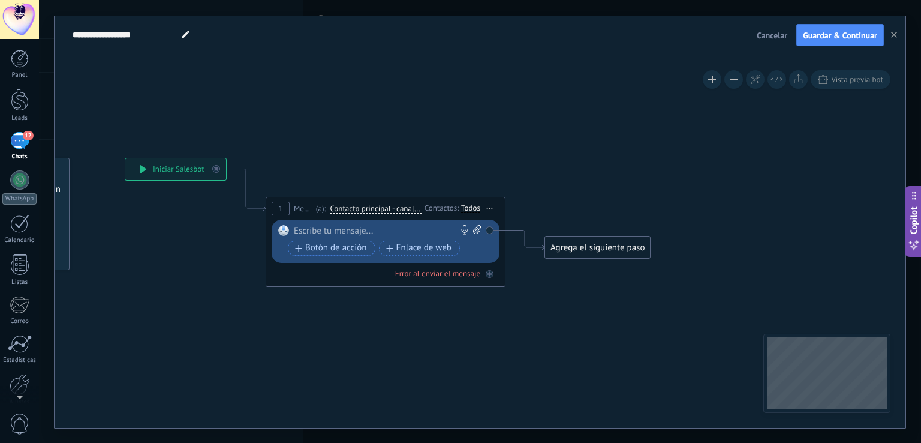
click at [324, 230] on div at bounding box center [383, 231] width 178 height 12
click at [336, 231] on div at bounding box center [383, 231] width 178 height 12
click at [137, 170] on div "**********" at bounding box center [175, 169] width 101 height 22
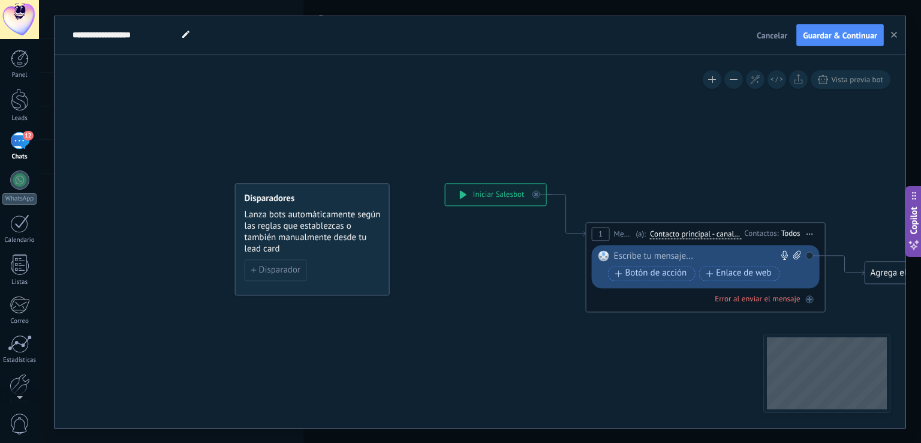
drag, startPoint x: 133, startPoint y: 260, endPoint x: 448, endPoint y: 278, distance: 315.4
click at [448, 278] on icon at bounding box center [687, 278] width 1085 height 790
click at [286, 271] on span "Disparador" at bounding box center [285, 269] width 41 height 8
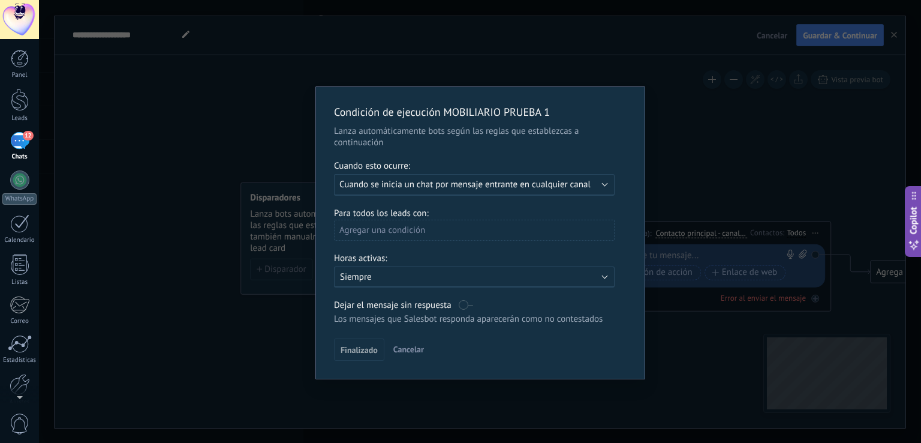
click at [413, 188] on span "Cuando se inicia un chat por mensaje entrante en cualquier canal" at bounding box center [464, 184] width 251 height 11
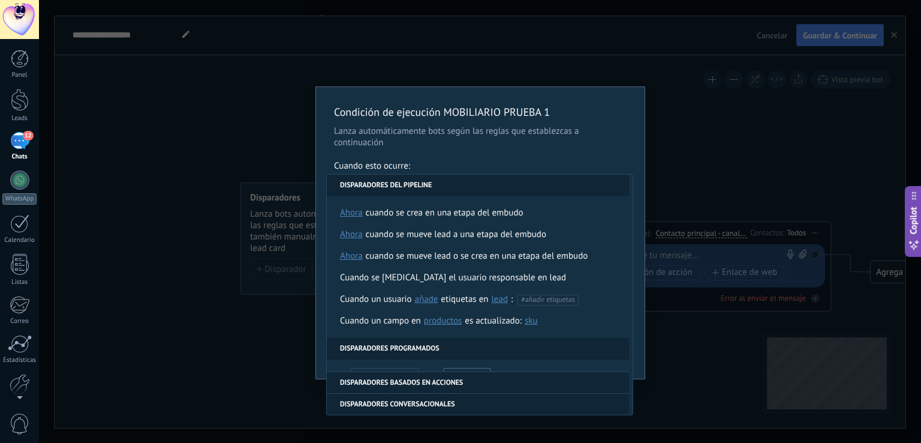
click at [490, 171] on div "Cuando esto ocurre:" at bounding box center [480, 167] width 293 height 14
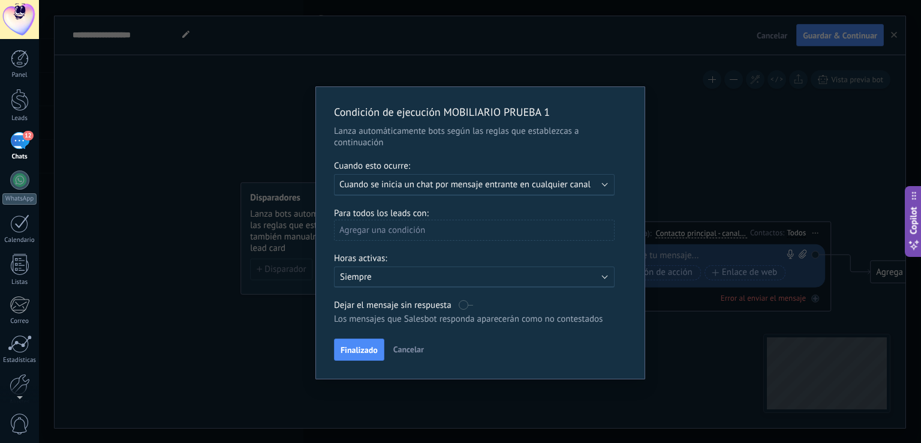
click at [461, 232] on div "Agregar una condición" at bounding box center [474, 230] width 281 height 21
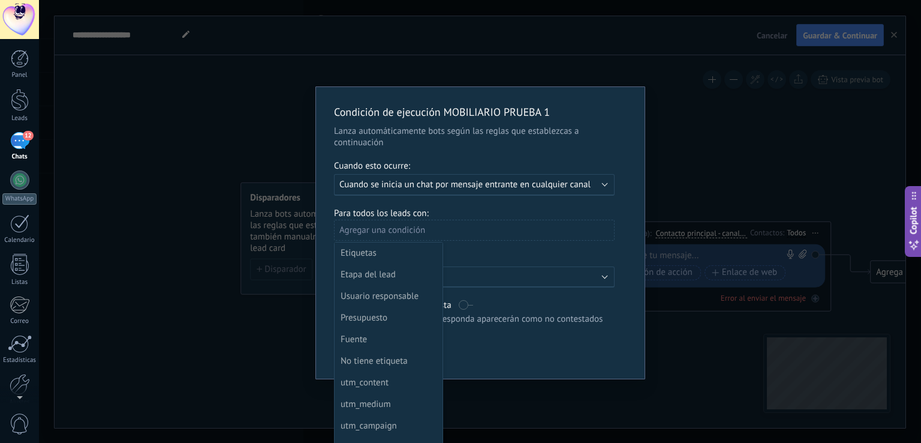
click at [461, 232] on div at bounding box center [480, 233] width 329 height 292
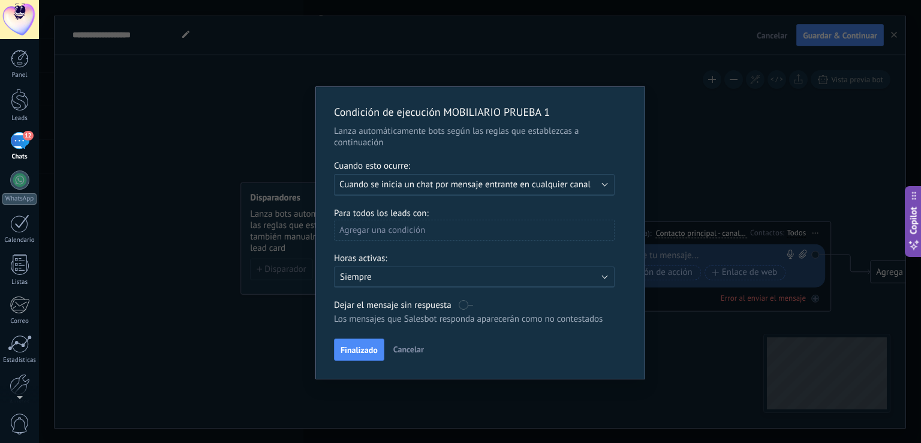
click at [449, 277] on p "Siempre" at bounding box center [445, 276] width 210 height 11
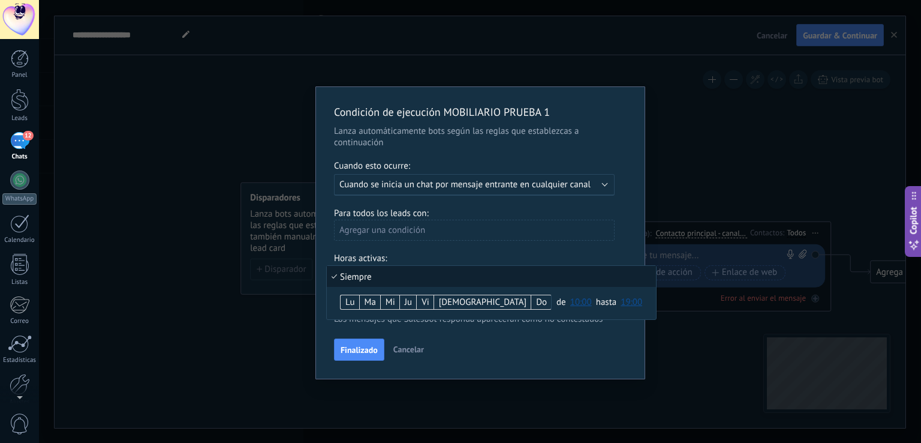
click at [449, 277] on li "Siempre" at bounding box center [491, 276] width 329 height 21
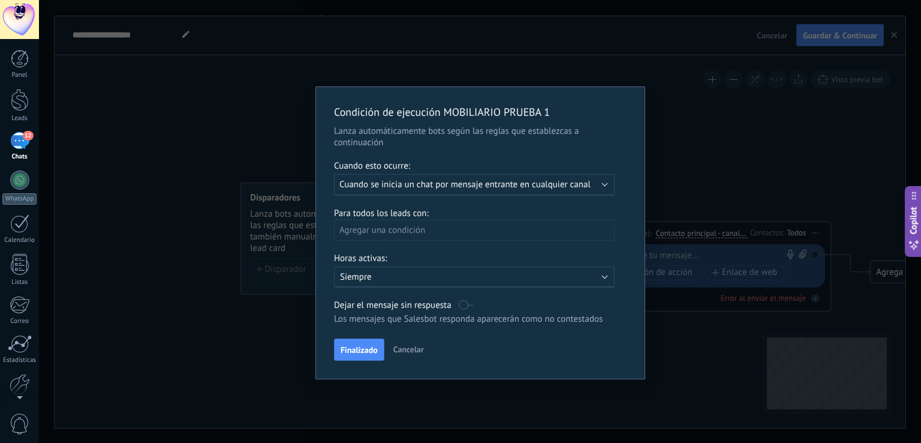
click at [421, 186] on span "Cuando se inicia un chat por mensaje entrante en cualquier canal" at bounding box center [464, 184] width 251 height 11
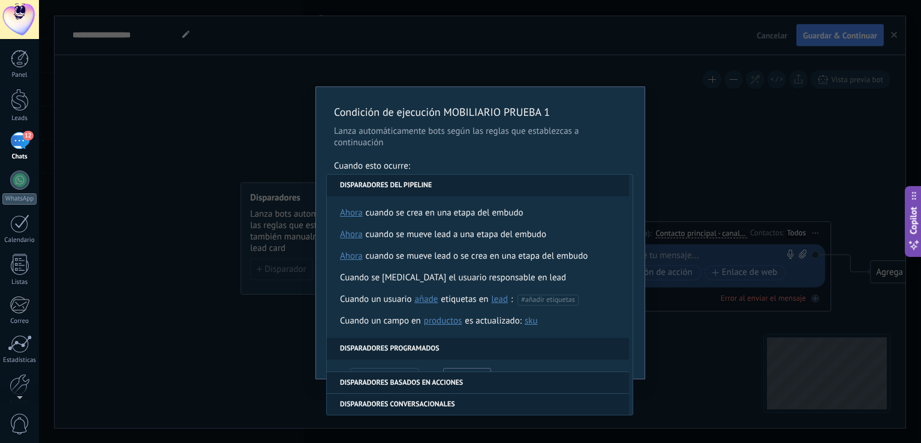
click at [421, 186] on li "Disparadores del pipeline" at bounding box center [478, 186] width 302 height 22
click at [704, 94] on div "Condición de ejecución MOBILIARIO PRUEBA 1 Lanza automáticamente bots según las…" at bounding box center [480, 221] width 882 height 443
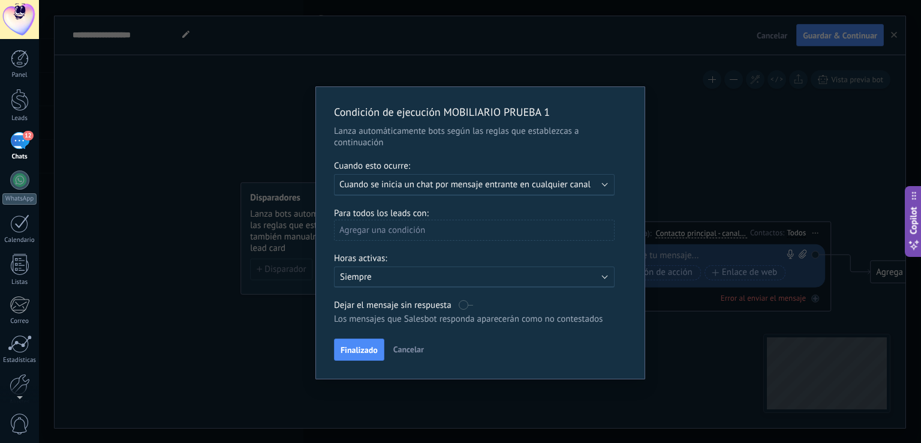
click at [407, 232] on div "Agregar una condición" at bounding box center [474, 230] width 281 height 21
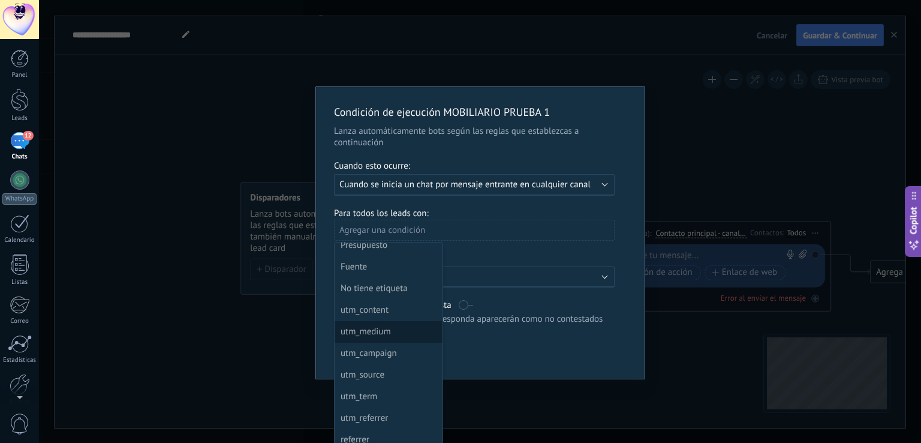
scroll to position [60, 0]
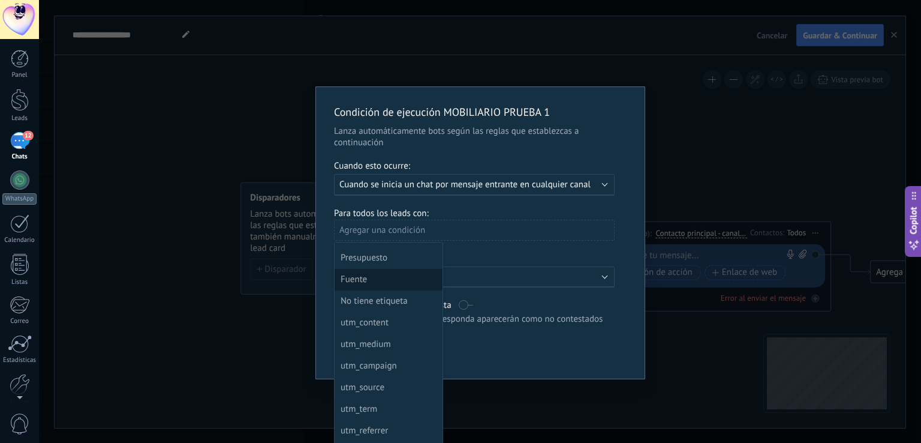
click at [408, 277] on div "Fuente" at bounding box center [388, 279] width 94 height 17
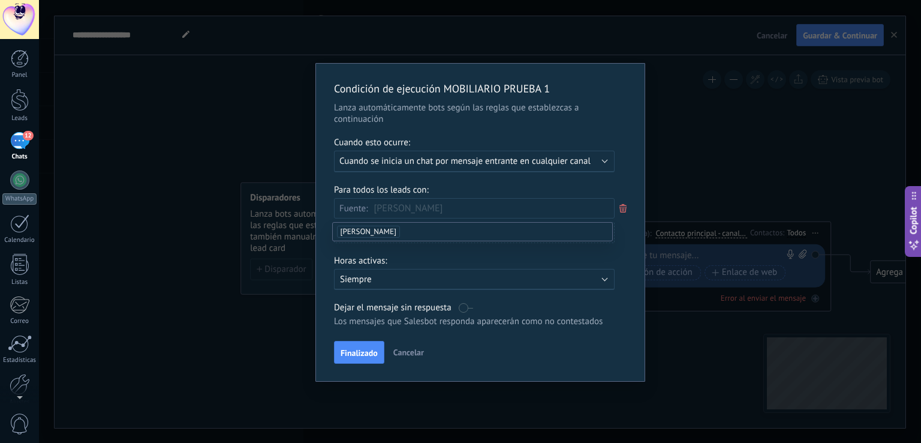
click at [387, 235] on span "[PERSON_NAME]" at bounding box center [368, 232] width 63 height 12
click at [362, 209] on span "Fuente:" at bounding box center [353, 208] width 29 height 11
click at [356, 355] on span "Finalizado" at bounding box center [359, 352] width 37 height 8
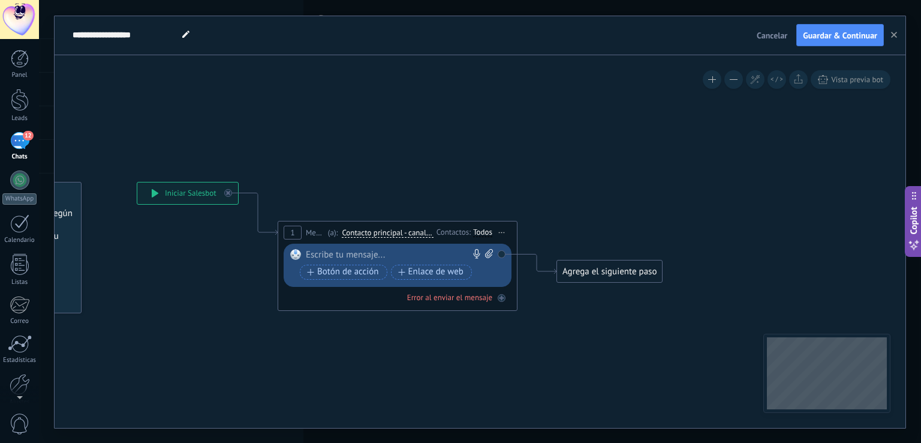
drag, startPoint x: 821, startPoint y: 200, endPoint x: 507, endPoint y: 200, distance: 313.7
click at [507, 200] on icon at bounding box center [379, 277] width 1085 height 790
click at [628, 27] on div "**********" at bounding box center [411, 35] width 683 height 38
click at [330, 251] on div at bounding box center [395, 255] width 178 height 12
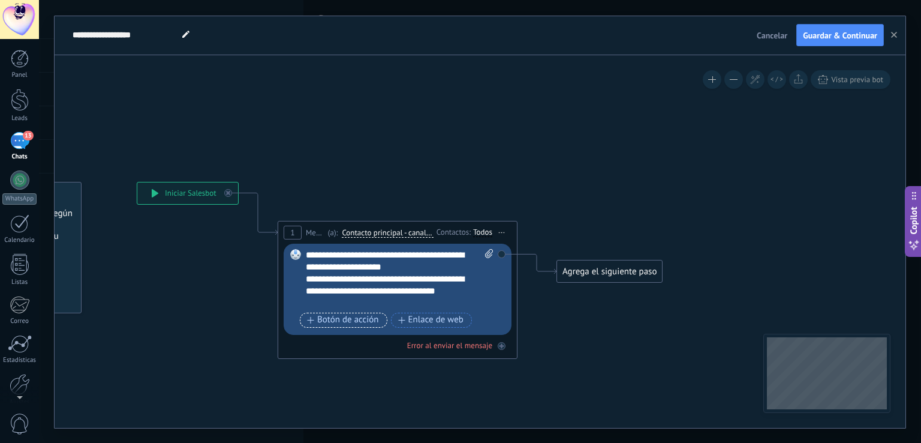
click at [344, 322] on span "Botón de acción" at bounding box center [343, 320] width 72 height 10
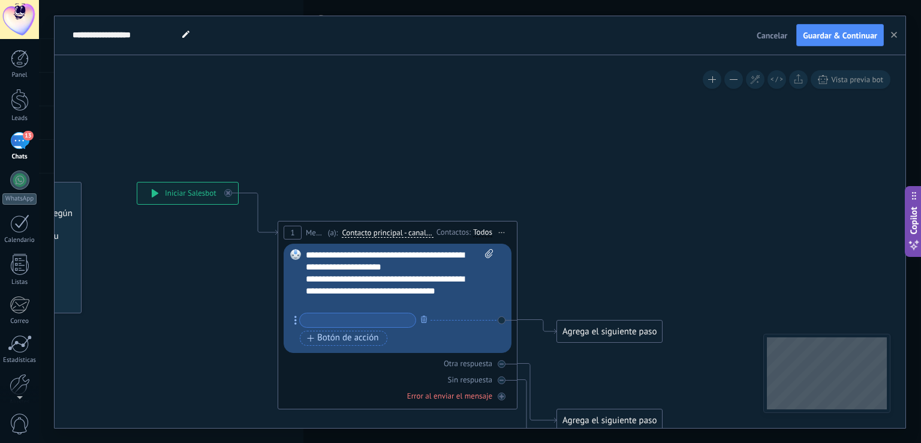
click at [363, 322] on input "text" at bounding box center [358, 320] width 116 height 14
click at [363, 333] on span "Botón de acción" at bounding box center [343, 338] width 72 height 10
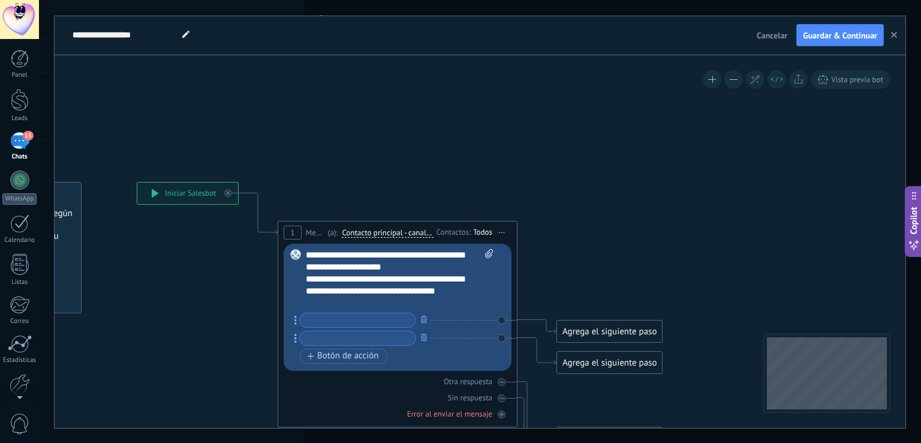
click at [359, 321] on input "text" at bounding box center [358, 320] width 116 height 14
paste input "**********"
drag, startPoint x: 374, startPoint y: 321, endPoint x: 407, endPoint y: 320, distance: 33.0
click at [408, 321] on input "**********" at bounding box center [358, 320] width 116 height 14
click at [401, 318] on input "**********" at bounding box center [358, 320] width 116 height 14
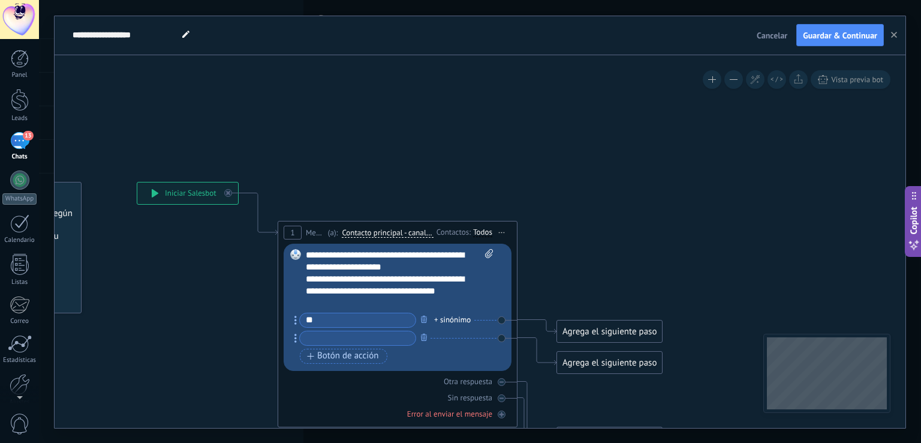
type input "*"
type input "**********"
click at [391, 336] on input "text" at bounding box center [358, 338] width 116 height 14
type input "*********"
click at [377, 359] on span "Botón de acción" at bounding box center [343, 356] width 72 height 10
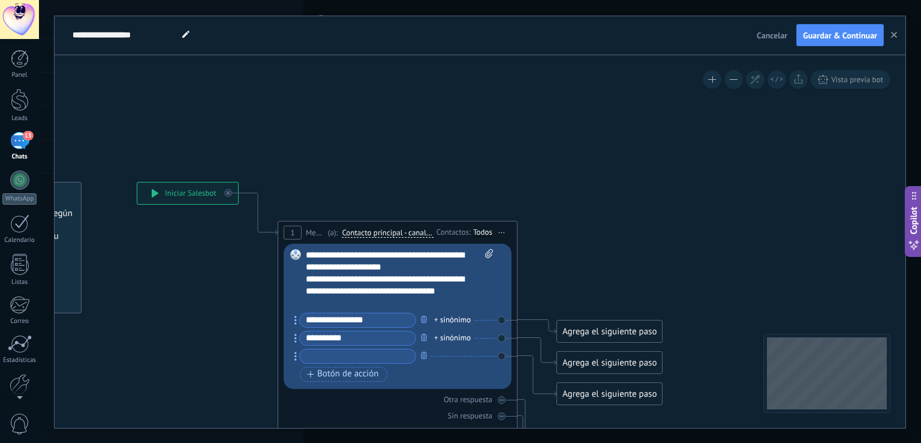
click at [632, 327] on div "Agrega el siguiente paso" at bounding box center [609, 331] width 105 height 20
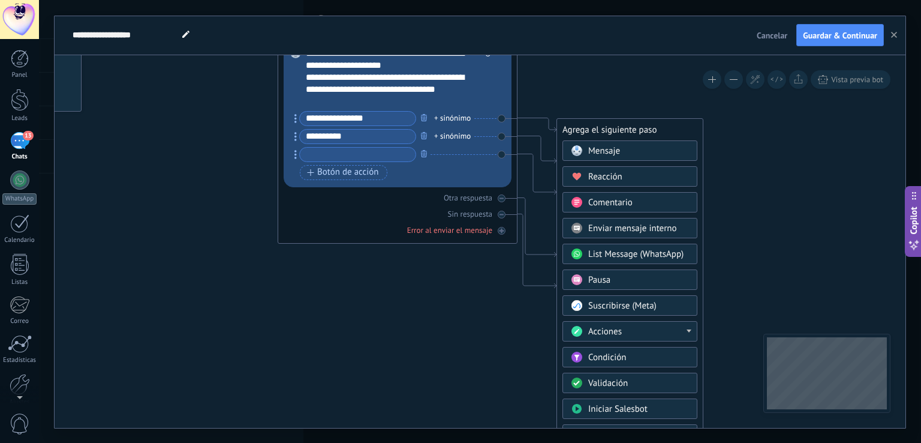
click at [615, 148] on span "Mensaje" at bounding box center [604, 150] width 32 height 11
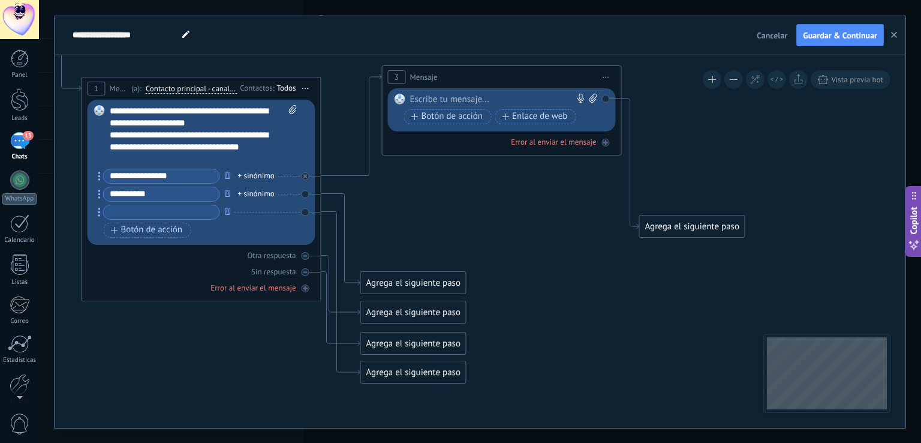
drag, startPoint x: 467, startPoint y: 188, endPoint x: 488, endPoint y: 77, distance: 112.8
click at [488, 77] on div "3 Mensaje ******* (a): Todos los contactos - canales seleccionados Todos los co…" at bounding box center [502, 77] width 239 height 22
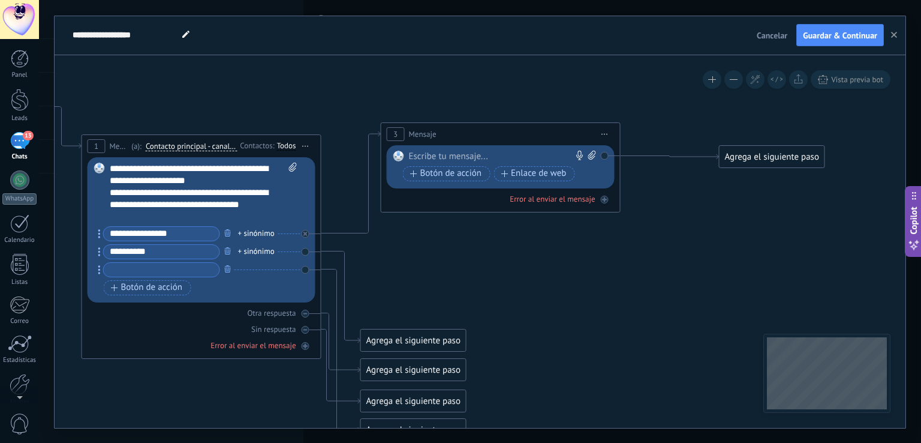
drag, startPoint x: 701, startPoint y: 281, endPoint x: 780, endPoint y: 154, distance: 150.1
click at [780, 154] on div "Agrega el siguiente paso" at bounding box center [772, 157] width 105 height 20
click at [477, 156] on div at bounding box center [498, 157] width 178 height 12
click at [813, 158] on div "Agrega el siguiente paso" at bounding box center [772, 157] width 105 height 20
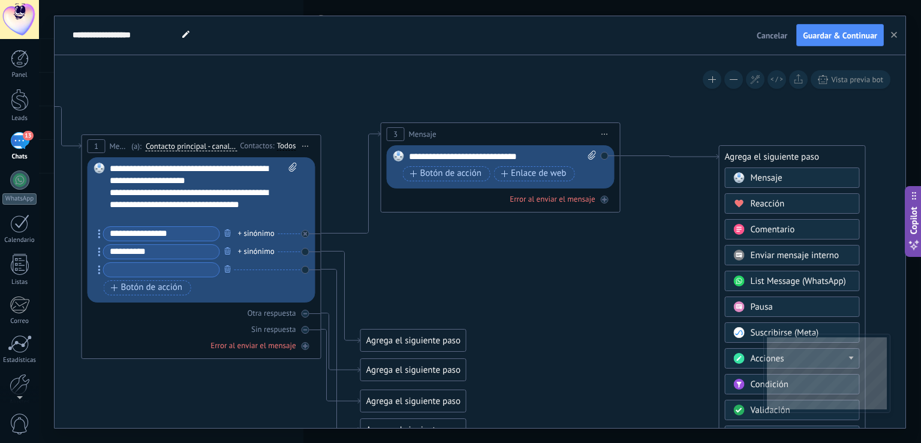
click at [837, 255] on span "Enviar mensaje interno" at bounding box center [795, 255] width 89 height 11
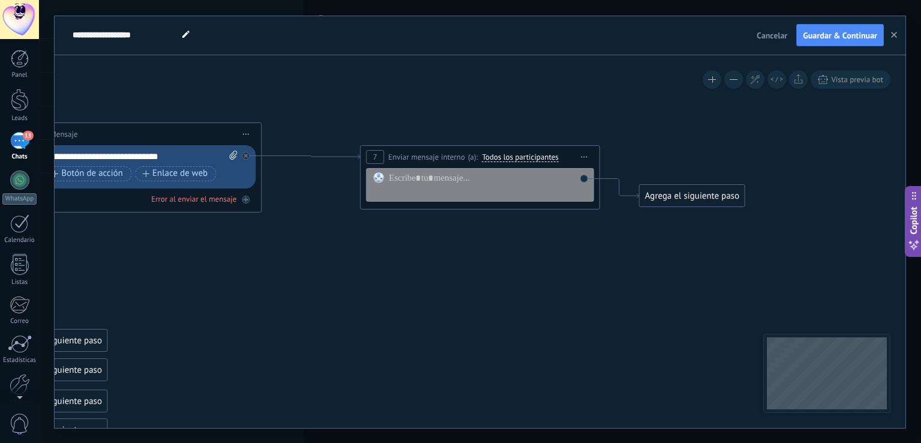
click at [518, 152] on div "(a): Todos los participantes Usuario responsable Todos los participantes Oficin…" at bounding box center [512, 156] width 94 height 11
click at [521, 157] on span "Todos los participantes" at bounding box center [520, 157] width 77 height 10
click at [521, 157] on button "Todos los participantes" at bounding box center [551, 157] width 150 height 22
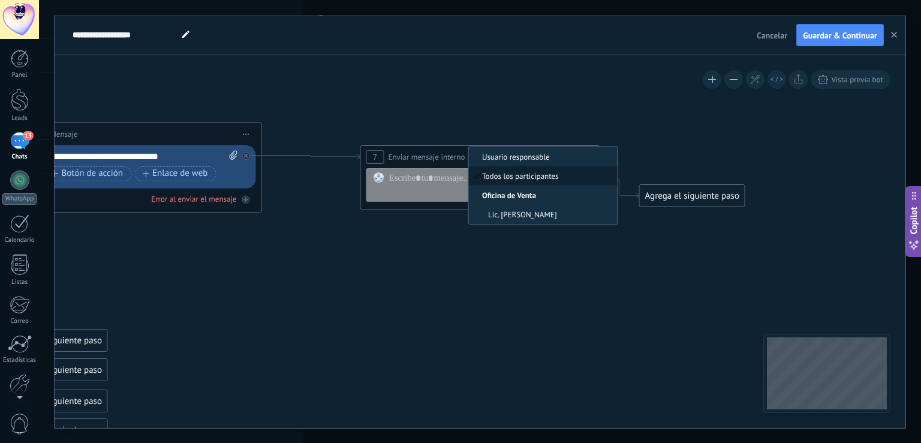
click at [415, 114] on icon at bounding box center [143, 267] width 1723 height 945
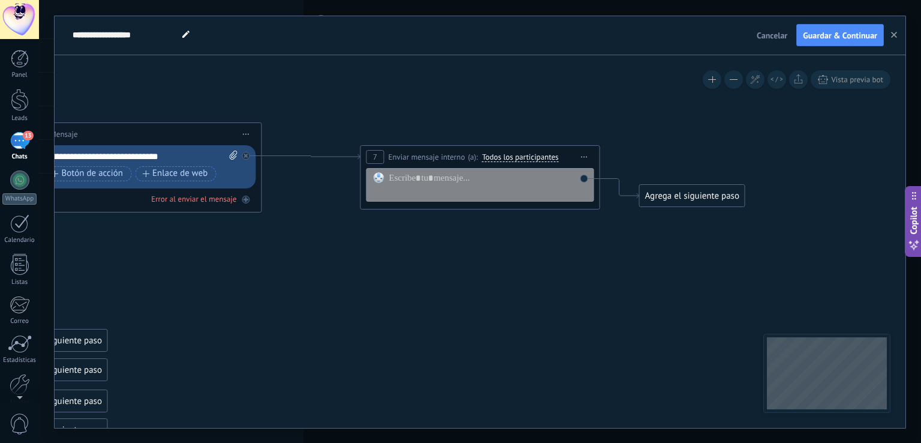
click at [590, 154] on span "Iniciar vista previa aquí Cambiar nombre Duplicar [GEOGRAPHIC_DATA]" at bounding box center [584, 156] width 19 height 17
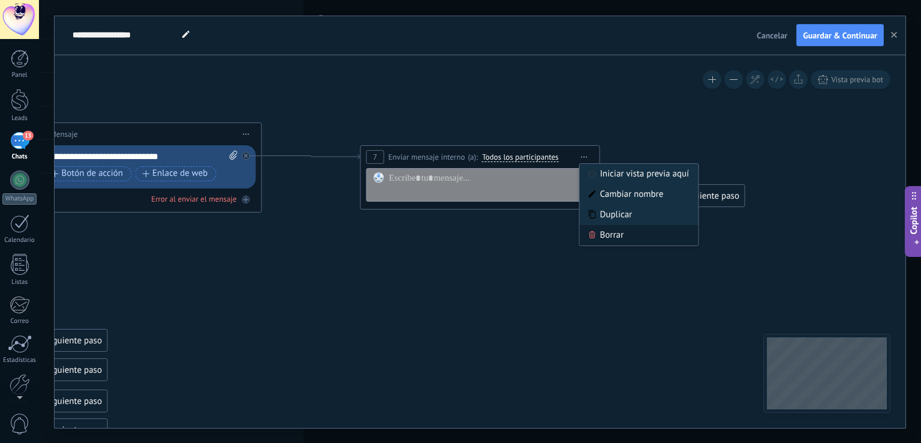
click at [612, 230] on div "Borrar" at bounding box center [639, 235] width 119 height 20
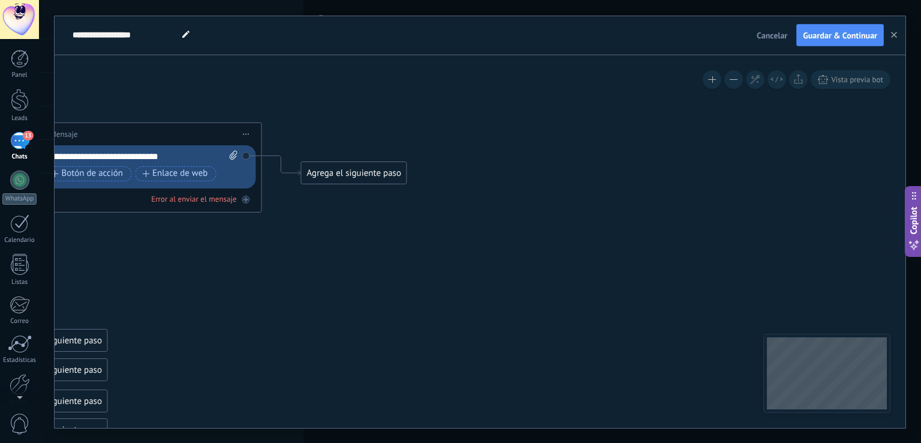
click at [342, 176] on div "Agrega el siguiente paso" at bounding box center [354, 173] width 105 height 20
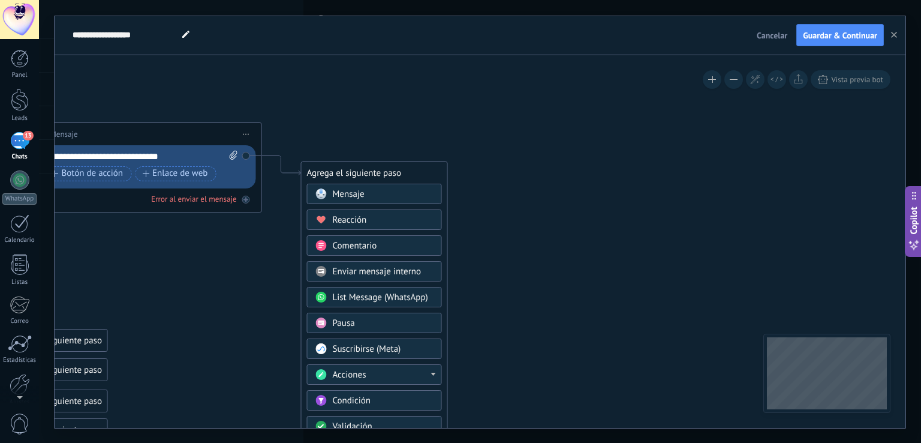
click at [410, 323] on div "Pausa" at bounding box center [383, 323] width 101 height 12
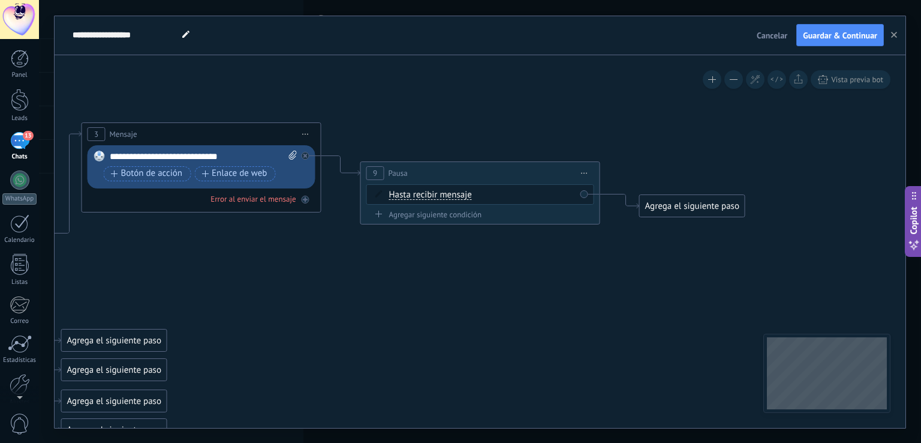
click at [506, 200] on div "Hasta recibir mensaje Hasta recibir mensaje Temporizador Excepto horas laborale…" at bounding box center [482, 195] width 187 height 12
click at [461, 218] on div "Agregar siguiente condición" at bounding box center [480, 216] width 228 height 14
click at [462, 213] on div "Agregar siguiente condición" at bounding box center [480, 214] width 228 height 10
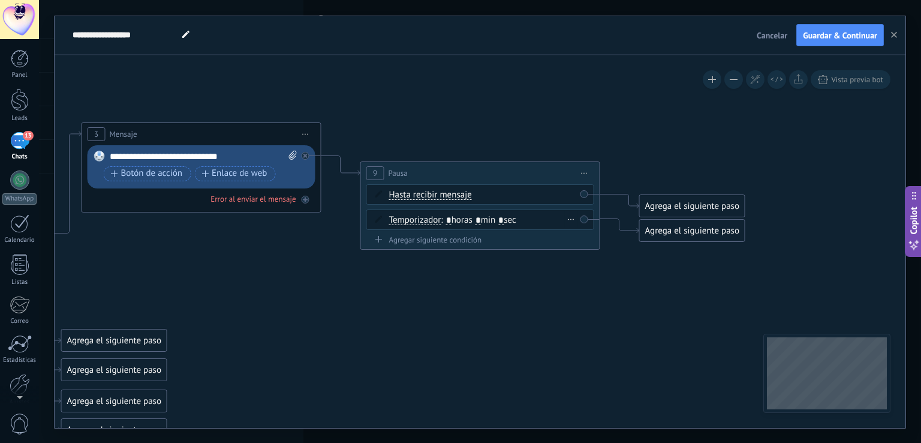
click at [584, 216] on div "Temporizador Temporizador Excepto horas laborales Hasta que se abrió el video H…" at bounding box center [480, 219] width 228 height 20
click at [686, 238] on div "Agrega el siguiente paso" at bounding box center [692, 231] width 105 height 20
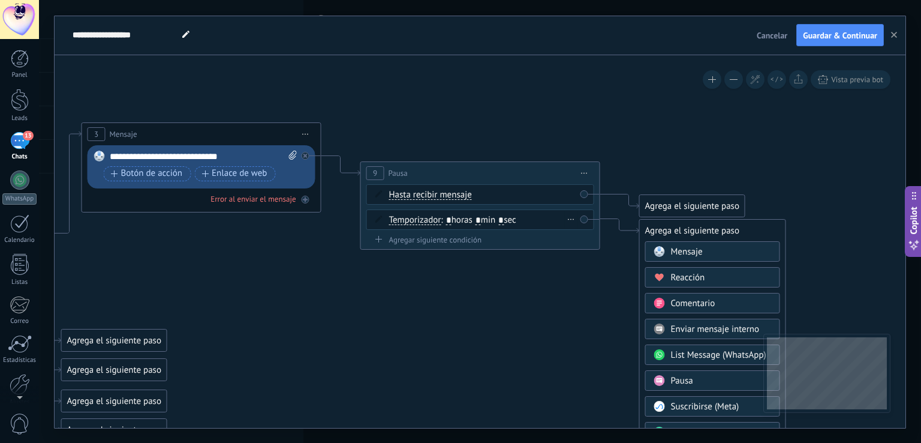
click at [375, 218] on icon at bounding box center [378, 218] width 7 height 7
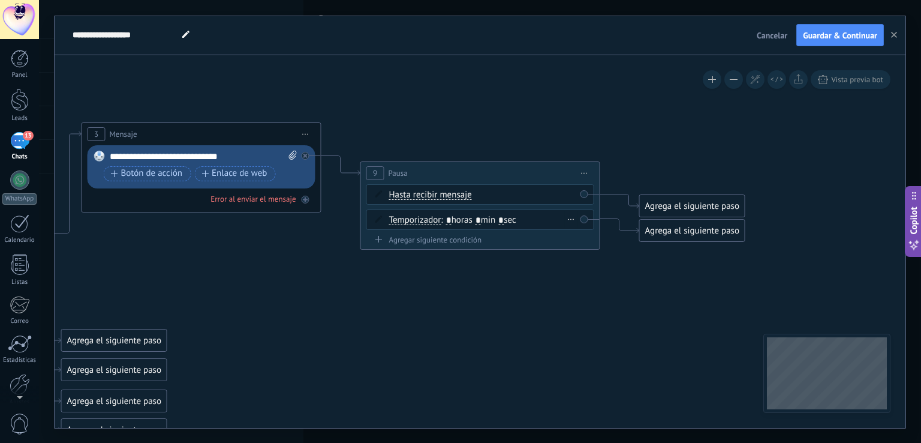
click at [375, 218] on icon at bounding box center [378, 218] width 7 height 7
click at [585, 173] on span "Iniciar vista previa aquí Cambiar nombre Duplicar [GEOGRAPHIC_DATA]" at bounding box center [584, 172] width 19 height 17
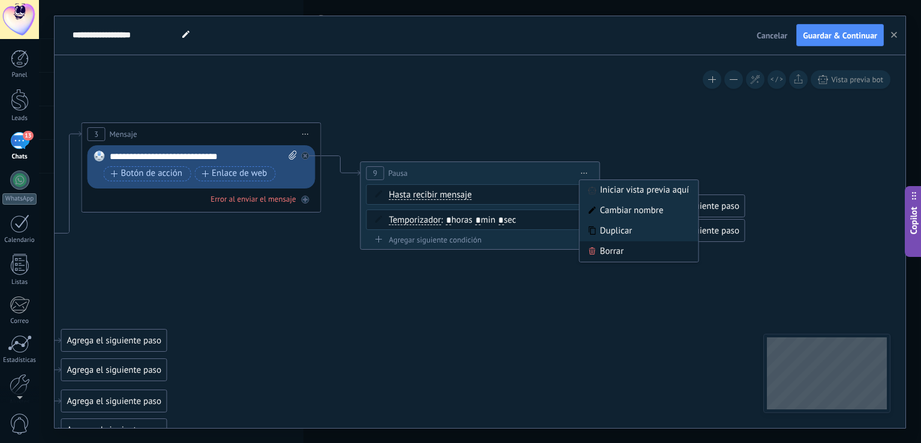
click at [608, 255] on div "Borrar" at bounding box center [639, 251] width 119 height 20
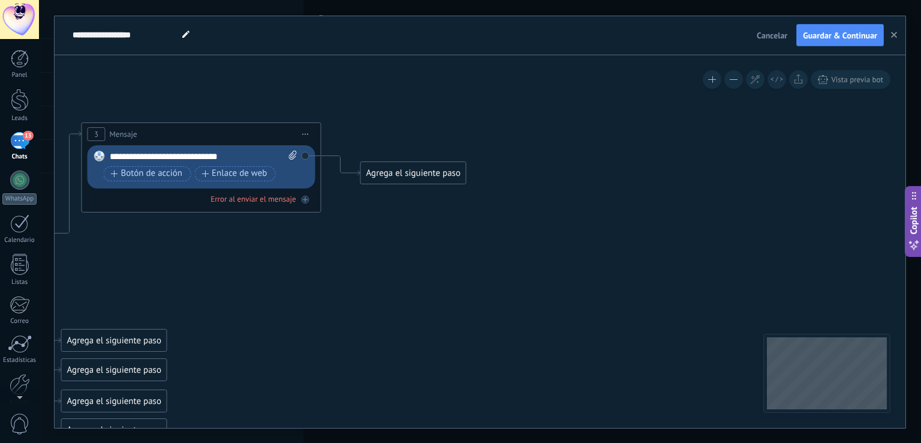
click at [396, 174] on div "Agrega el siguiente paso" at bounding box center [413, 173] width 105 height 20
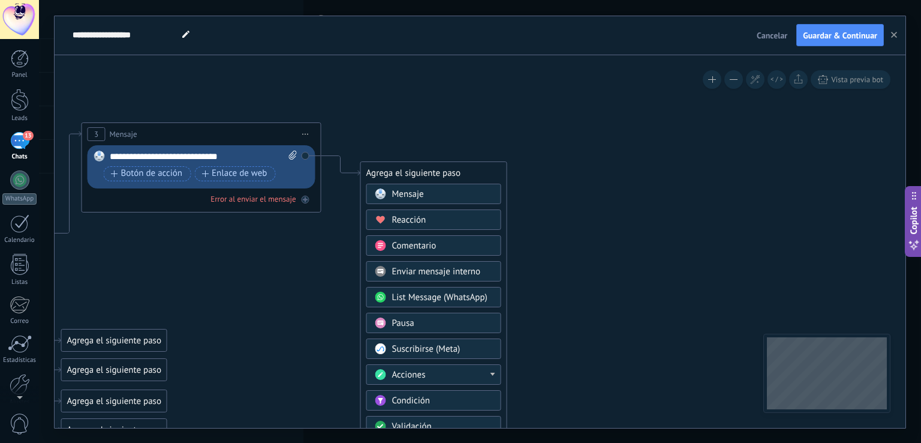
click at [437, 320] on div "Pausa" at bounding box center [442, 323] width 101 height 12
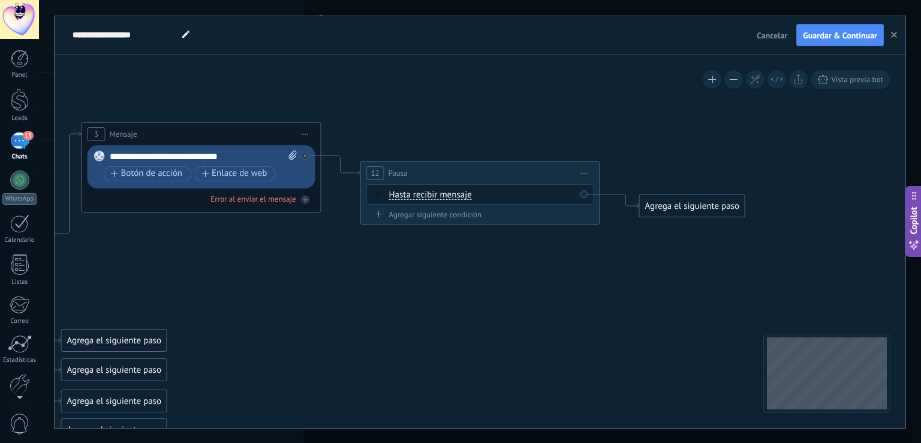
click at [407, 190] on div "Hasta recibir mensaje Hasta recibir mensaje Temporizador Excepto horas laborale…" at bounding box center [482, 195] width 187 height 12
click at [411, 197] on span "Hasta recibir mensaje" at bounding box center [430, 195] width 83 height 10
click at [411, 197] on button "Hasta recibir mensaje" at bounding box center [458, 195] width 150 height 22
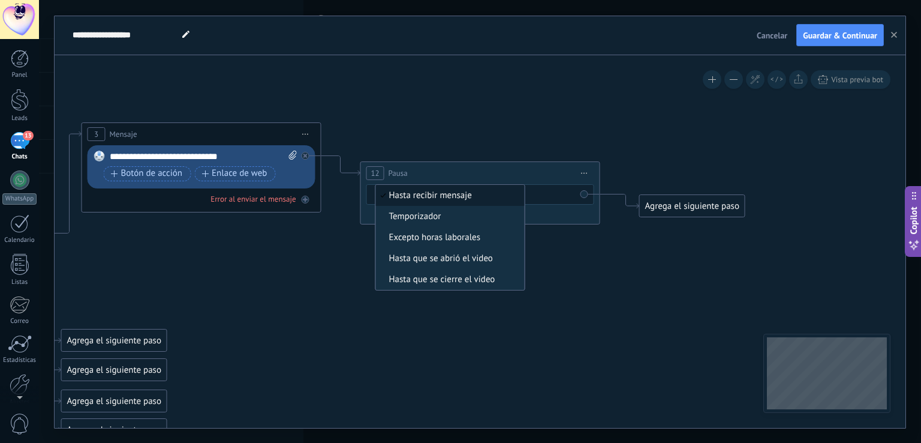
click at [437, 151] on icon at bounding box center [172, 267] width 1663 height 945
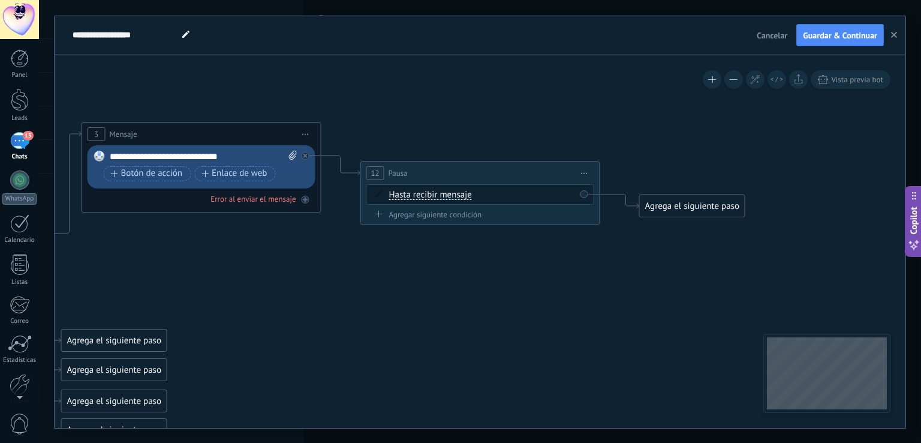
click at [584, 171] on span "Iniciar vista previa aquí Cambiar nombre Duplicar [GEOGRAPHIC_DATA]" at bounding box center [584, 172] width 19 height 17
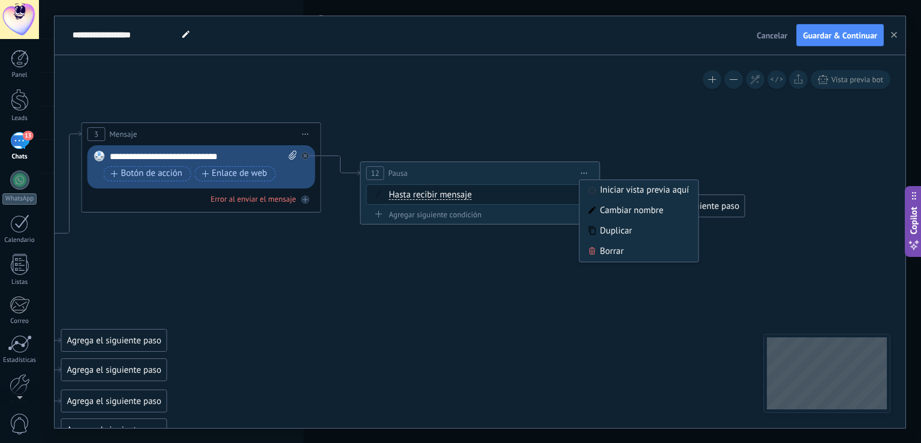
click at [584, 125] on icon at bounding box center [172, 267] width 1663 height 945
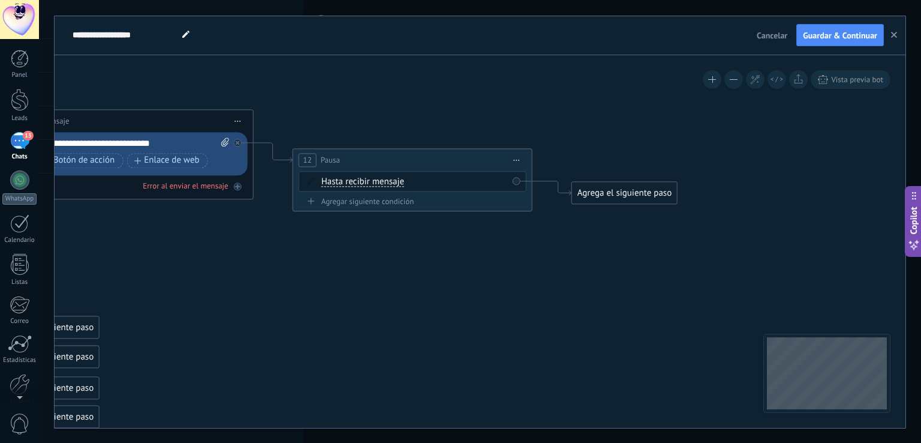
drag, startPoint x: 517, startPoint y: 167, endPoint x: 259, endPoint y: 154, distance: 258.2
click at [259, 154] on icon at bounding box center [105, 254] width 1663 height 945
click at [621, 191] on div "Agrega el siguiente paso" at bounding box center [624, 193] width 105 height 20
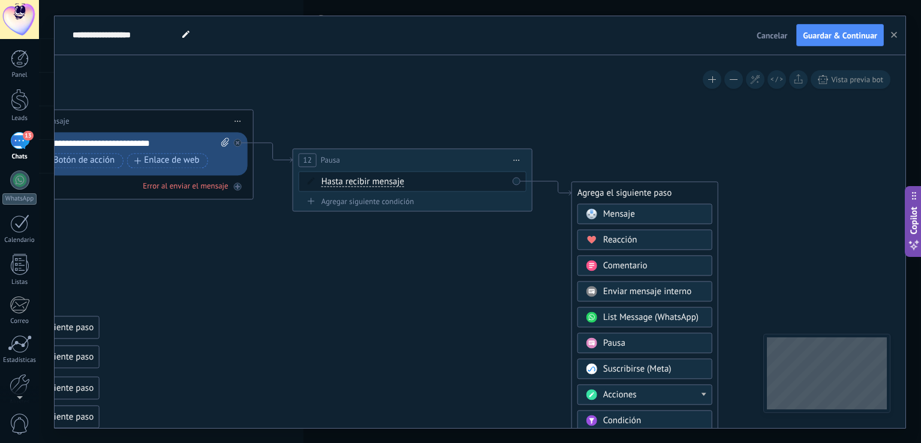
click at [621, 209] on span "Mensaje" at bounding box center [619, 213] width 32 height 11
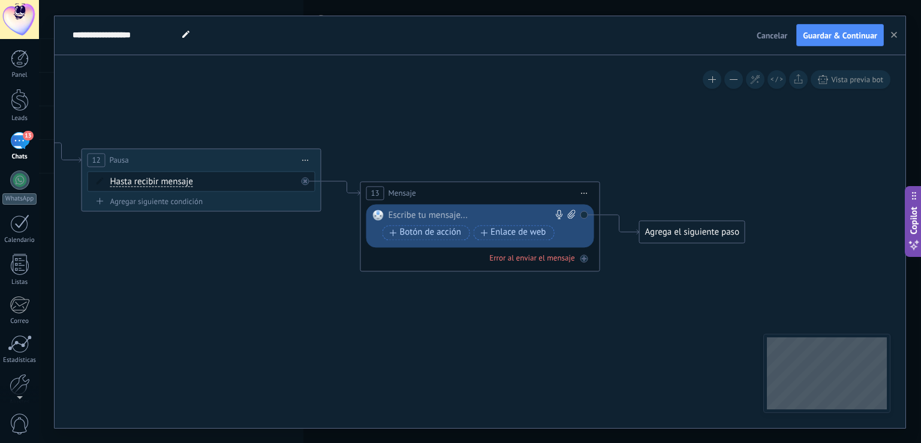
click at [527, 214] on div at bounding box center [478, 215] width 178 height 12
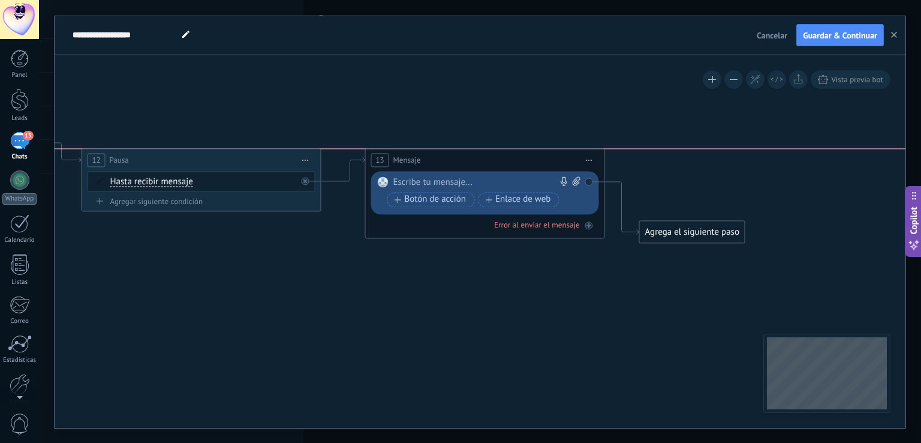
drag, startPoint x: 456, startPoint y: 197, endPoint x: 461, endPoint y: 166, distance: 31.0
click at [461, 166] on div "13 Mensaje ******* (a): Todos los contactos - canales seleccionados Todos los c…" at bounding box center [485, 160] width 239 height 22
click at [465, 183] on div at bounding box center [482, 182] width 178 height 12
paste div
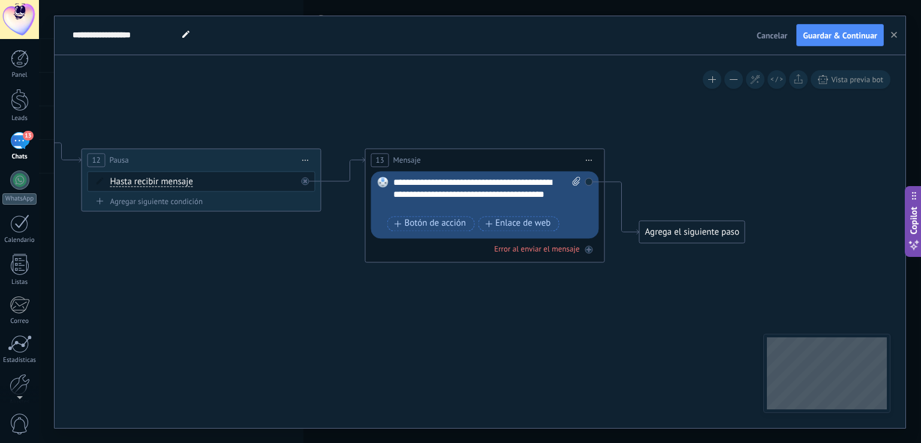
click at [395, 181] on div "**********" at bounding box center [487, 194] width 188 height 36
click at [465, 203] on div "**********" at bounding box center [487, 194] width 188 height 36
click at [461, 224] on span "Botón de acción" at bounding box center [431, 224] width 72 height 10
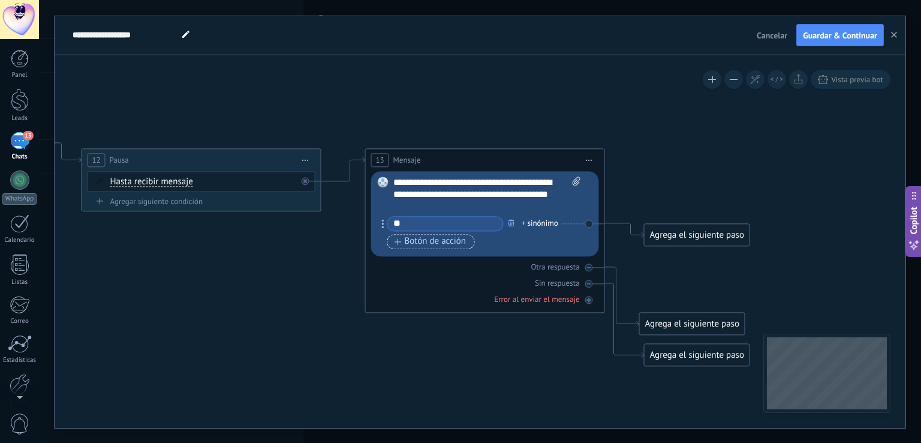
type input "**"
click at [461, 243] on span "Botón de acción" at bounding box center [431, 242] width 72 height 10
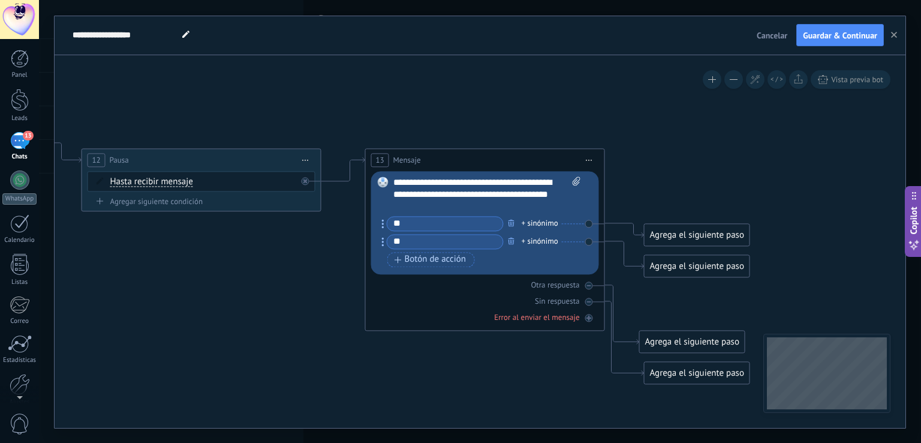
type input "**"
click at [656, 272] on div "Agrega el siguiente paso" at bounding box center [697, 266] width 105 height 20
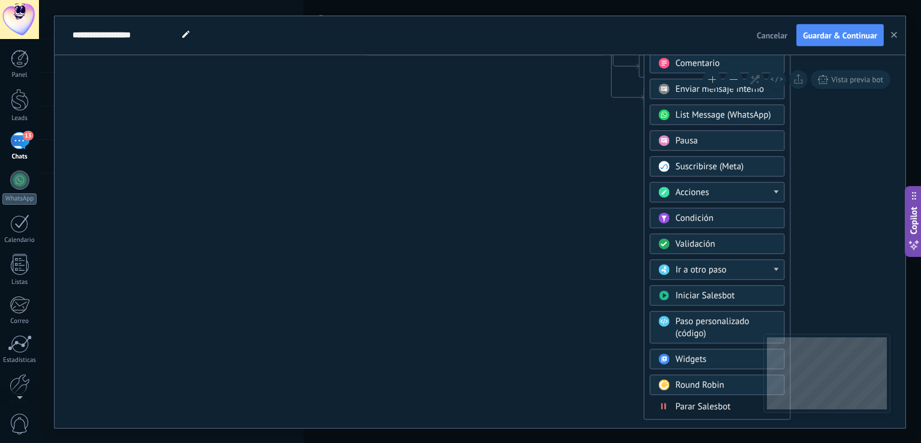
click at [703, 402] on span "Parar Salesbot" at bounding box center [703, 406] width 55 height 11
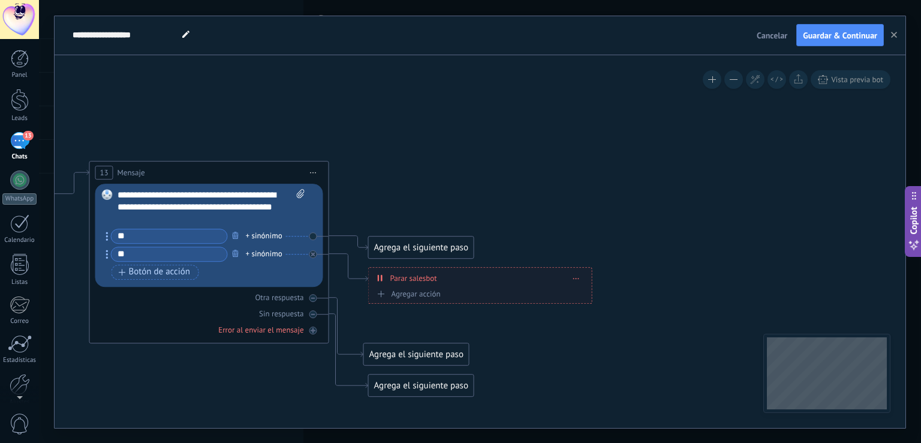
click at [420, 245] on div "Agrega el siguiente paso" at bounding box center [421, 248] width 105 height 20
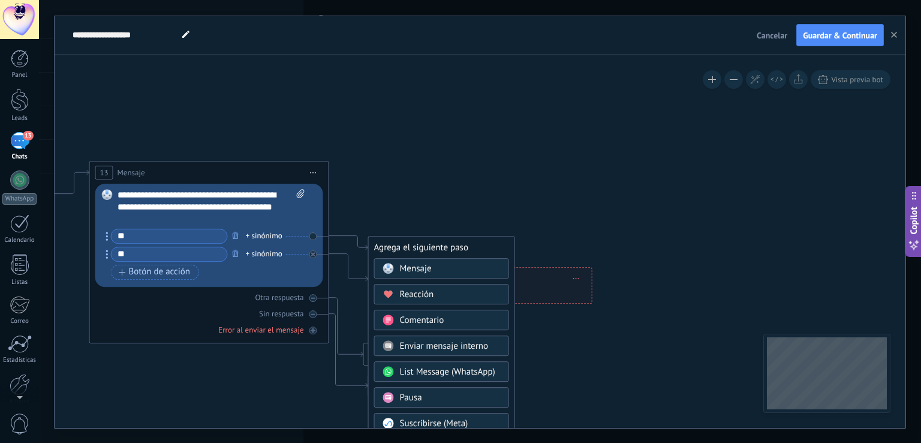
click at [446, 263] on div "Mensaje" at bounding box center [450, 269] width 101 height 12
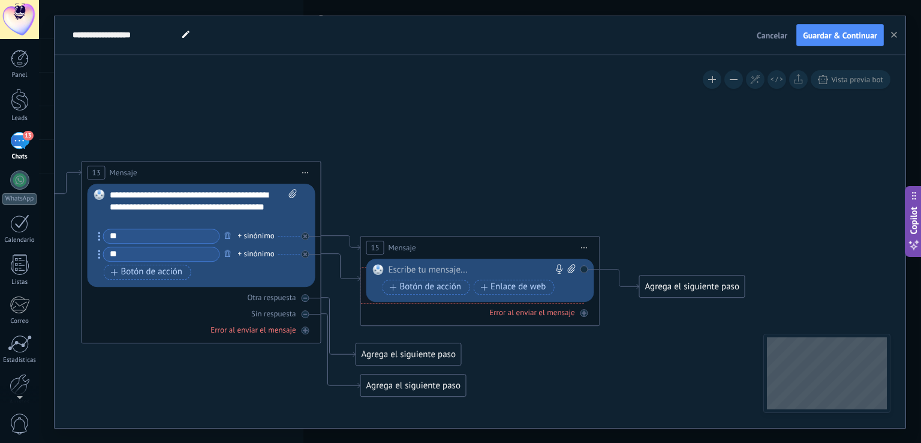
click at [435, 268] on div at bounding box center [478, 270] width 178 height 12
paste div
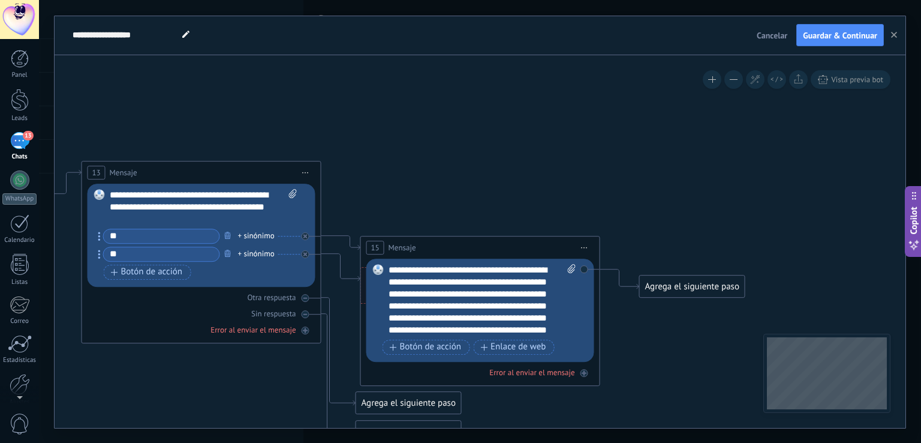
drag, startPoint x: 539, startPoint y: 326, endPoint x: 552, endPoint y: 327, distance: 13.3
click at [552, 327] on div "**********" at bounding box center [483, 300] width 188 height 72
click at [499, 324] on div "**********" at bounding box center [483, 300] width 188 height 72
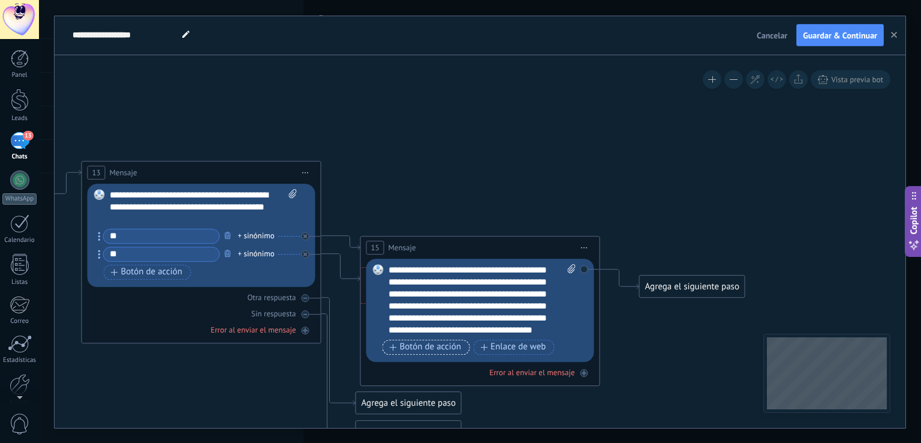
click at [457, 344] on span "Botón de acción" at bounding box center [426, 347] width 72 height 10
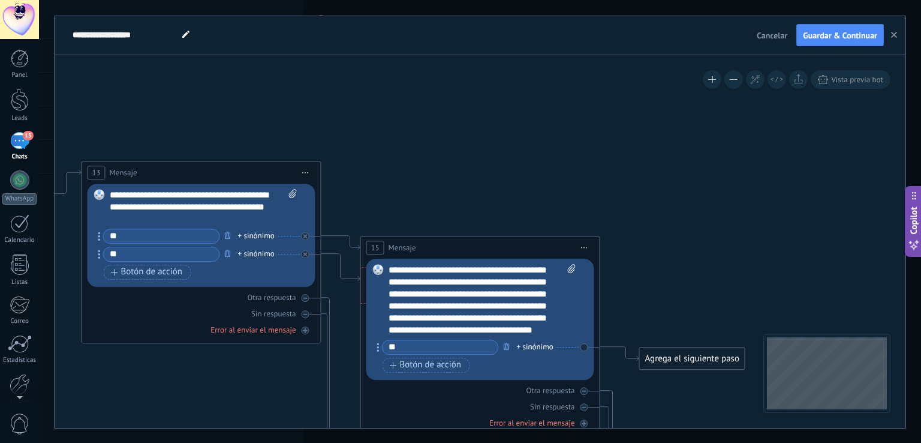
type input "*"
type input "**"
click at [399, 360] on span "Botón de acción" at bounding box center [426, 365] width 72 height 10
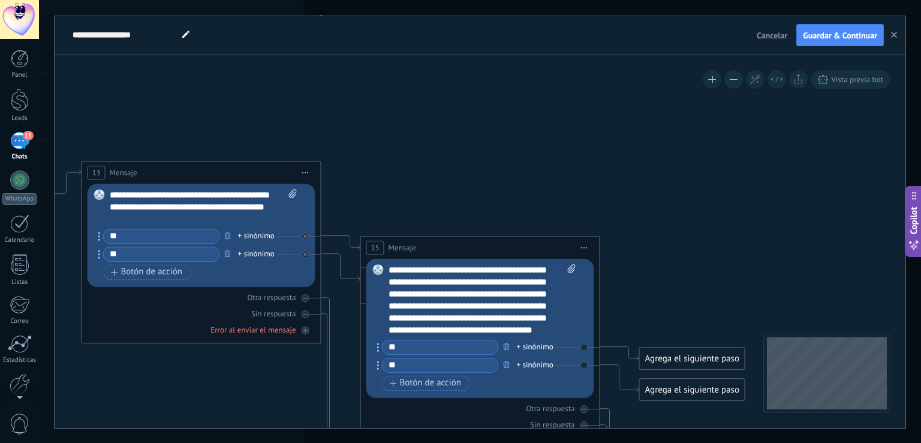
type input "**"
click at [686, 355] on div "Agrega el siguiente paso" at bounding box center [692, 358] width 105 height 20
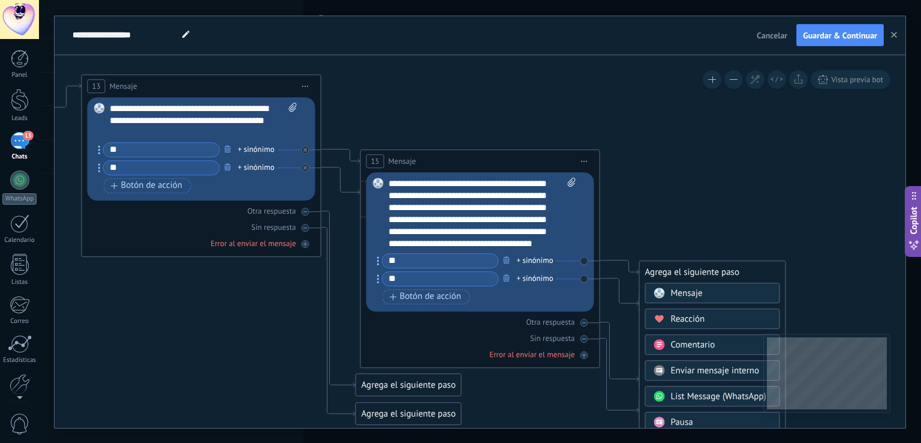
click at [705, 295] on div "Mensaje" at bounding box center [721, 293] width 101 height 12
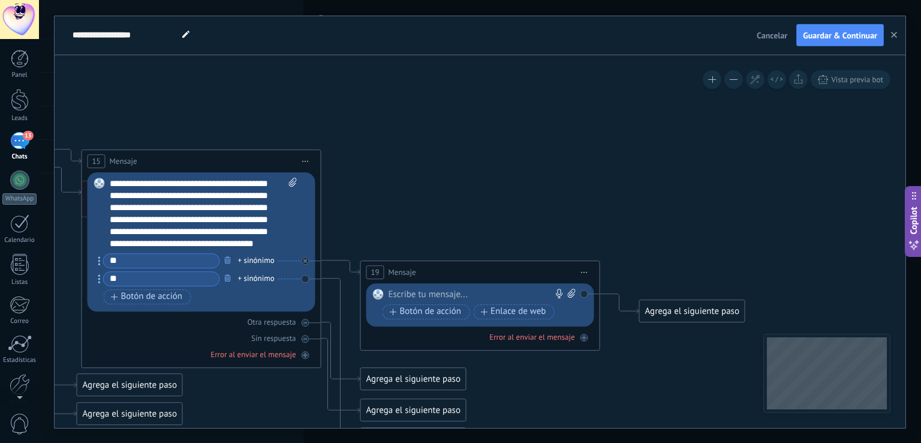
click at [531, 292] on div at bounding box center [478, 295] width 178 height 12
paste div
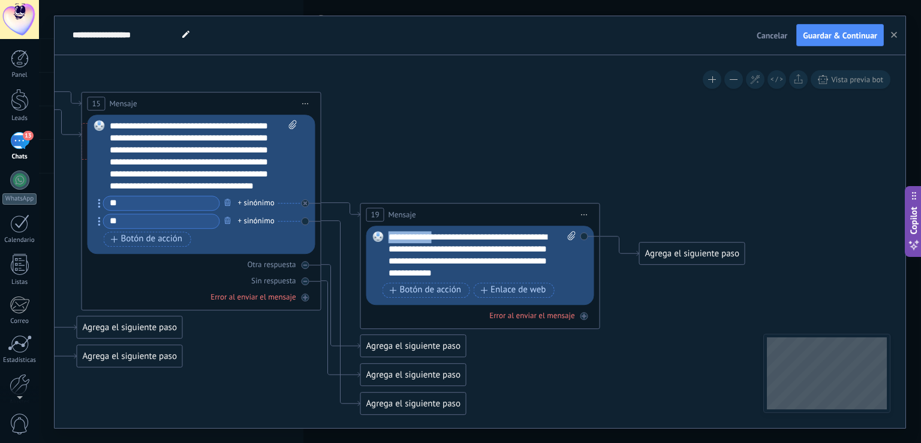
drag, startPoint x: 389, startPoint y: 235, endPoint x: 436, endPoint y: 236, distance: 46.8
click at [436, 236] on div "**********" at bounding box center [483, 255] width 188 height 48
click at [480, 239] on div "**********" at bounding box center [483, 255] width 188 height 48
click at [531, 234] on div "**********" at bounding box center [483, 255] width 188 height 48
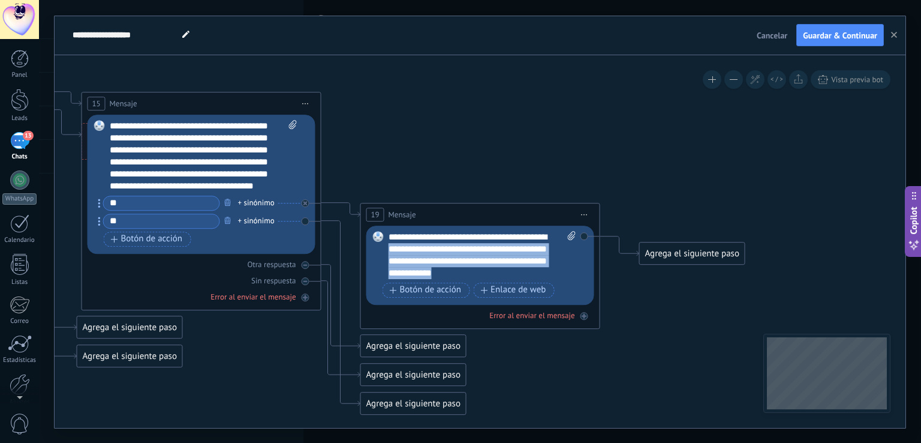
drag, startPoint x: 405, startPoint y: 249, endPoint x: 497, endPoint y: 273, distance: 94.3
click at [497, 273] on div "**********" at bounding box center [483, 255] width 188 height 48
click at [449, 260] on div "**********" at bounding box center [483, 255] width 188 height 48
click at [404, 252] on div "**********" at bounding box center [483, 255] width 188 height 48
drag, startPoint x: 402, startPoint y: 247, endPoint x: 416, endPoint y: 251, distance: 14.3
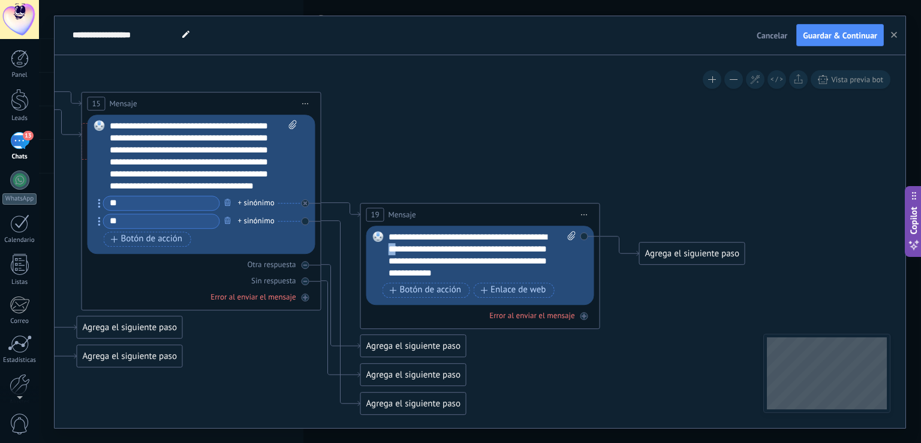
click at [416, 251] on div "**********" at bounding box center [483, 255] width 188 height 48
click at [531, 236] on div "**********" at bounding box center [483, 255] width 188 height 48
drag, startPoint x: 488, startPoint y: 260, endPoint x: 501, endPoint y: 264, distance: 14.4
click at [501, 264] on div "**********" at bounding box center [483, 255] width 188 height 48
click at [525, 272] on div "**********" at bounding box center [483, 255] width 188 height 48
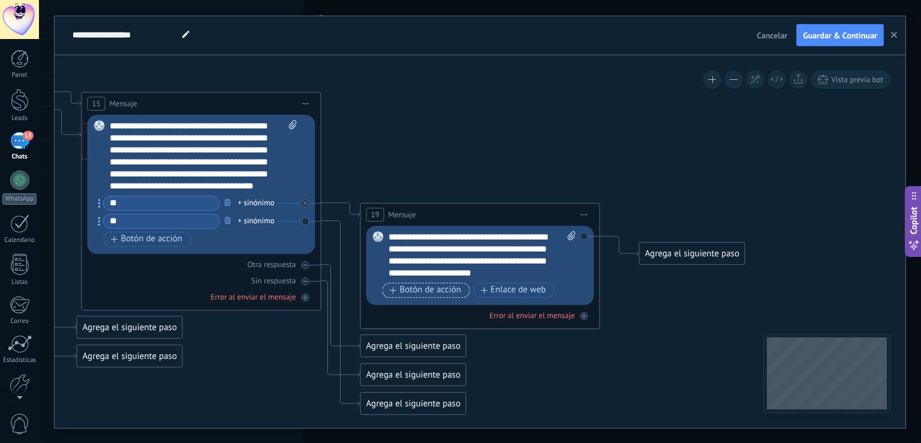
click at [443, 295] on button "Botón de acción" at bounding box center [427, 290] width 88 height 15
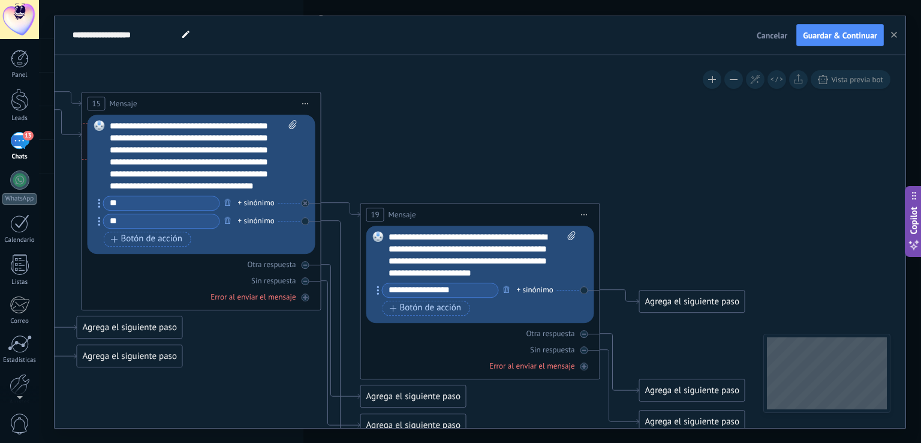
type input "**********"
drag, startPoint x: 524, startPoint y: 292, endPoint x: 519, endPoint y: 308, distance: 16.7
click at [519, 308] on div "**********" at bounding box center [479, 301] width 193 height 36
click at [459, 303] on span "Botón de acción" at bounding box center [426, 308] width 72 height 10
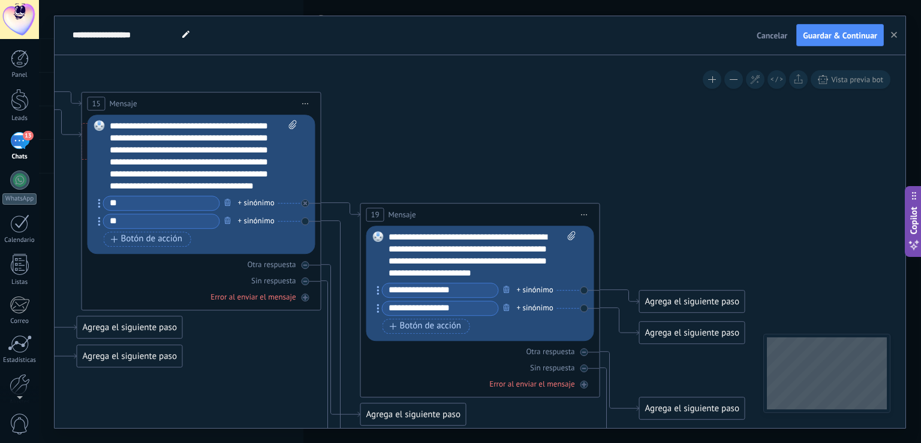
type input "**********"
click at [695, 339] on div "Agrega el siguiente paso" at bounding box center [692, 333] width 105 height 20
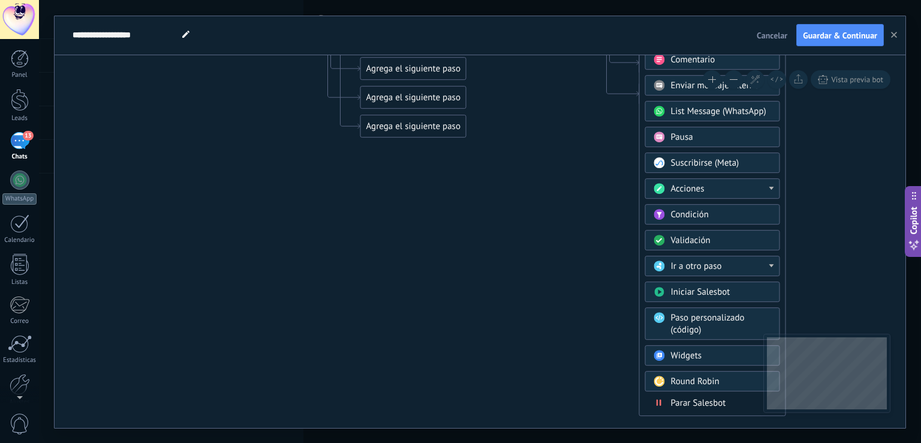
click at [728, 397] on div "Parar Salesbot" at bounding box center [721, 403] width 101 height 12
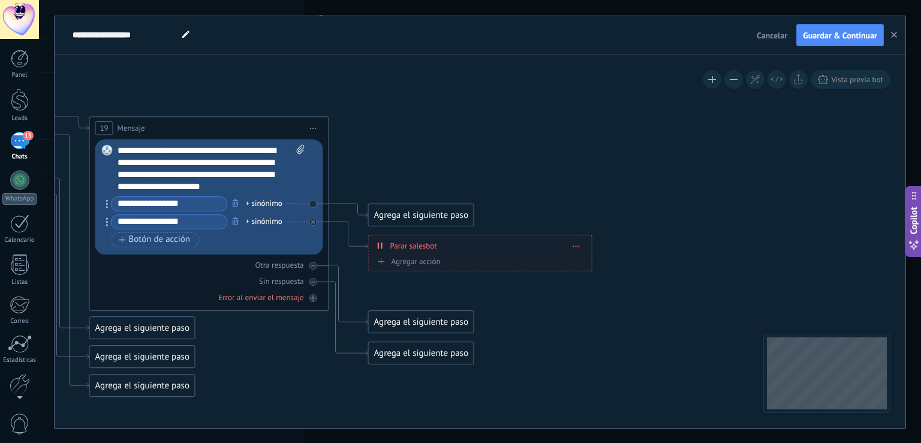
click at [436, 206] on div "Agrega el siguiente paso" at bounding box center [421, 215] width 105 height 20
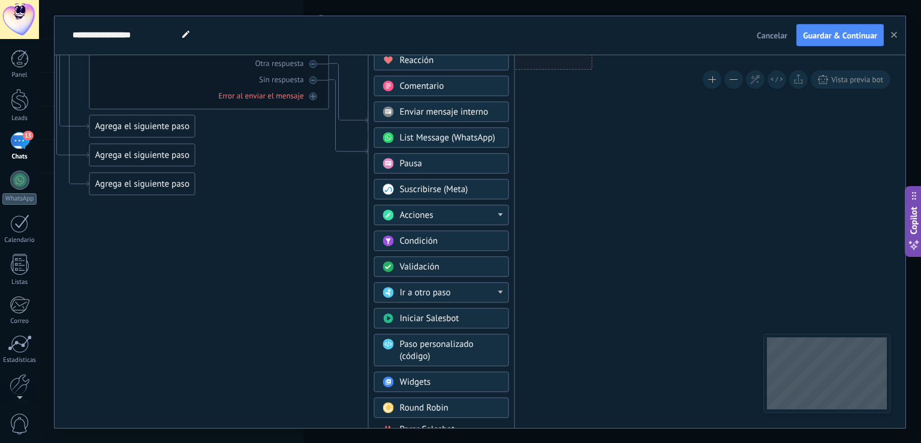
click at [444, 216] on div "Acciones" at bounding box center [450, 215] width 101 height 12
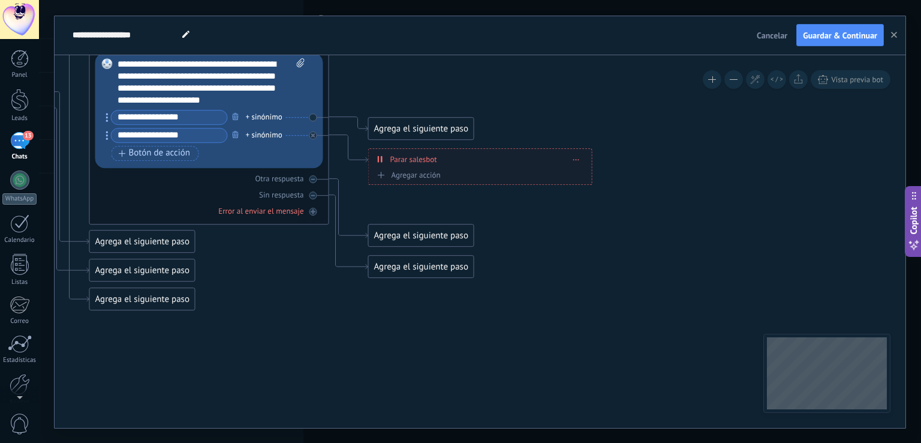
click at [414, 125] on div "Agrega el siguiente paso" at bounding box center [421, 129] width 105 height 20
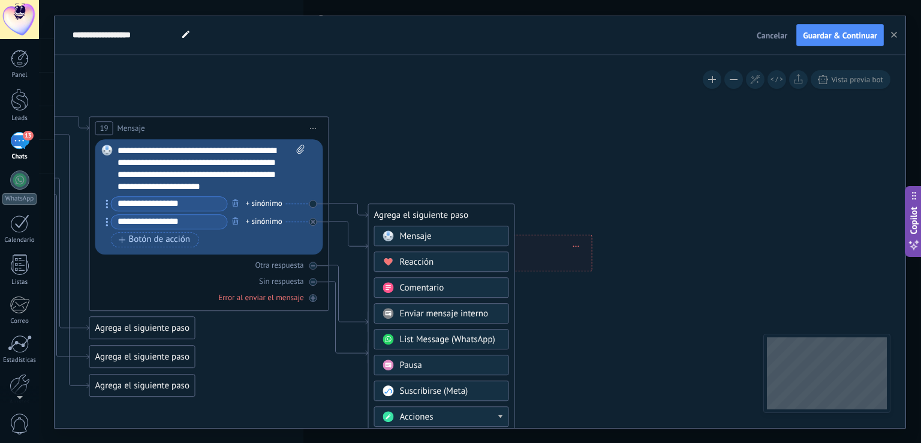
click at [444, 237] on div "Mensaje" at bounding box center [450, 236] width 101 height 12
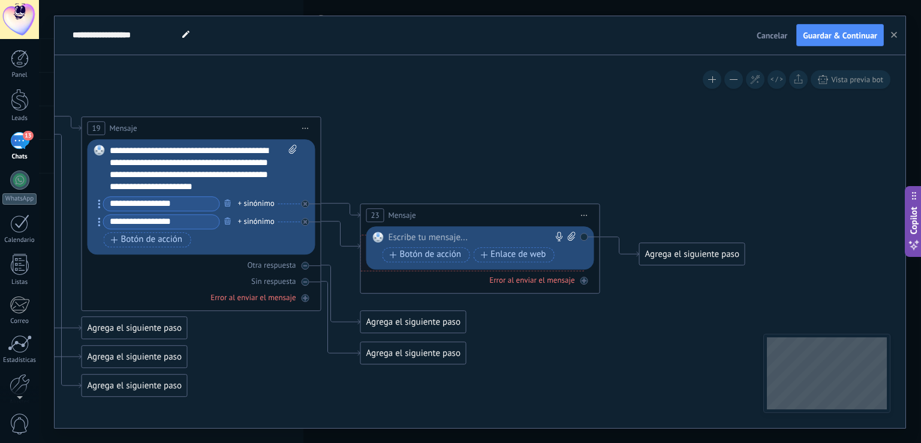
click at [521, 238] on div at bounding box center [478, 238] width 178 height 12
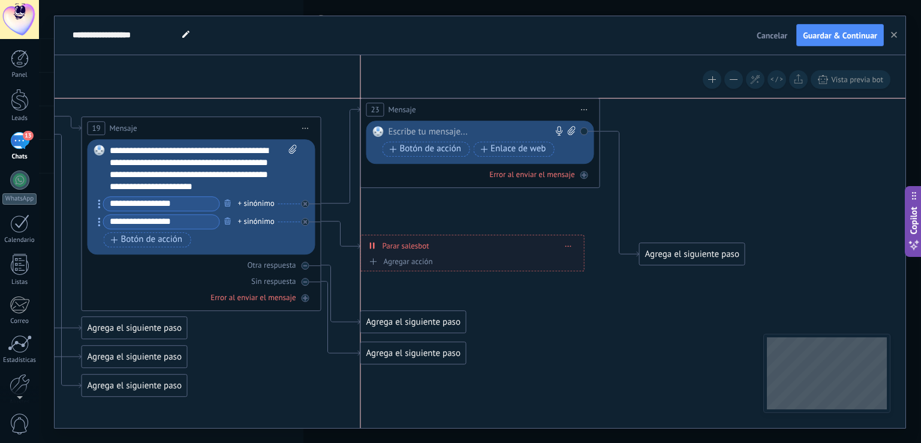
drag, startPoint x: 486, startPoint y: 218, endPoint x: 481, endPoint y: 117, distance: 100.9
click at [481, 117] on div "23 Mensaje ******* (a): Todos los contactos - canales seleccionados Todos los c…" at bounding box center [480, 109] width 239 height 22
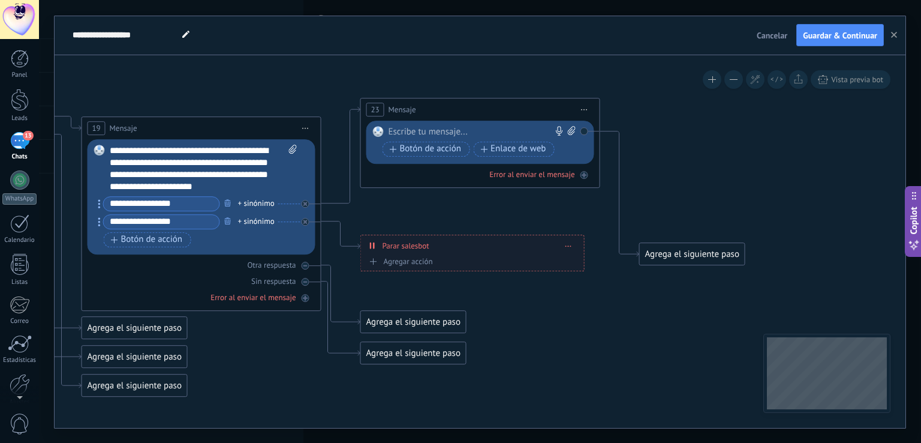
click at [519, 131] on div at bounding box center [478, 132] width 178 height 12
click at [862, 32] on span "Guardar & Continuar" at bounding box center [840, 35] width 74 height 8
click at [23, 142] on div "13" at bounding box center [19, 140] width 19 height 17
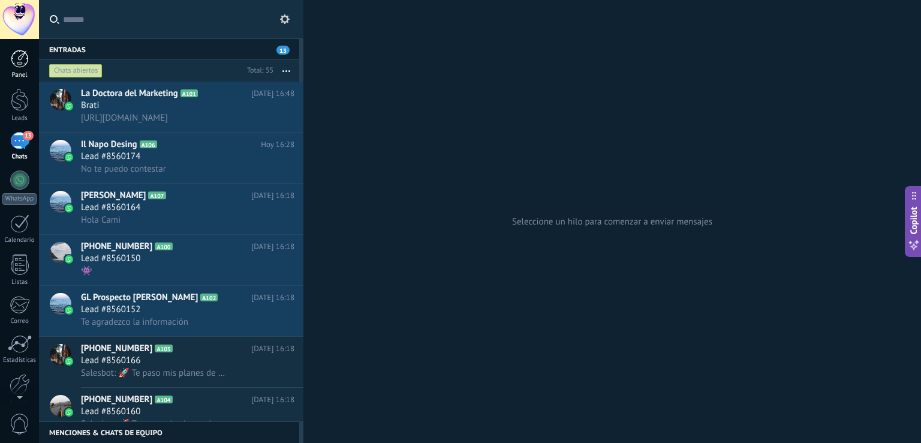
click at [14, 68] on link "Panel" at bounding box center [19, 64] width 39 height 29
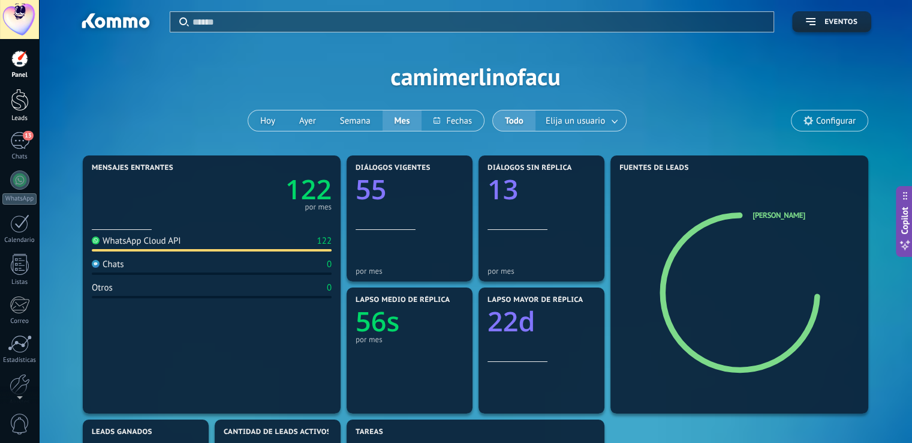
click at [19, 106] on div at bounding box center [20, 100] width 18 height 22
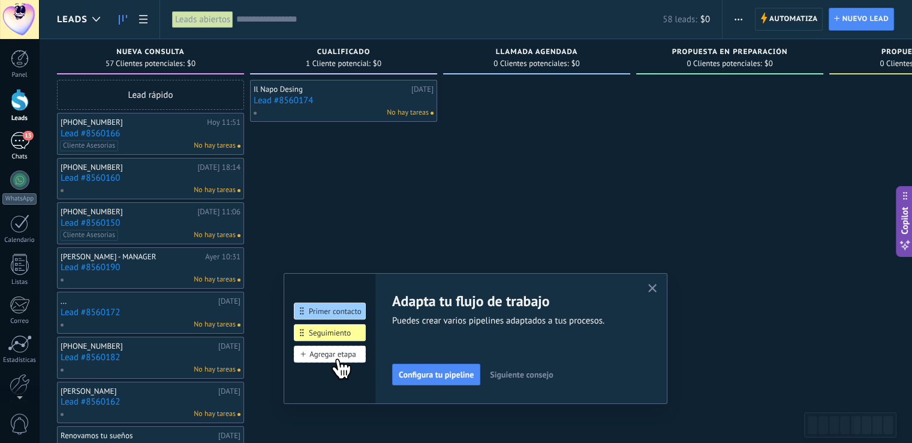
click at [23, 157] on div "Chats" at bounding box center [19, 157] width 35 height 8
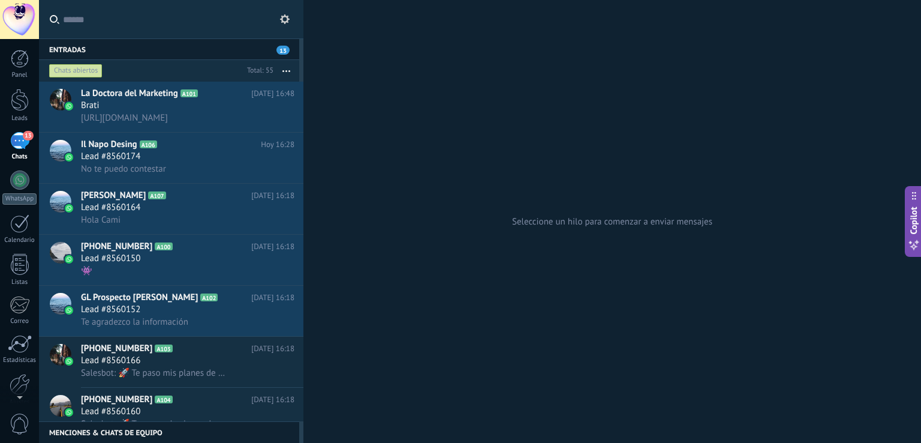
click at [20, 16] on div at bounding box center [19, 19] width 39 height 39
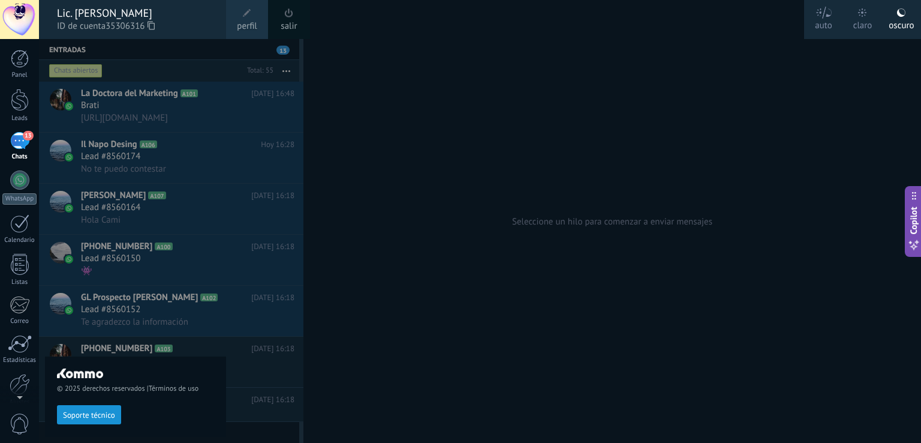
click at [415, 152] on div at bounding box center [499, 221] width 921 height 443
click at [419, 113] on div at bounding box center [499, 221] width 921 height 443
click at [5, 108] on link "Leads" at bounding box center [19, 106] width 39 height 34
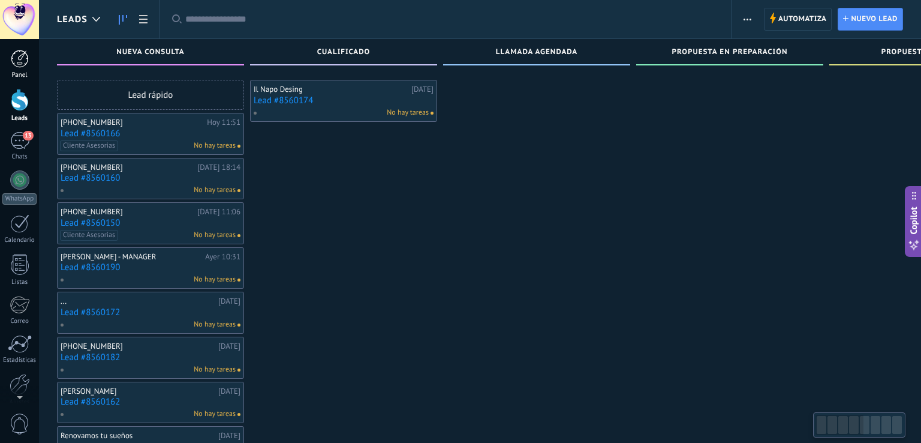
click at [22, 64] on div at bounding box center [20, 59] width 18 height 18
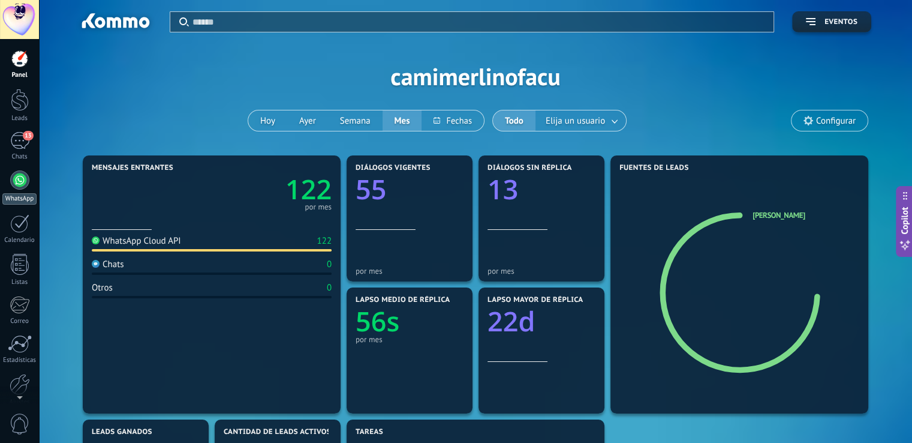
click at [10, 197] on div "WhatsApp" at bounding box center [19, 198] width 34 height 11
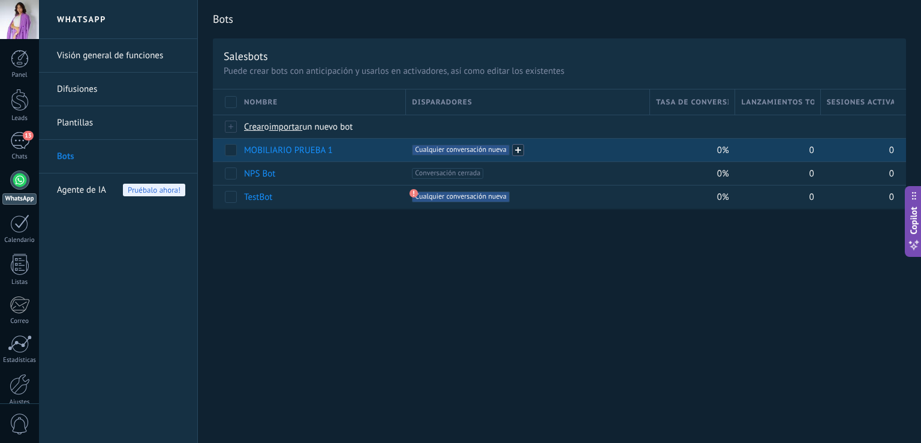
click at [519, 149] on span at bounding box center [518, 150] width 12 height 12
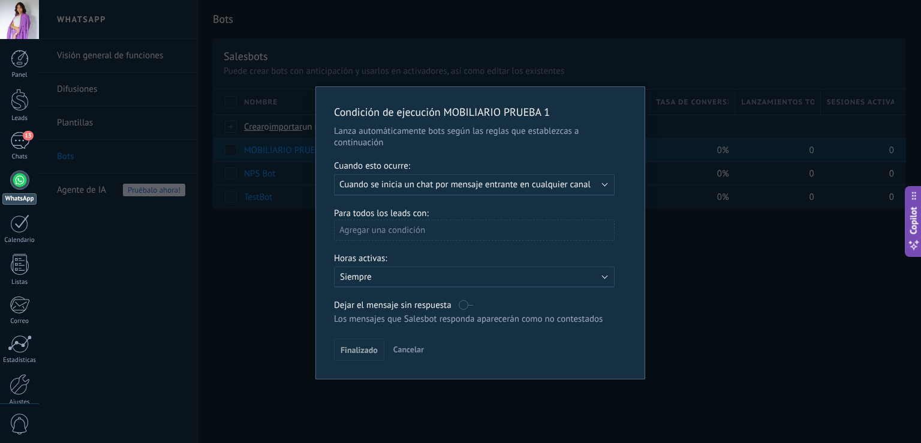
click at [726, 265] on div "Condición de ejecución MOBILIARIO PRUEBA 1 Lanza automáticamente bots según las…" at bounding box center [480, 221] width 882 height 443
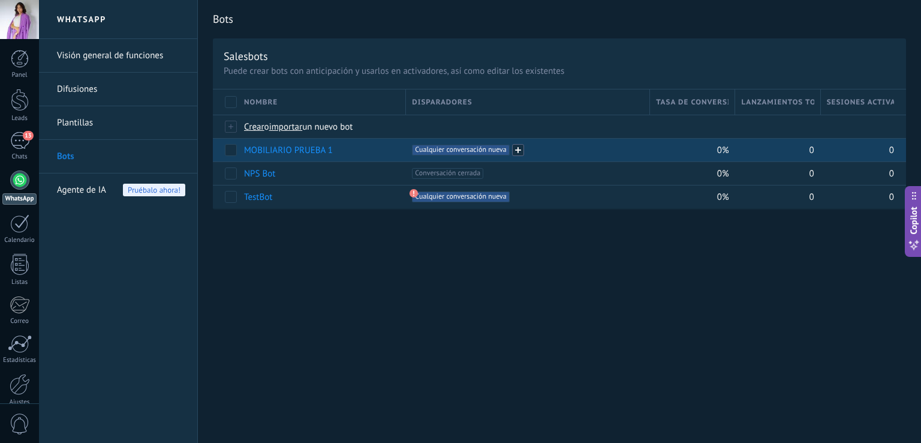
click at [520, 149] on span at bounding box center [518, 150] width 12 height 12
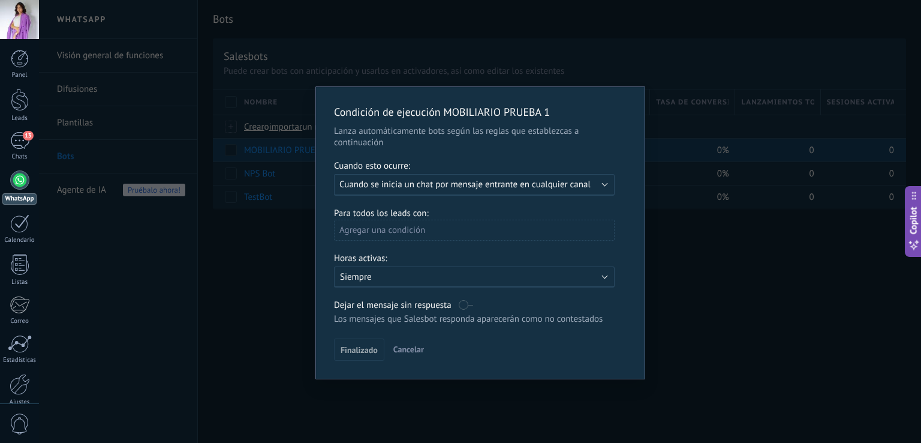
click at [516, 188] on span "Cuando se inicia un chat por mensaje entrante en cualquier canal" at bounding box center [464, 184] width 251 height 11
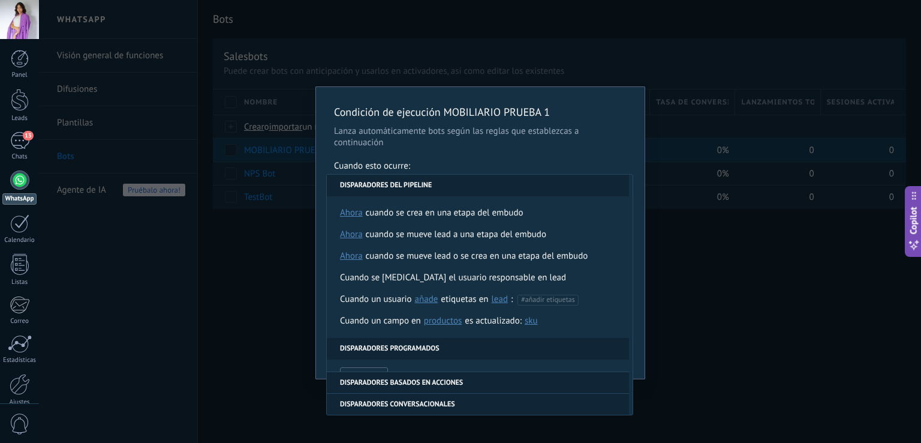
click at [444, 167] on div "Cuando esto ocurre:" at bounding box center [480, 167] width 293 height 14
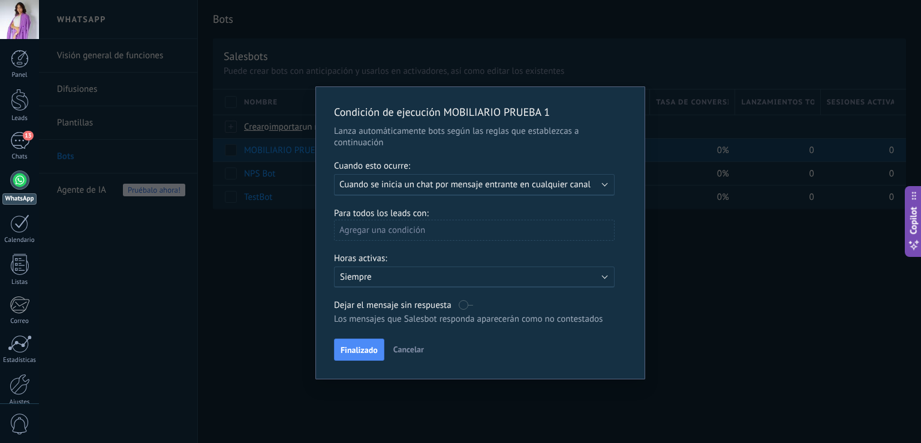
click at [441, 228] on div "Agregar una condición" at bounding box center [474, 230] width 281 height 21
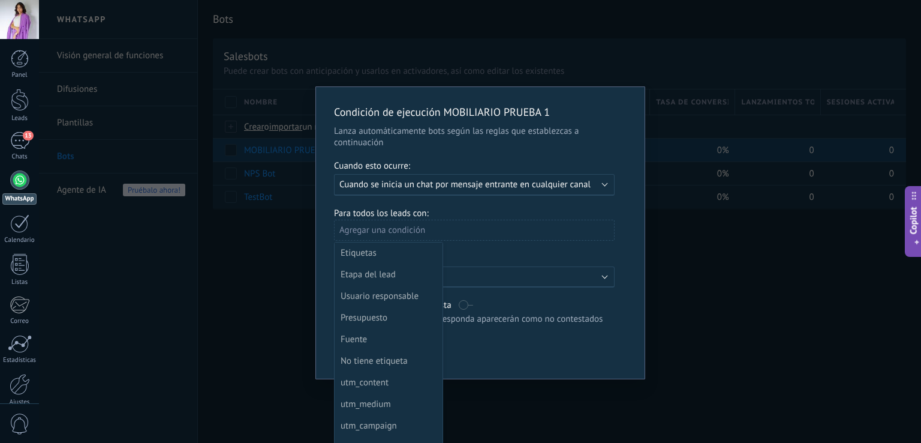
click at [435, 184] on div at bounding box center [480, 233] width 329 height 292
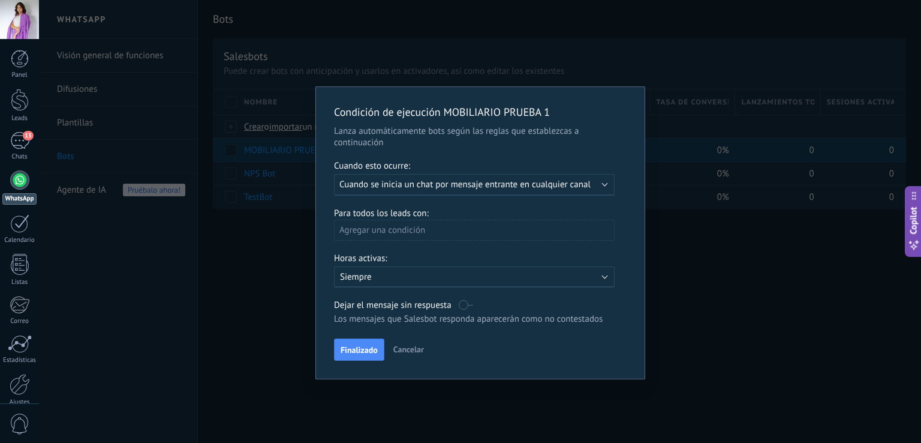
click at [435, 236] on div "Agregar una condición" at bounding box center [474, 230] width 281 height 21
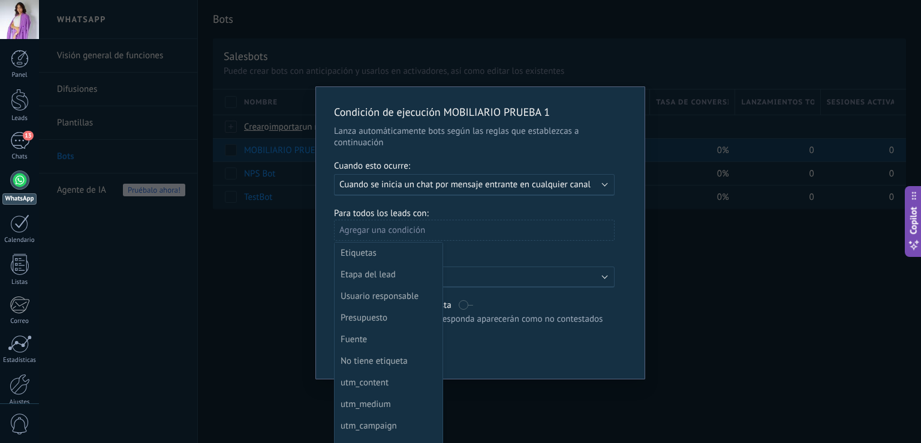
click at [435, 236] on div at bounding box center [480, 233] width 329 height 292
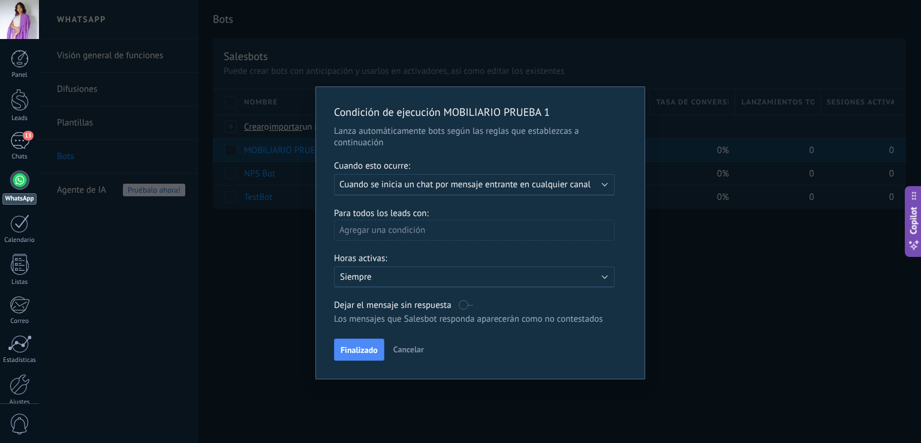
click at [436, 227] on div "Agregar una condición" at bounding box center [474, 230] width 281 height 21
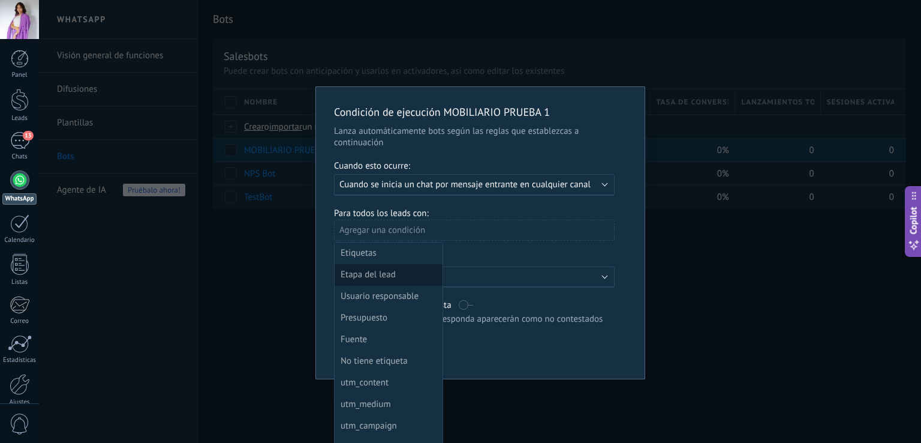
click at [379, 272] on div "Etapa del lead" at bounding box center [388, 274] width 94 height 17
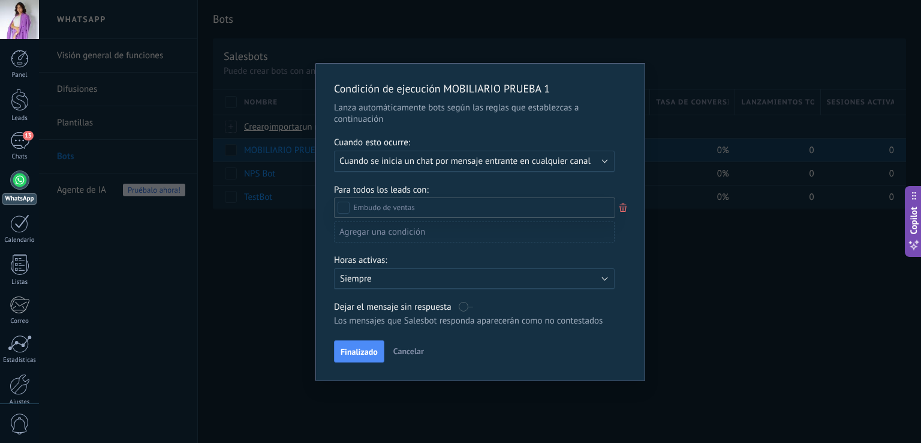
click at [630, 200] on div at bounding box center [480, 221] width 882 height 443
click at [0, 0] on div "Leads Entrantes Nueva consulta Cualificado Llamada agendada Propuesta en prepar…" at bounding box center [0, 0] width 0 height 0
click at [620, 206] on div at bounding box center [480, 221] width 882 height 443
click at [446, 232] on div "Agregar una condición" at bounding box center [474, 231] width 281 height 21
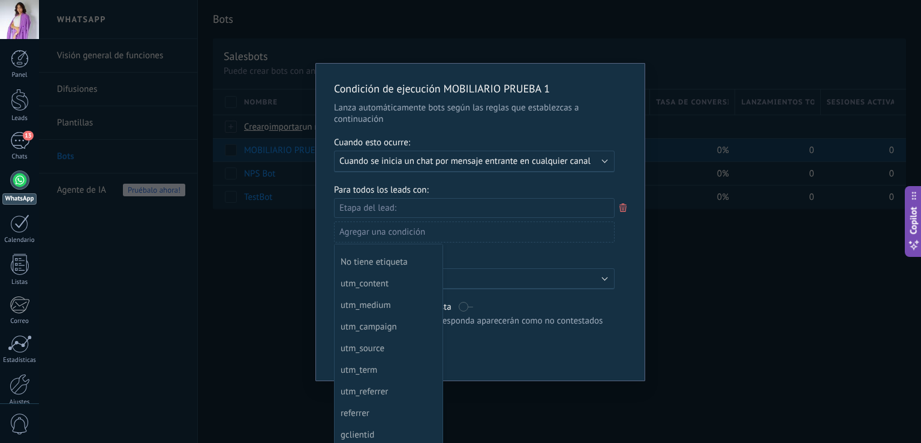
scroll to position [240, 0]
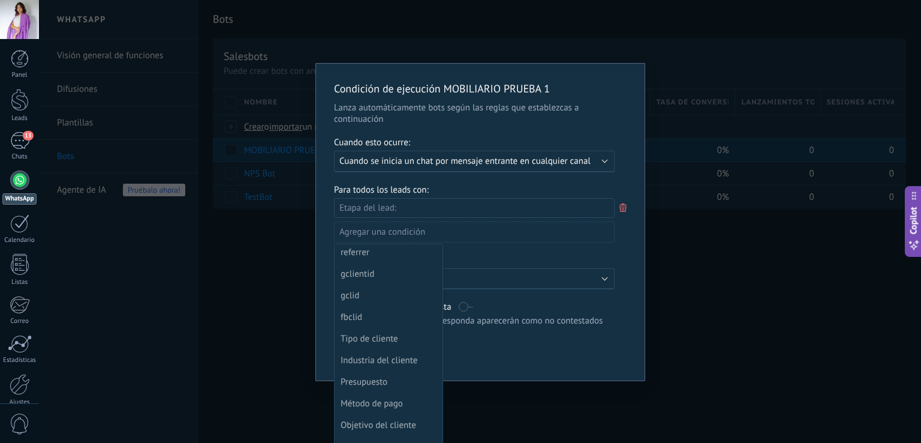
click at [557, 227] on div at bounding box center [480, 222] width 329 height 317
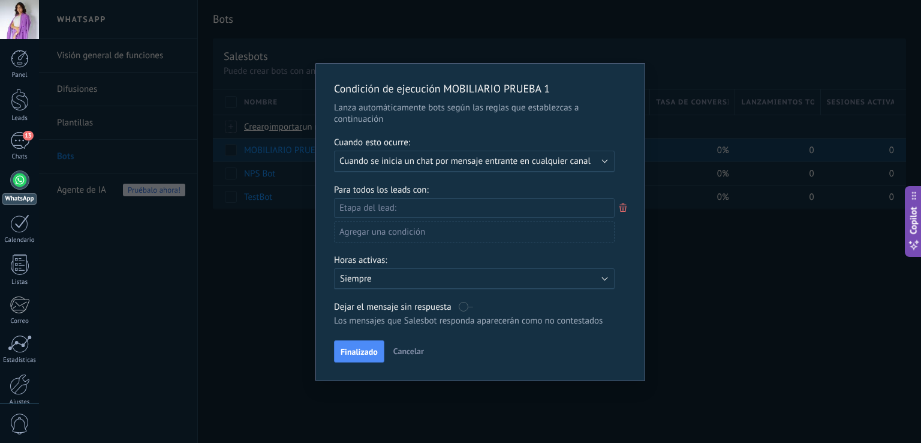
click at [441, 238] on div "Agregar una condición" at bounding box center [474, 231] width 281 height 21
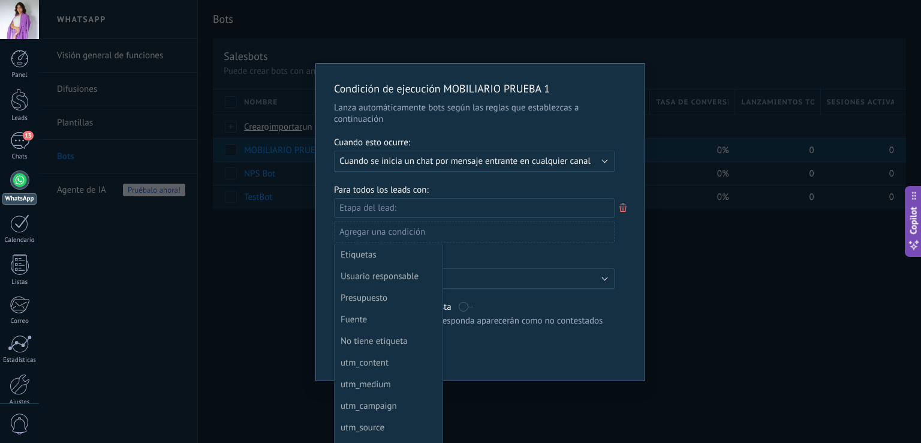
click at [396, 199] on div at bounding box center [480, 222] width 329 height 317
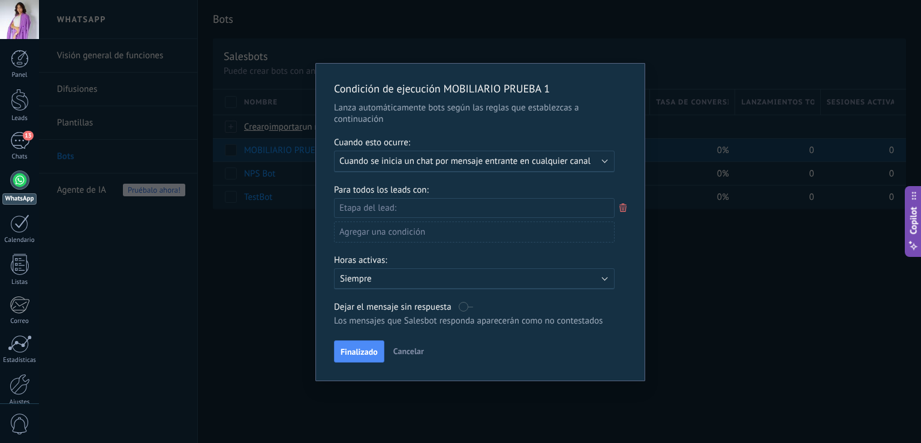
click at [464, 308] on label at bounding box center [466, 306] width 14 height 11
click at [465, 305] on label at bounding box center [466, 306] width 14 height 11
click at [365, 359] on button "Finalizado" at bounding box center [359, 351] width 50 height 23
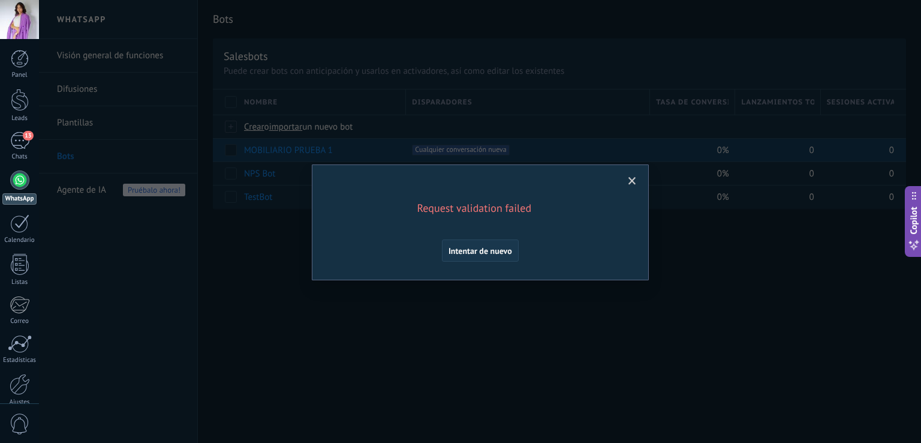
click at [500, 252] on span "Intentar de nuevo" at bounding box center [481, 251] width 64 height 8
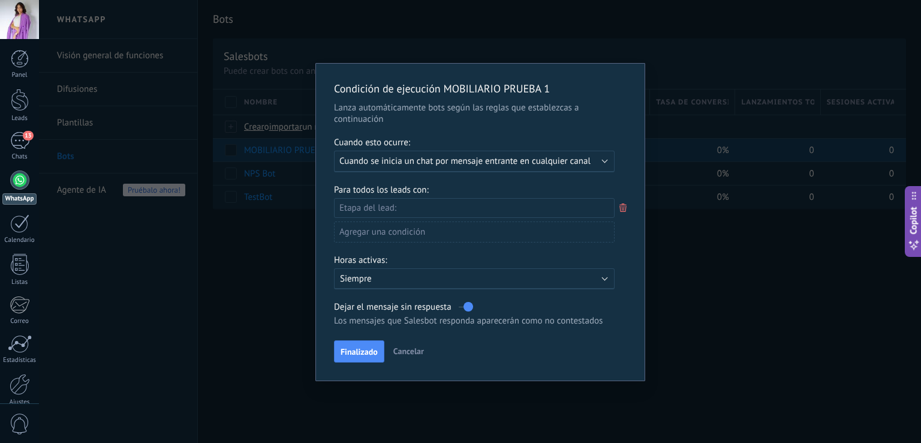
click at [0, 0] on div "Leads Entrantes Nueva consulta Cualificado Llamada agendada Propuesta en prepar…" at bounding box center [0, 0] width 0 height 0
drag, startPoint x: 513, startPoint y: 203, endPoint x: 506, endPoint y: 179, distance: 24.3
click at [512, 203] on label at bounding box center [474, 207] width 281 height 20
click at [502, 161] on div at bounding box center [480, 221] width 882 height 443
click at [502, 161] on span "Cuando se inicia un chat por mensaje entrante en cualquier canal" at bounding box center [464, 160] width 251 height 11
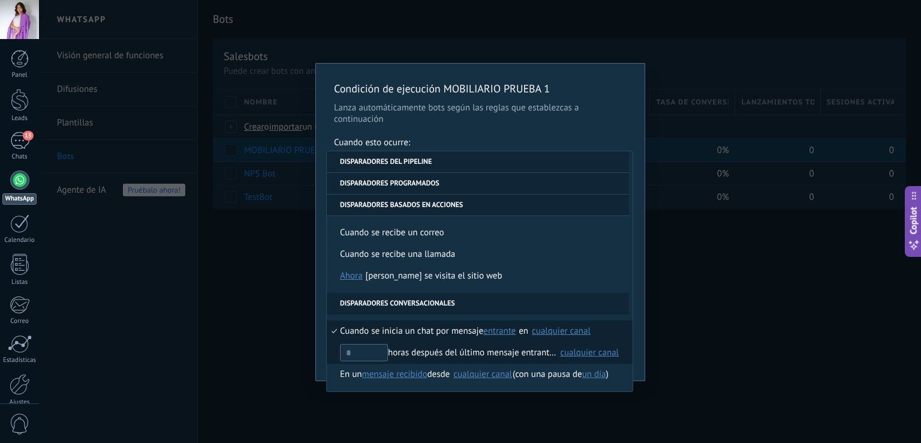
scroll to position [283, 0]
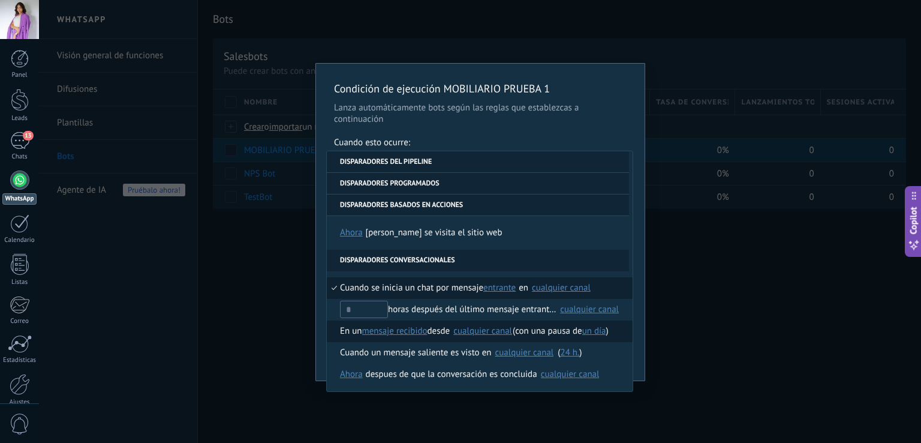
drag, startPoint x: 367, startPoint y: 337, endPoint x: 380, endPoint y: 333, distance: 13.8
click at [380, 333] on button "mensaje recibido" at bounding box center [394, 331] width 65 height 22
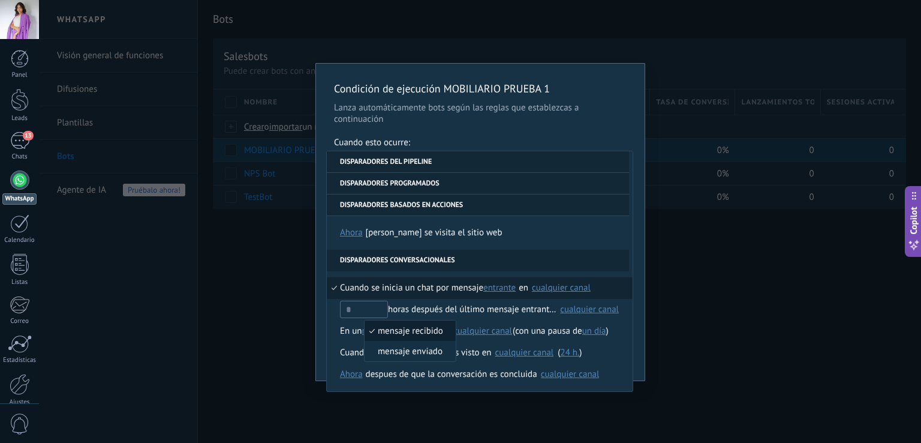
click at [395, 329] on span "mensaje recibido" at bounding box center [404, 330] width 79 height 11
click at [368, 266] on li "Disparadores conversacionales" at bounding box center [478, 261] width 302 height 22
click at [370, 287] on span "Cuando se inicia un chat por mensaje" at bounding box center [411, 288] width 143 height 22
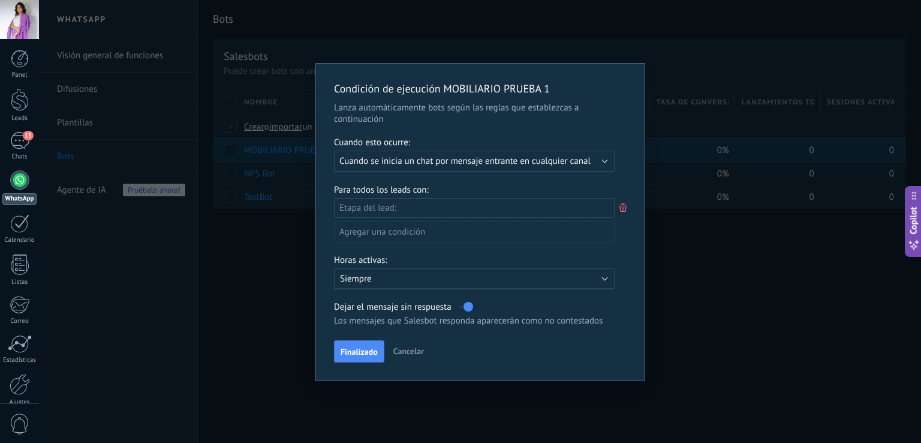
click at [618, 209] on icon at bounding box center [623, 207] width 13 height 14
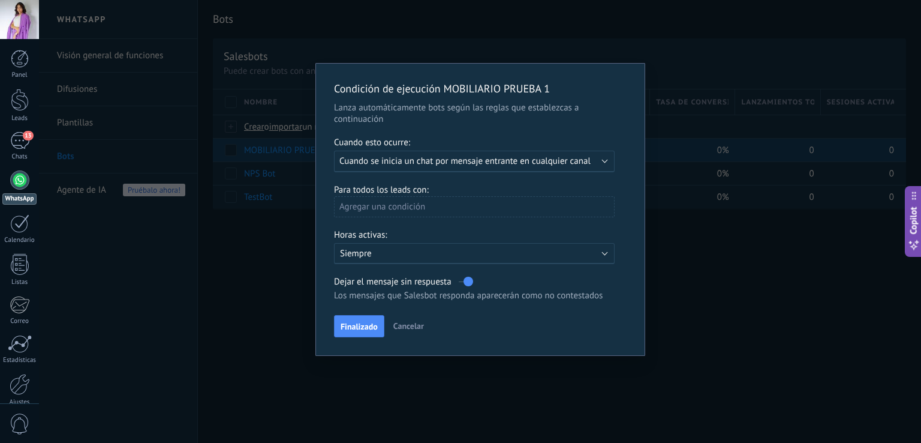
click at [410, 207] on div "Agregar una condición" at bounding box center [474, 206] width 281 height 21
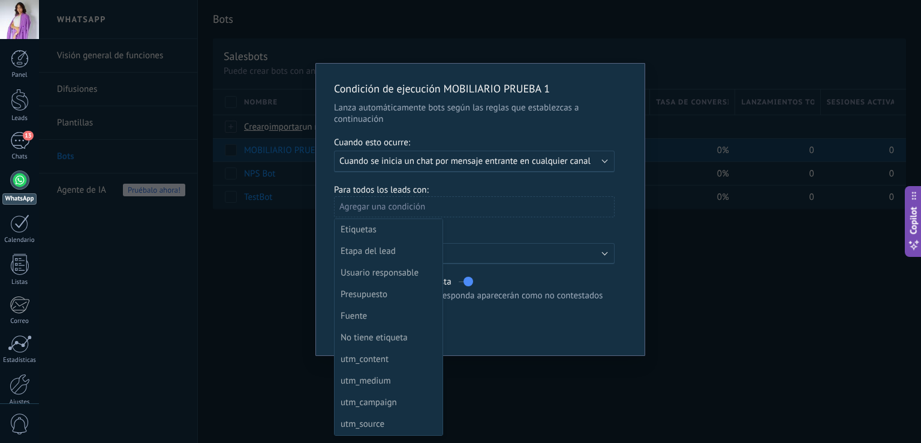
click at [409, 227] on div "Etiquetas" at bounding box center [388, 229] width 94 height 17
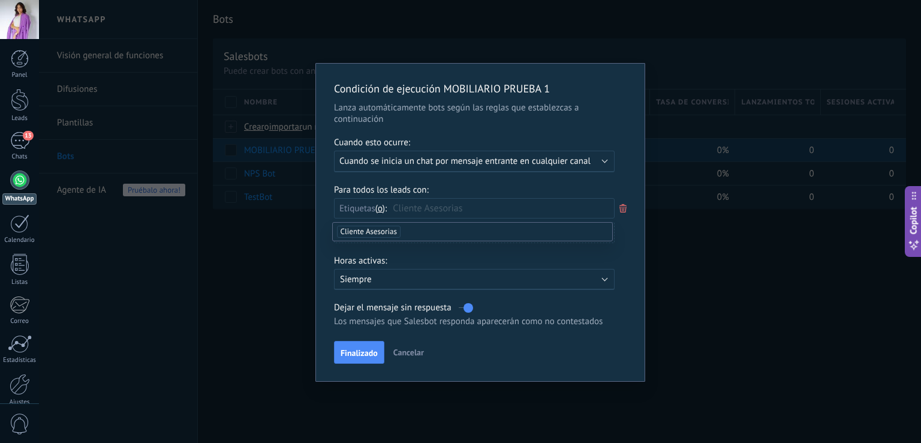
click at [409, 227] on li "Cliente Asesorias" at bounding box center [473, 232] width 280 height 18
click at [530, 206] on input "text" at bounding box center [500, 209] width 60 height 20
click at [408, 350] on span "Cancelar" at bounding box center [408, 352] width 31 height 11
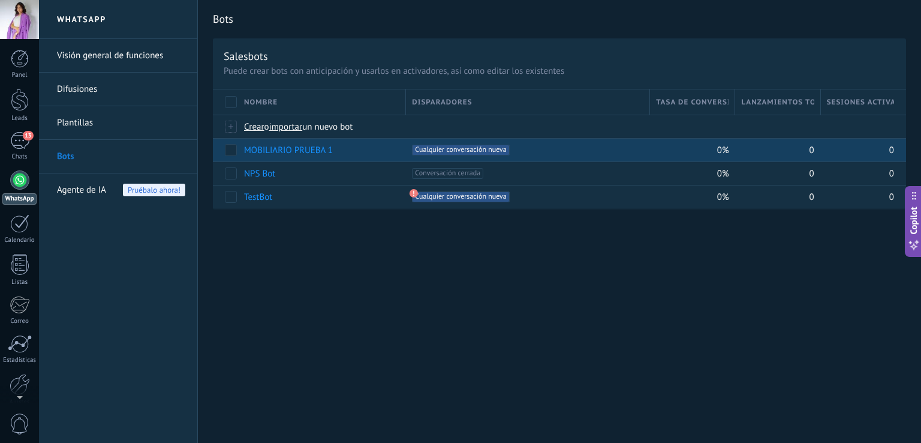
click at [9, 188] on link "WhatsApp" at bounding box center [19, 187] width 39 height 34
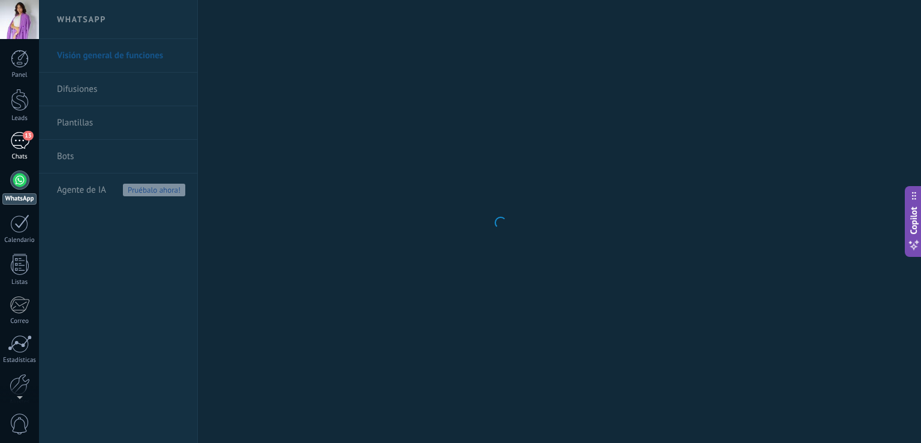
click at [24, 146] on div "13" at bounding box center [19, 140] width 19 height 17
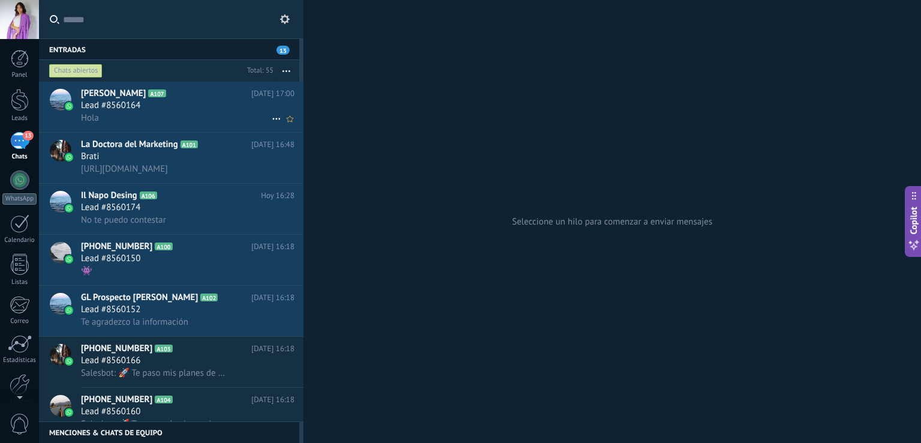
click at [169, 113] on div "Hola" at bounding box center [188, 118] width 214 height 13
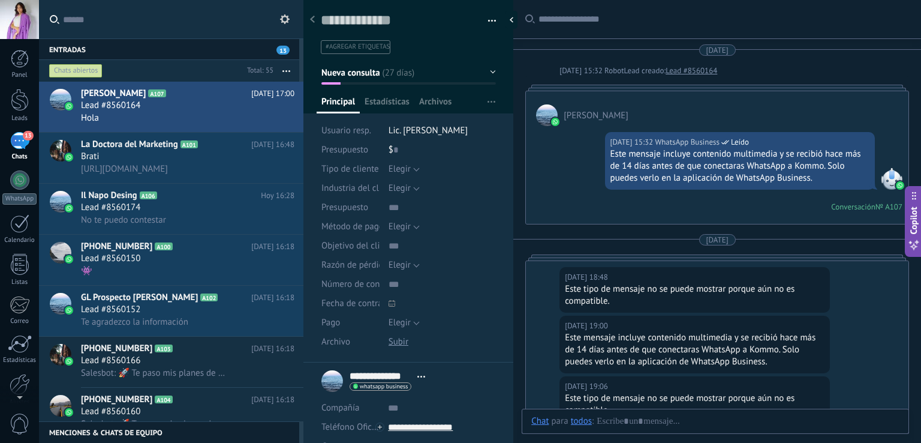
scroll to position [4479, 0]
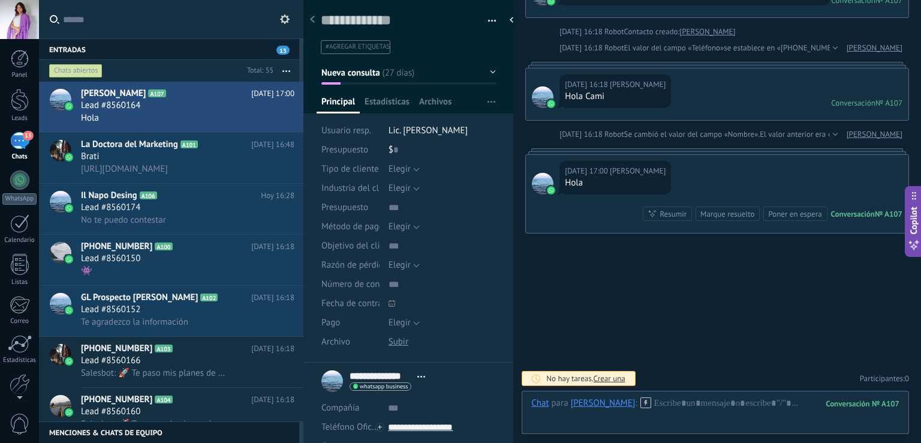
click at [362, 43] on span "#agregar etiquetas" at bounding box center [358, 47] width 64 height 8
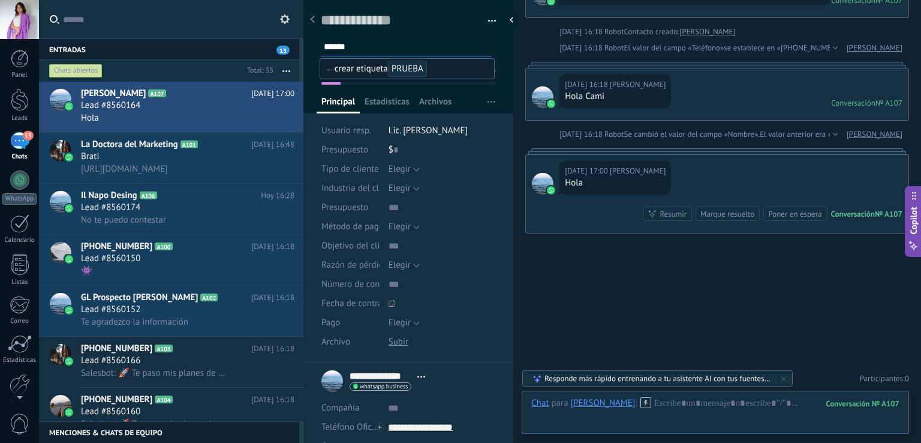
type input "******"
click at [421, 65] on span "PRUEBA" at bounding box center [407, 69] width 39 height 16
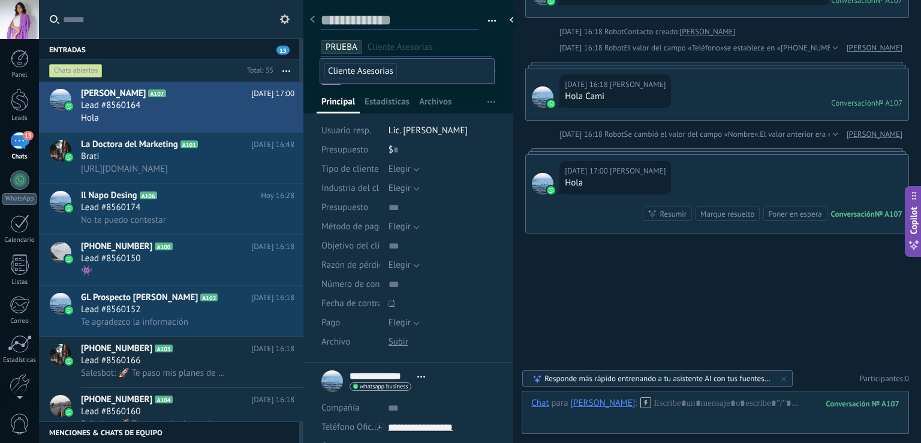
click at [461, 27] on textarea at bounding box center [400, 20] width 158 height 18
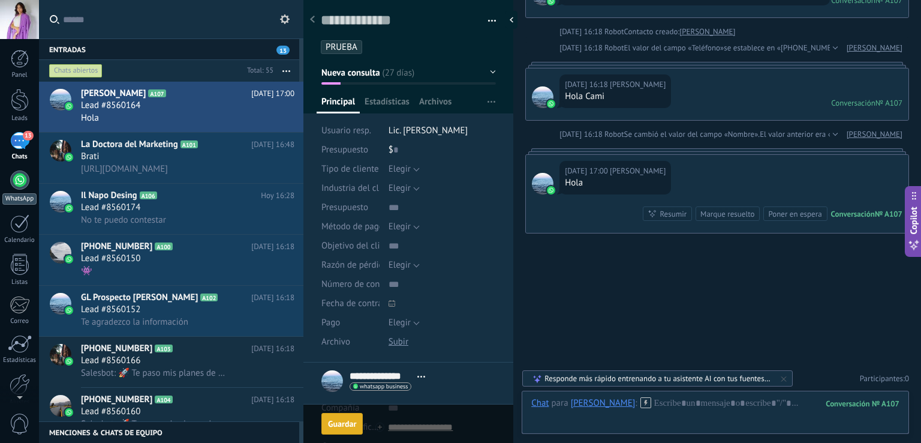
click at [17, 194] on div "WhatsApp" at bounding box center [19, 198] width 34 height 11
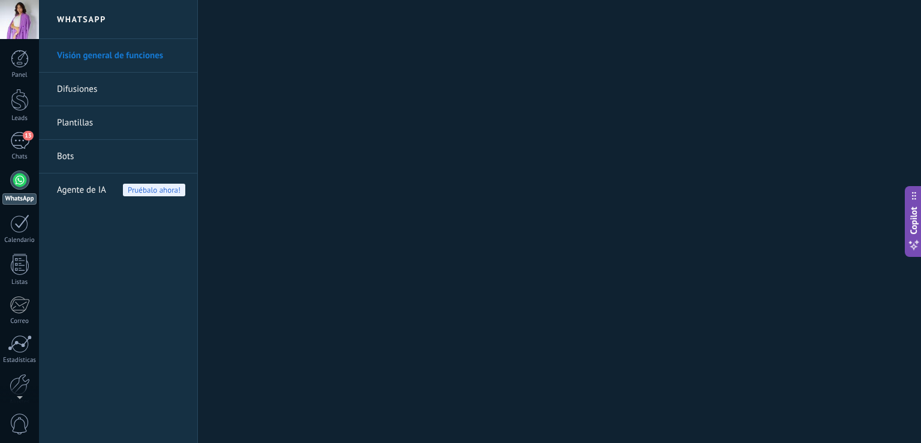
click at [68, 161] on link "Bots" at bounding box center [121, 157] width 128 height 34
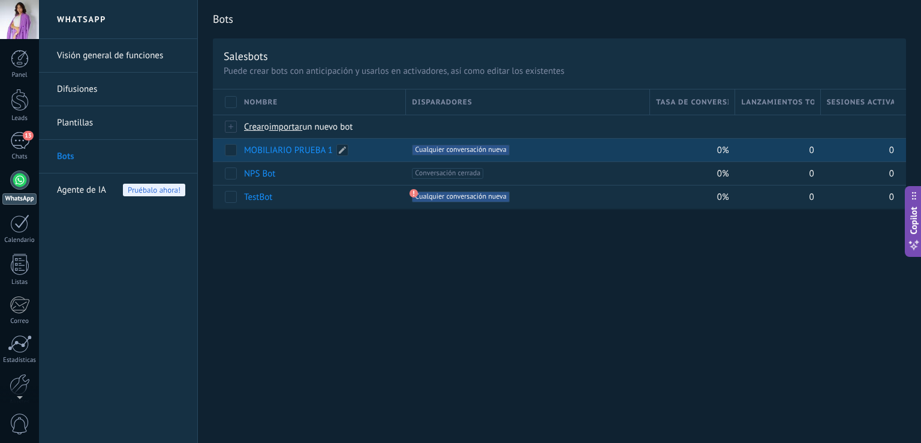
click at [275, 152] on link "MOBILIARIO PRUEBA 1" at bounding box center [288, 150] width 89 height 11
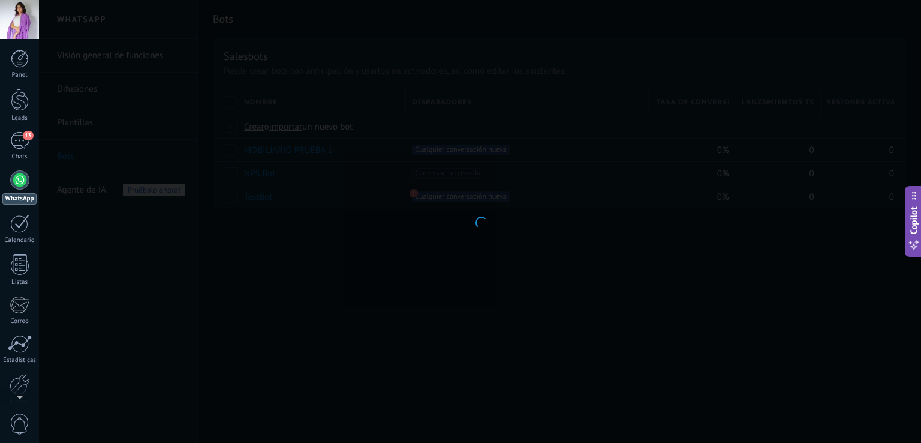
type input "**********"
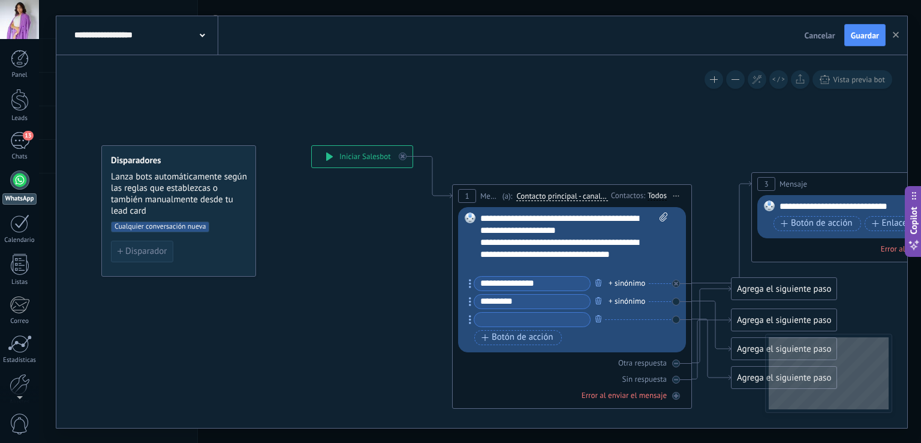
click at [143, 244] on button "Disparador" at bounding box center [142, 252] width 62 height 22
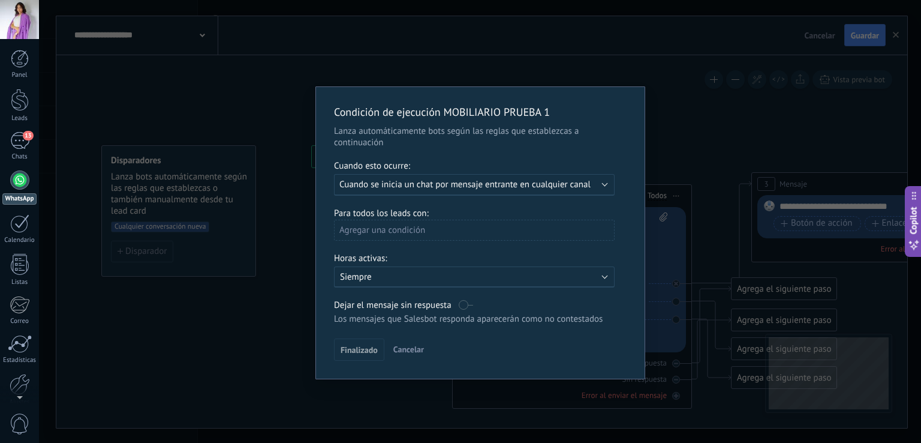
click at [528, 228] on div "Agregar una condición" at bounding box center [474, 230] width 281 height 21
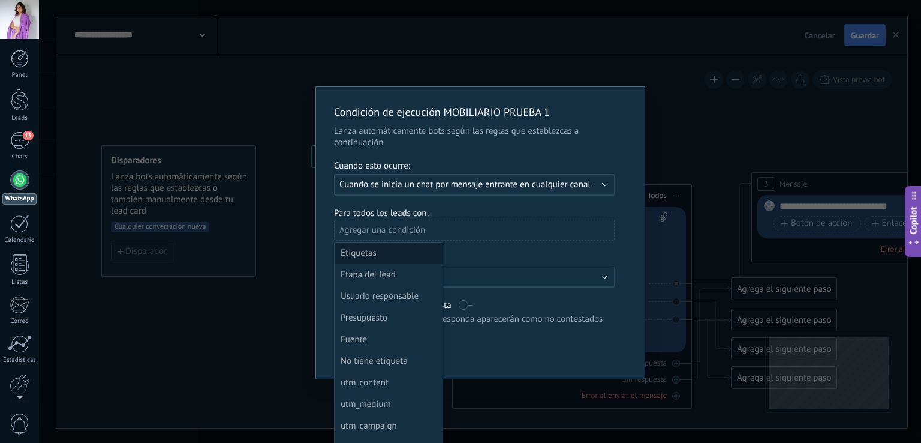
click at [384, 248] on div "Etiquetas" at bounding box center [388, 253] width 94 height 17
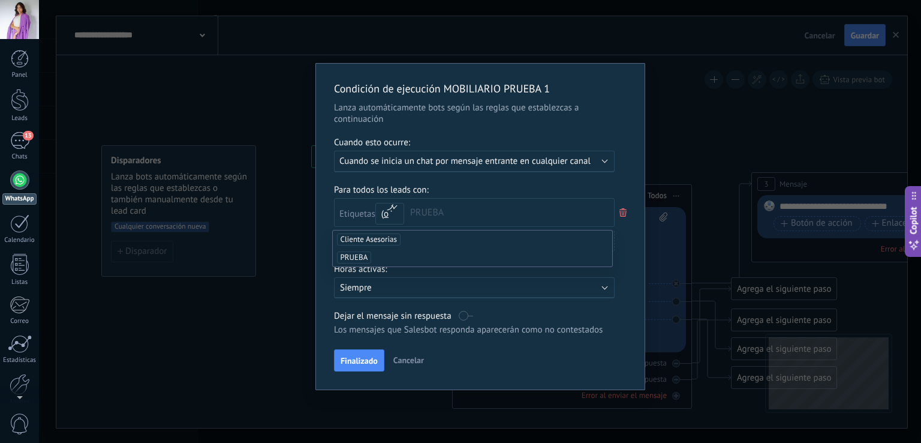
click at [350, 256] on span "PRUEBA" at bounding box center [354, 257] width 35 height 12
click at [361, 358] on span "Finalizado" at bounding box center [359, 360] width 37 height 8
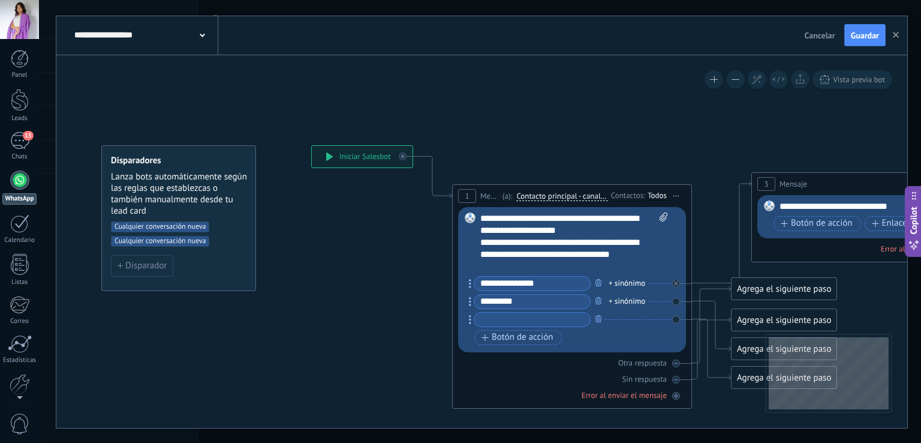
click at [328, 158] on icon at bounding box center [329, 156] width 7 height 8
click at [327, 154] on icon at bounding box center [329, 156] width 7 height 8
click at [180, 227] on span "Cualquier conversación nueva" at bounding box center [160, 226] width 98 height 11
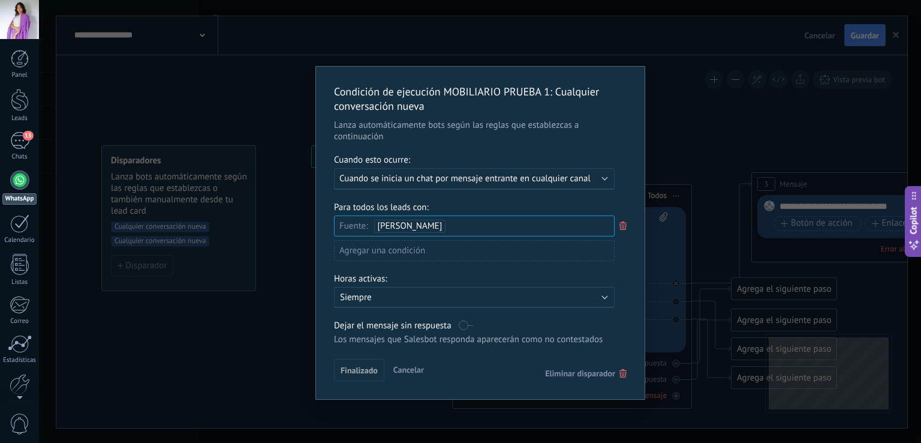
click at [626, 224] on use at bounding box center [623, 225] width 7 height 8
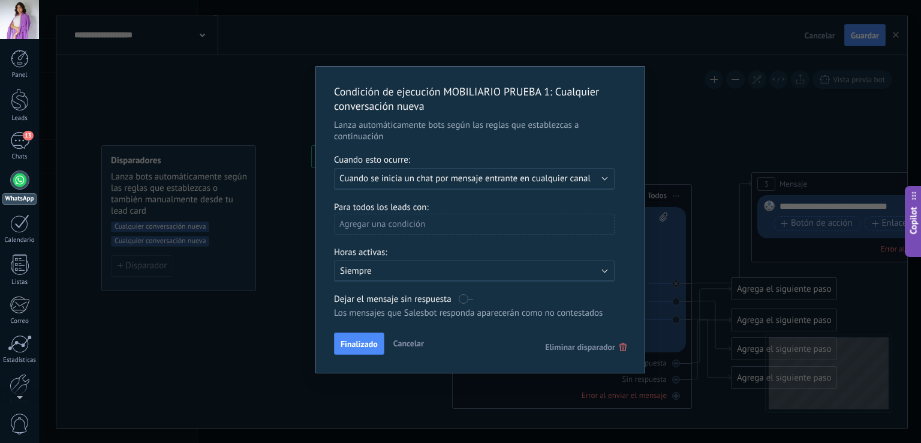
click at [630, 348] on div "Condición de ejecución MOBILIARIO PRUEBA 1 : Cualquier conversación nueva Lanza…" at bounding box center [480, 220] width 329 height 306
click at [621, 348] on use at bounding box center [623, 346] width 7 height 8
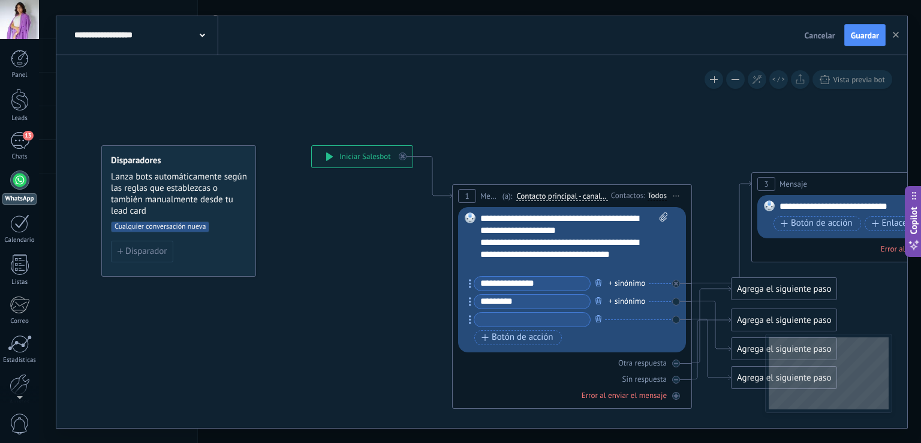
click at [165, 223] on span "Cualquier conversación nueva" at bounding box center [160, 226] width 98 height 11
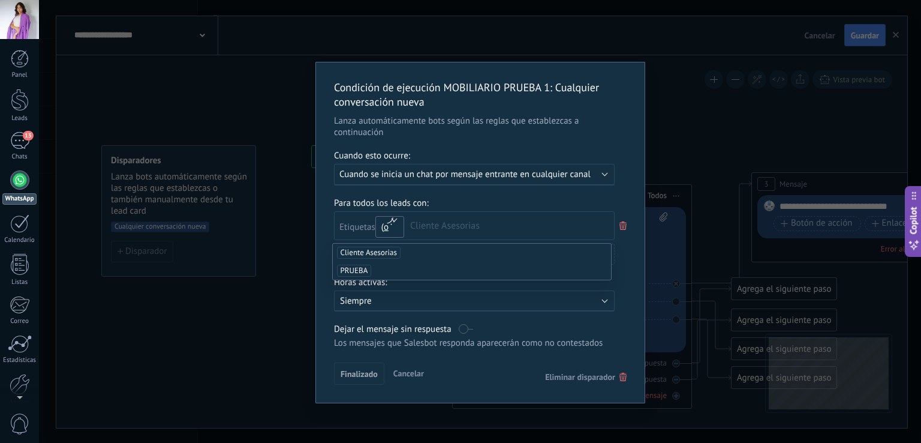
click at [392, 223] on button "o" at bounding box center [389, 227] width 29 height 22
click at [449, 222] on div "Etiquetas y o o" at bounding box center [474, 225] width 281 height 29
click at [356, 269] on span "PRUEBA" at bounding box center [354, 271] width 35 height 12
click at [629, 286] on div "Condición de ejecución MOBILIARIO PRUEBA 1 : Cualquier conversación nueva Lanza…" at bounding box center [480, 232] width 329 height 340
click at [348, 374] on span "Finalizado" at bounding box center [359, 373] width 37 height 8
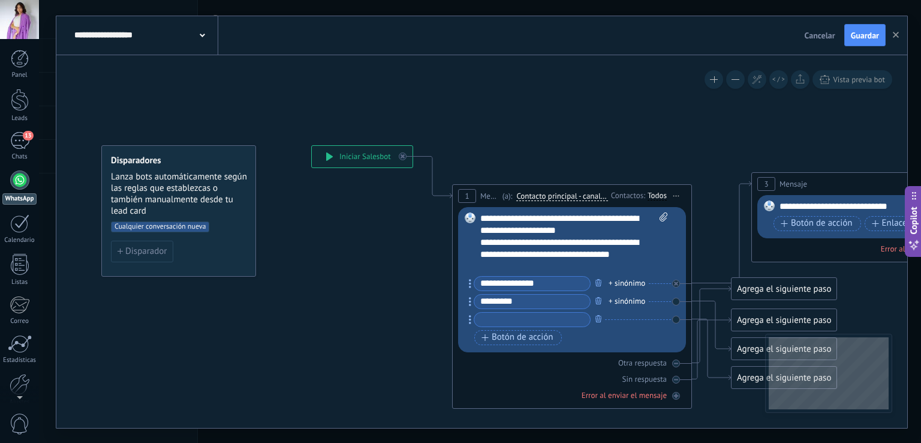
click at [195, 229] on span "Cualquier conversación nueva" at bounding box center [160, 226] width 98 height 11
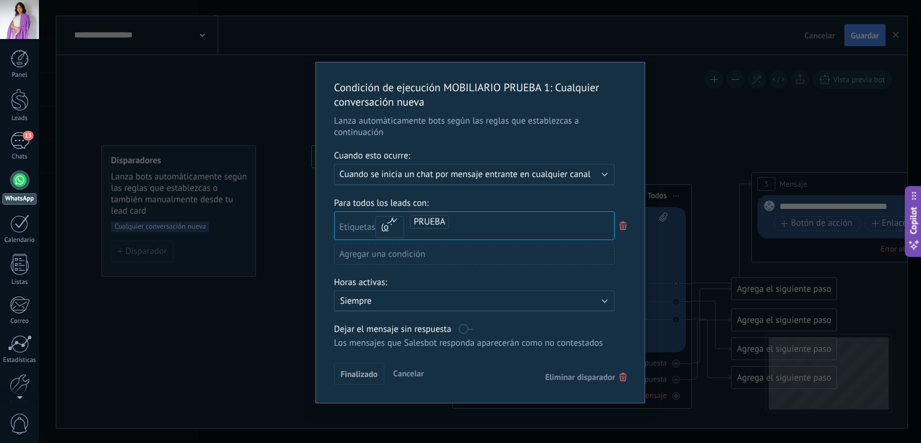
click at [389, 173] on span "Cuando se inicia un chat por mensaje entrante en cualquier canal" at bounding box center [464, 174] width 251 height 11
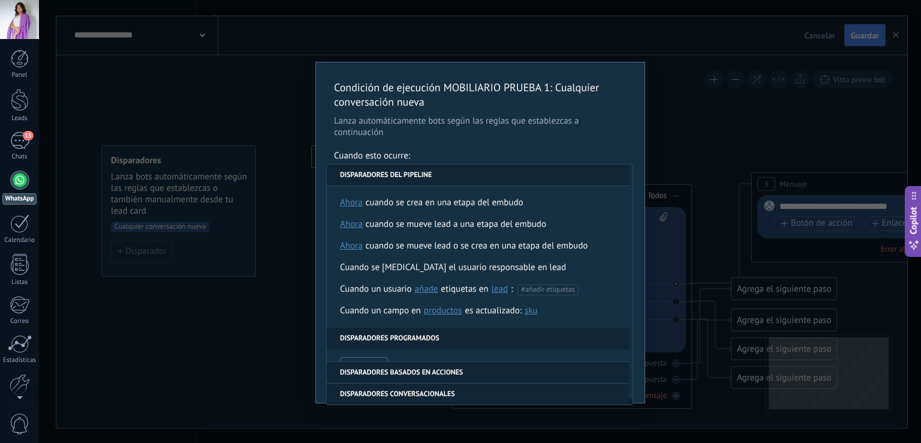
scroll to position [120, 0]
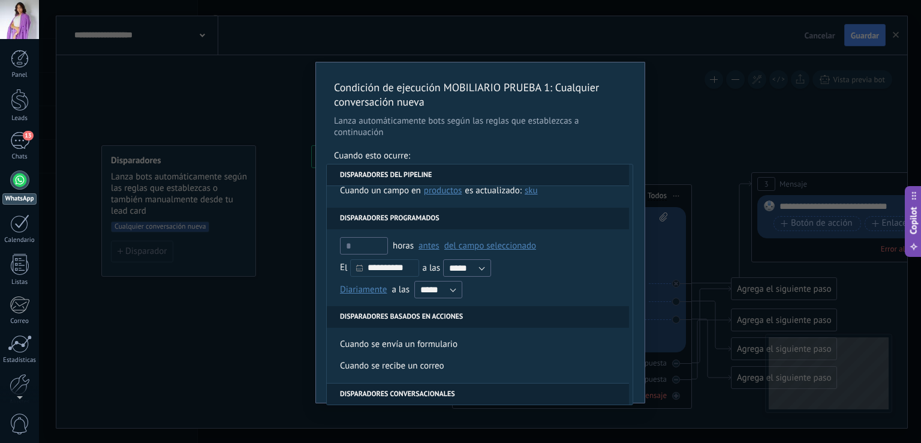
click at [690, 103] on div "Condición de ejecución MOBILIARIO PRUEBA 1 : Cualquier conversación nueva Lanza…" at bounding box center [480, 221] width 882 height 443
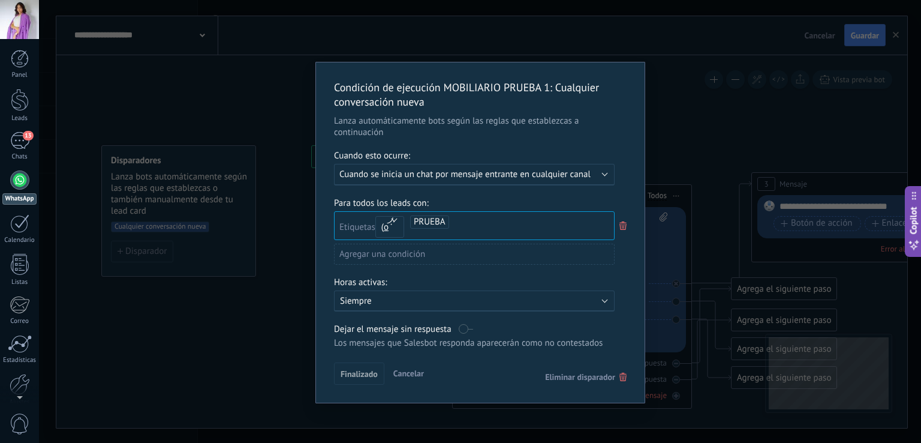
click at [419, 376] on span "Cancelar" at bounding box center [408, 373] width 31 height 11
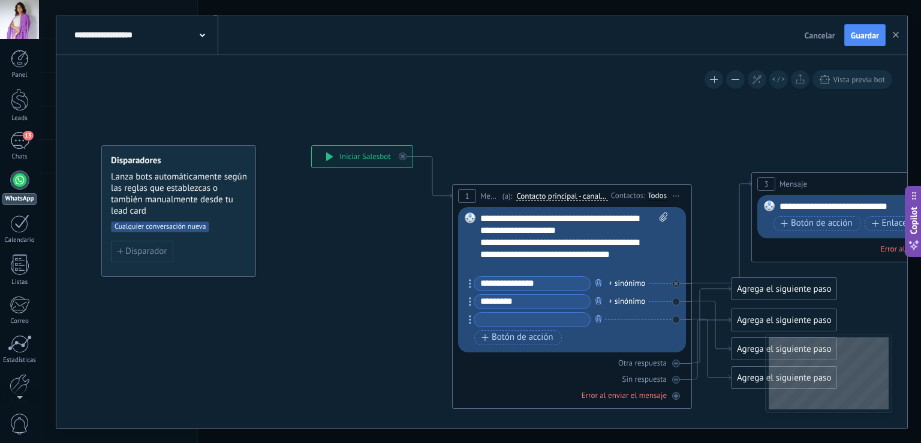
click at [840, 76] on span "Vista previa bot" at bounding box center [859, 79] width 52 height 10
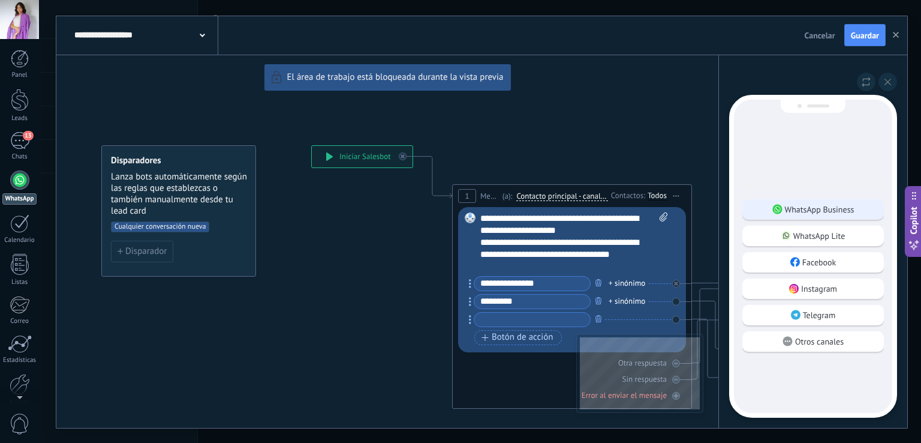
click at [845, 211] on p "WhatsApp Business" at bounding box center [820, 209] width 70 height 11
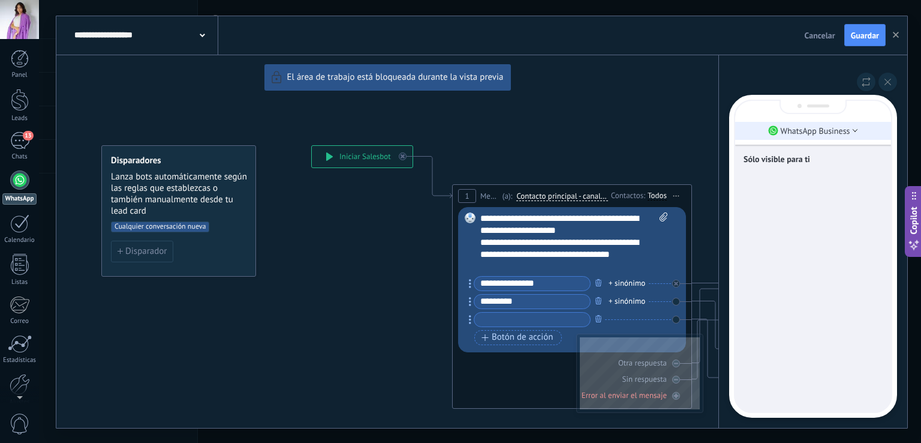
click at [814, 128] on p "WhatsApp Business" at bounding box center [816, 130] width 70 height 11
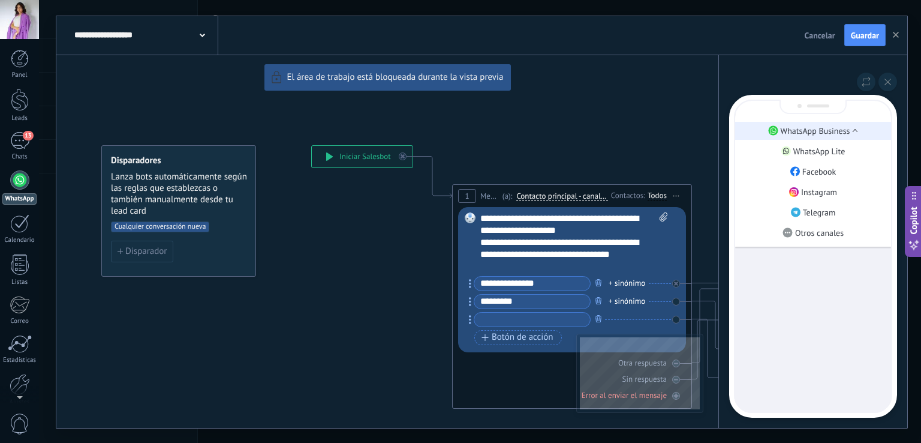
click at [814, 128] on p "WhatsApp Business" at bounding box center [816, 130] width 70 height 11
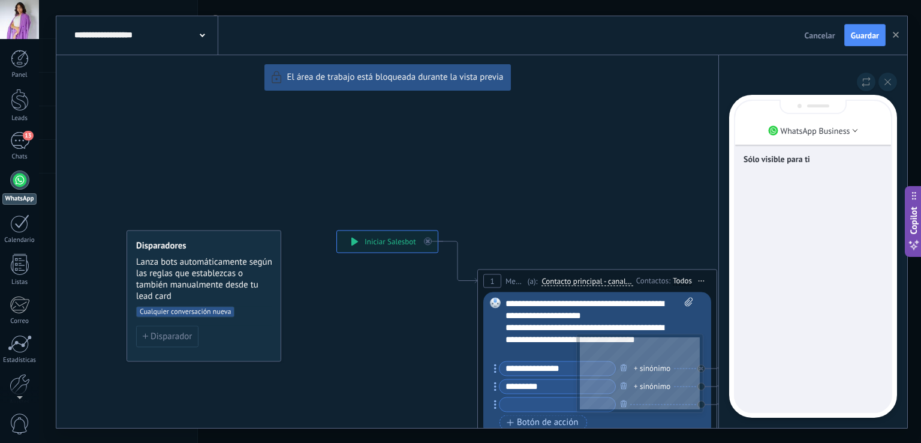
click at [794, 159] on p "Sólo visible para ti" at bounding box center [813, 159] width 139 height 11
click at [792, 134] on p "WhatsApp Business" at bounding box center [816, 130] width 70 height 11
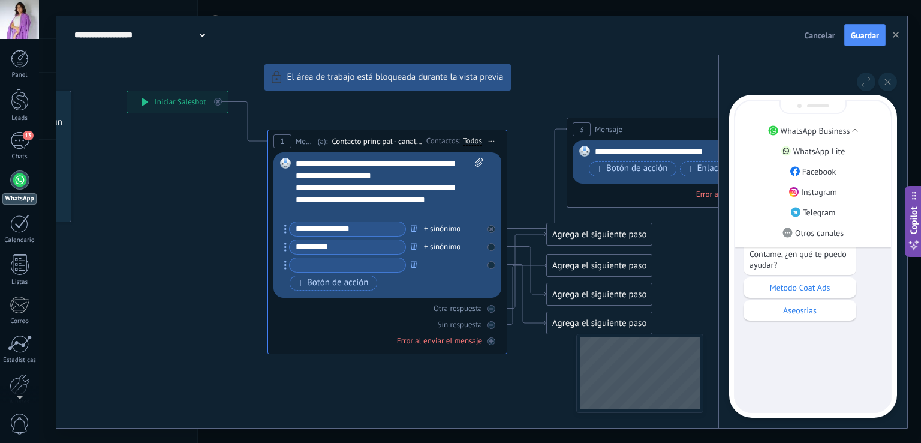
click at [893, 332] on div "WhatsApp Business WhatsApp Lite Facebook Instagram Telegram Otros canales Sólo …" at bounding box center [813, 256] width 168 height 323
drag, startPoint x: 882, startPoint y: 306, endPoint x: 885, endPoint y: 245, distance: 60.7
click at [882, 304] on div "¡Hola! Soy Sofi, la asistente virtual de Camila 👩‍💻 ¿Cómo estás? Estoy acá para…" at bounding box center [813, 250] width 139 height 142
click at [858, 127] on li "WhatsApp Business" at bounding box center [813, 131] width 156 height 18
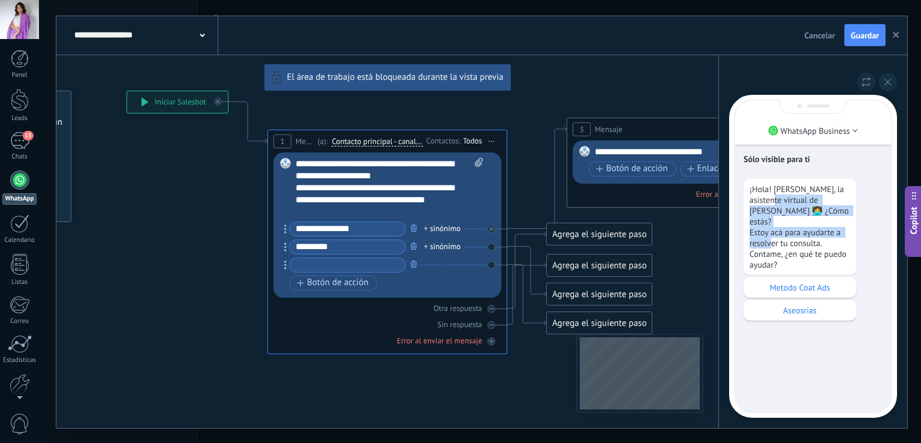
drag, startPoint x: 756, startPoint y: 199, endPoint x: 812, endPoint y: 235, distance: 66.7
click at [812, 235] on p "¡Hola! Soy Sofi, la asistente virtual de Camila 👩‍💻 ¿Cómo estás? Estoy acá para…" at bounding box center [800, 227] width 101 height 86
click at [812, 236] on p "¡Hola! Soy Sofi, la asistente virtual de Camila 👩‍💻 ¿Cómo estás? Estoy acá para…" at bounding box center [800, 227] width 101 height 86
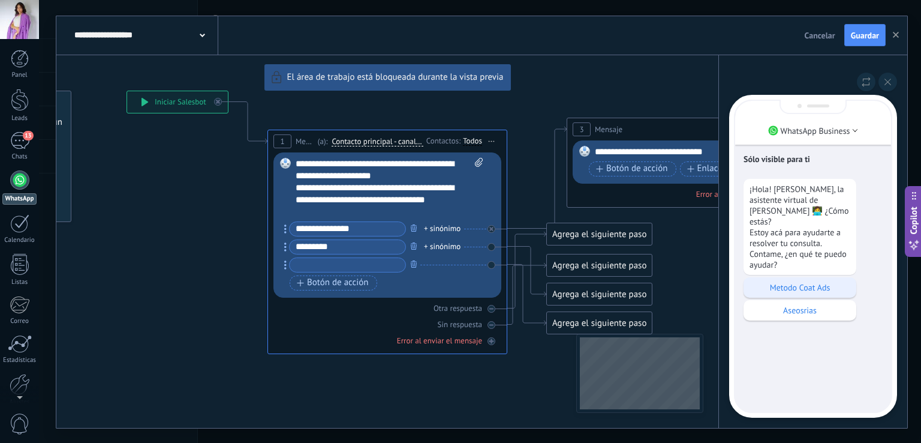
click at [821, 282] on p "Metodo Coat Ads" at bounding box center [800, 287] width 101 height 11
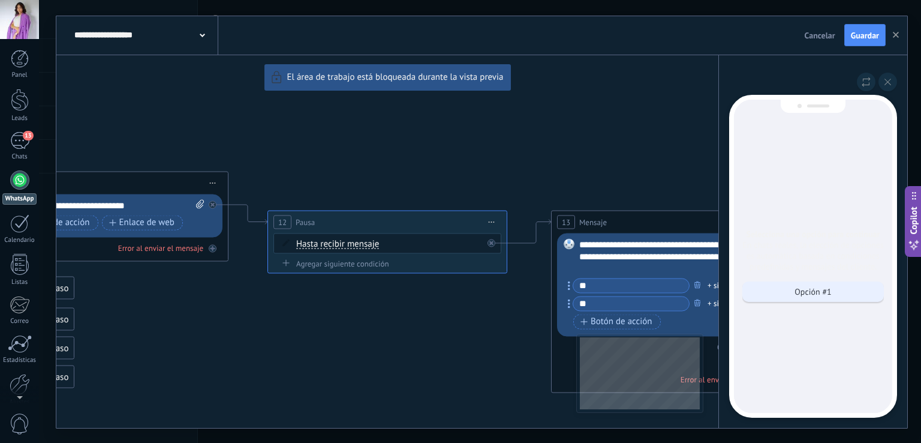
click at [813, 294] on p "Opción #1" at bounding box center [813, 291] width 37 height 11
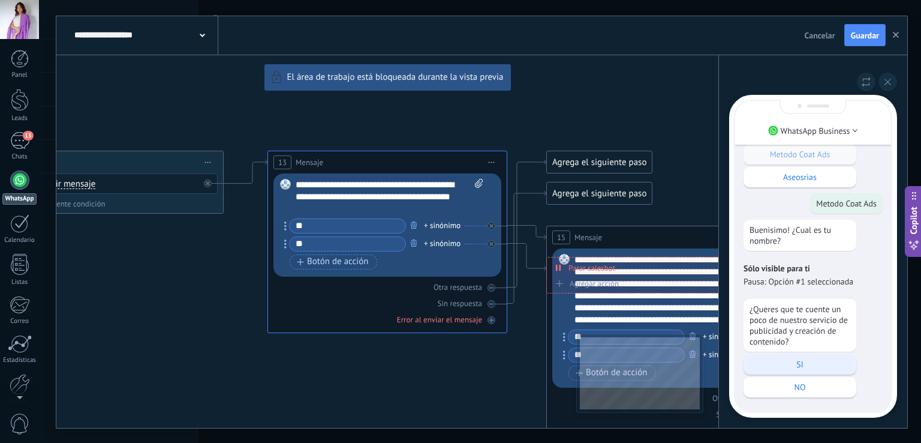
click at [801, 362] on p "SI" at bounding box center [800, 364] width 101 height 11
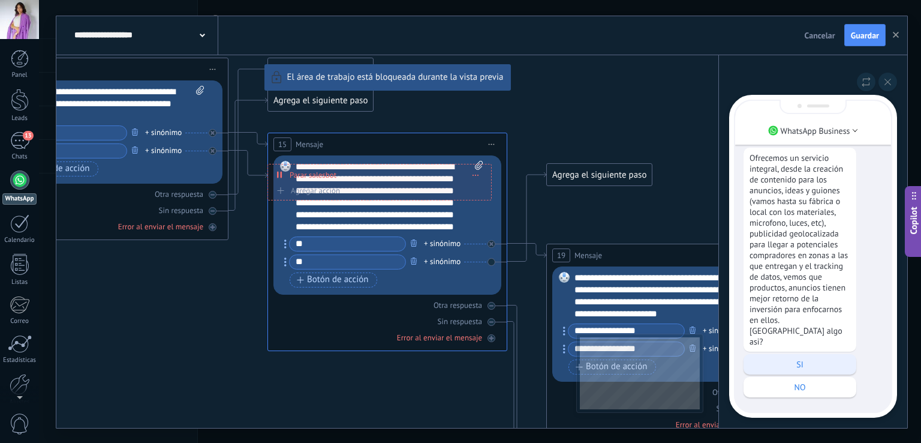
click at [778, 364] on p "SI" at bounding box center [800, 364] width 101 height 11
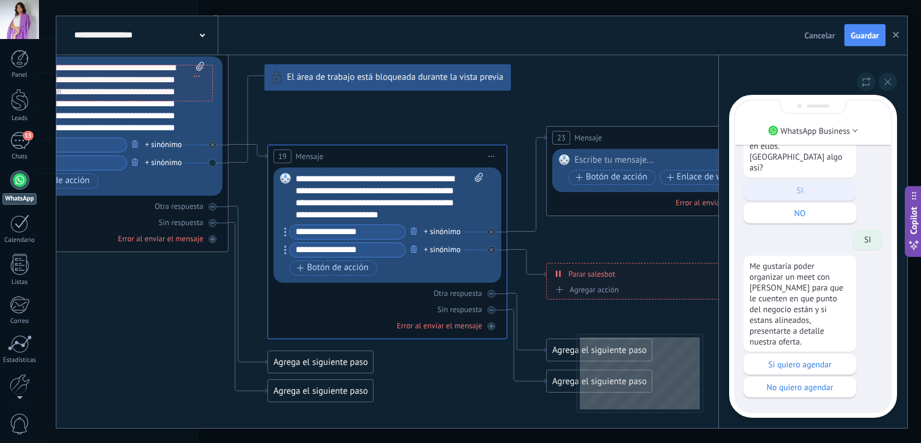
click at [778, 364] on p "Si quiero agendar" at bounding box center [800, 364] width 101 height 11
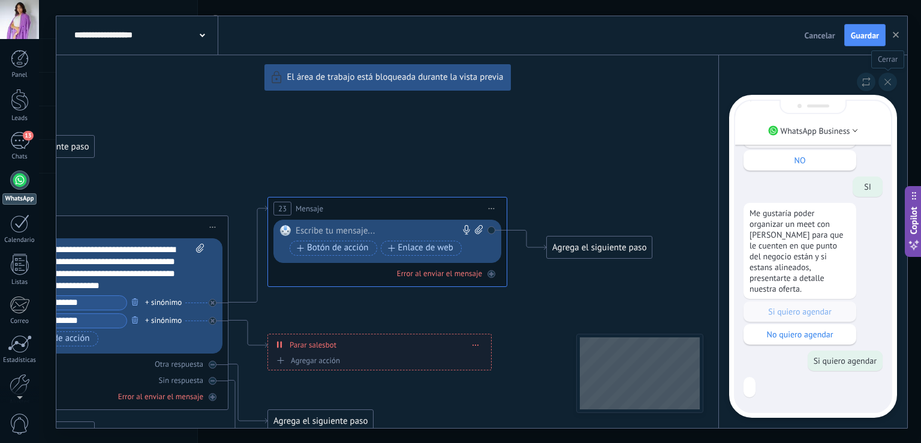
click at [893, 83] on button at bounding box center [888, 82] width 19 height 19
